Goal: Navigation & Orientation: Find specific page/section

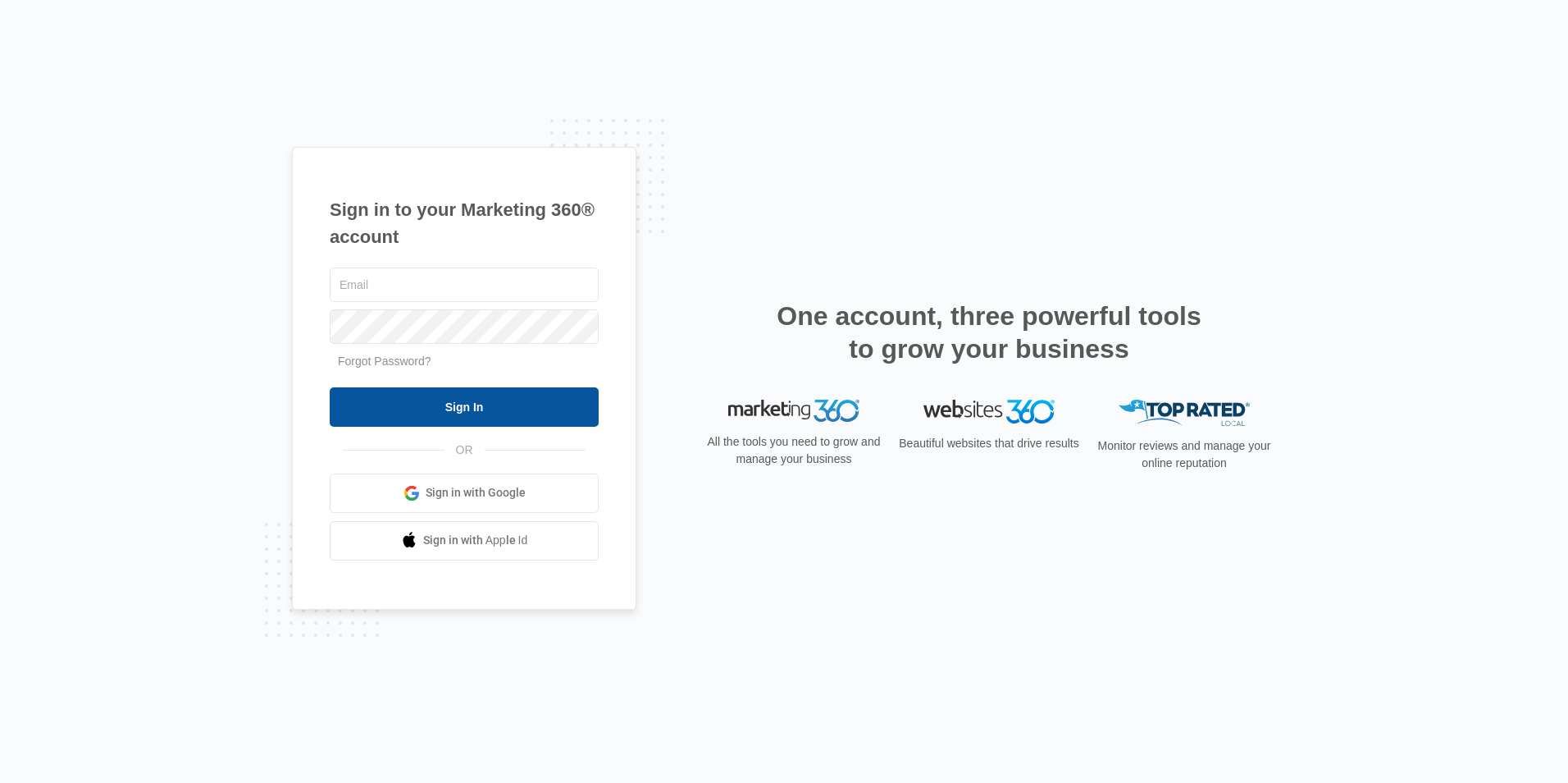
type input "[EMAIL_ADDRESS][DOMAIN_NAME]"
click at [394, 404] on input "Sign In" at bounding box center [464, 407] width 269 height 39
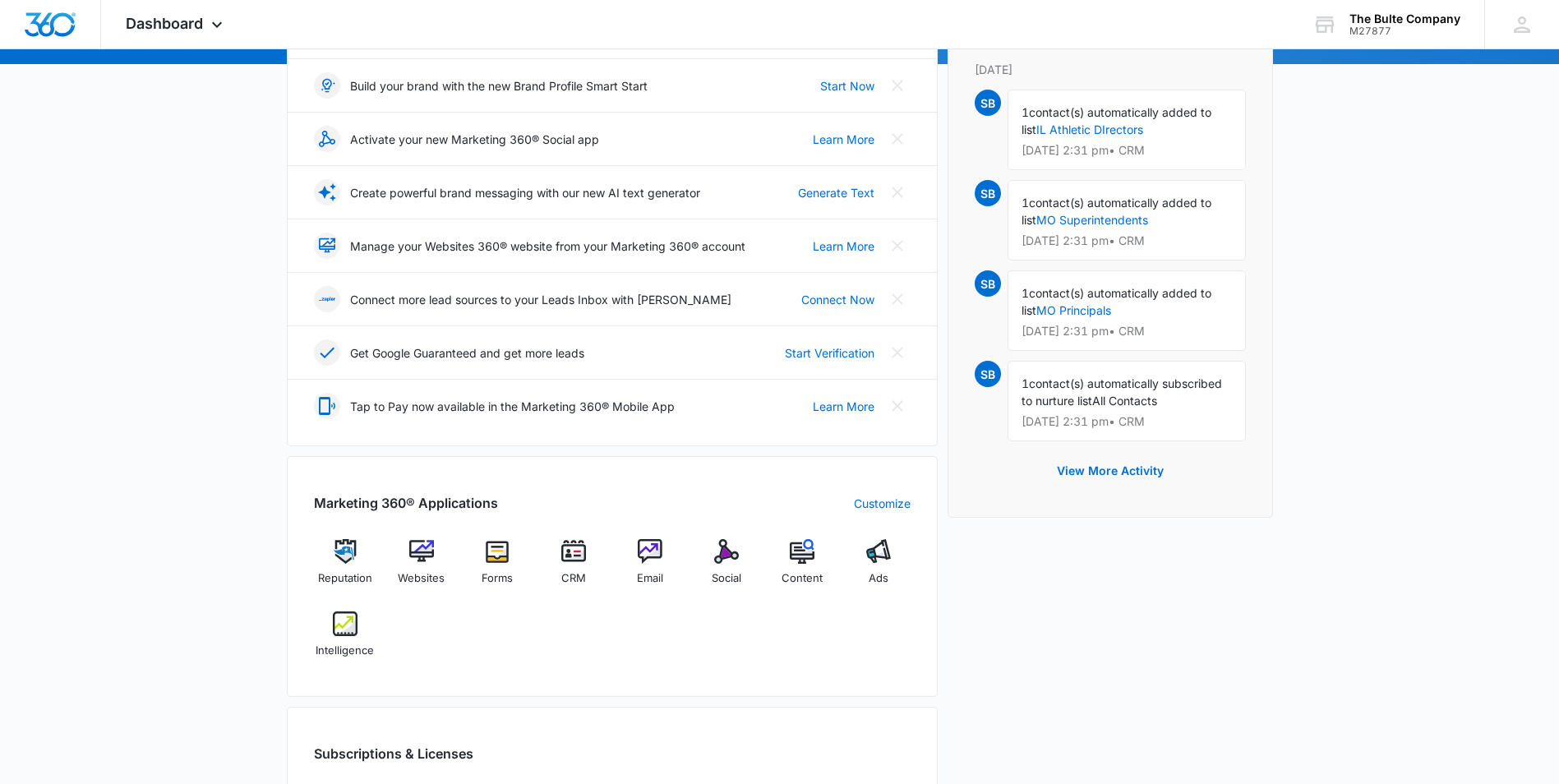
scroll to position [411, 0]
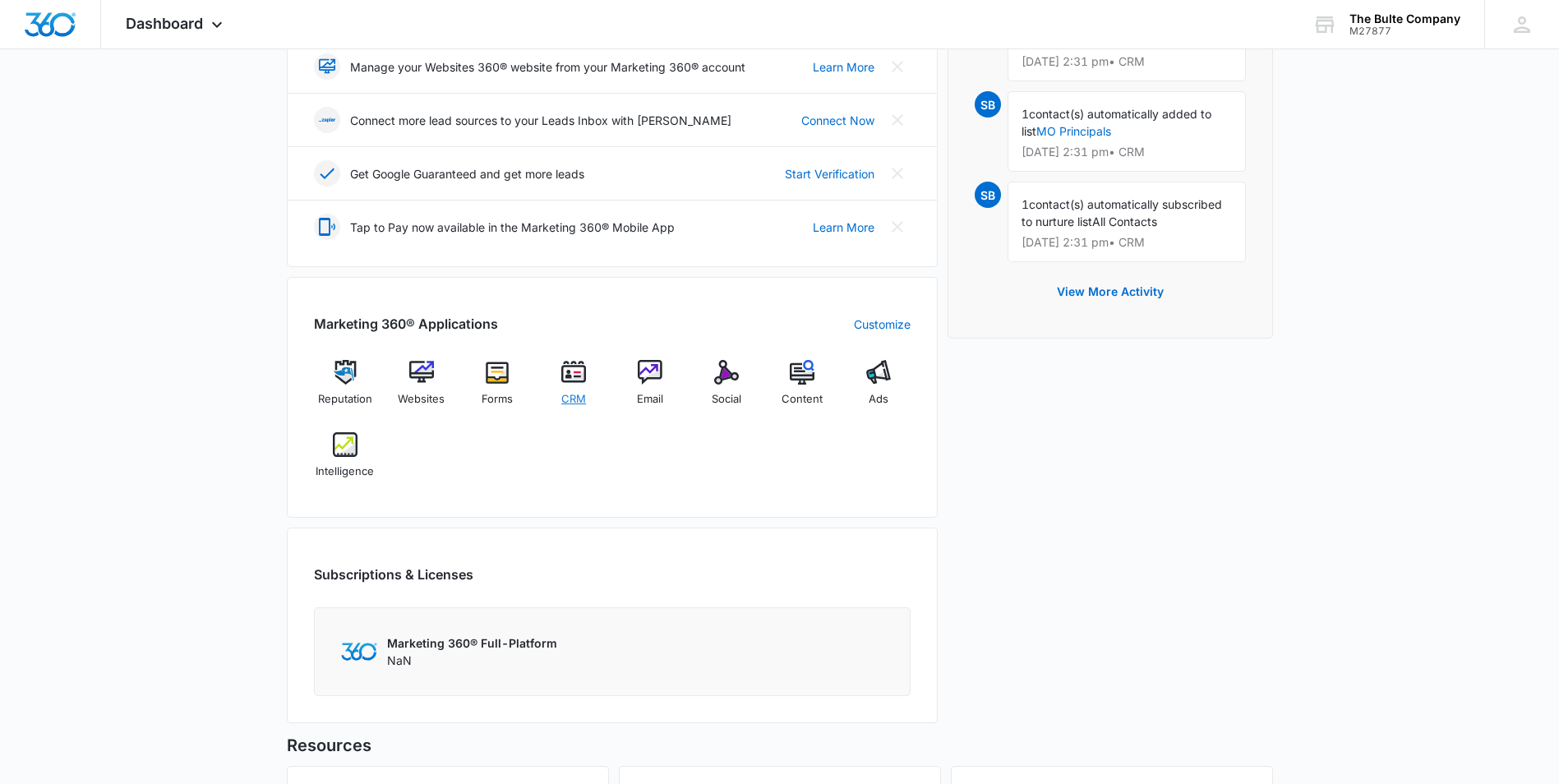
click at [574, 377] on img at bounding box center [574, 372] width 24 height 24
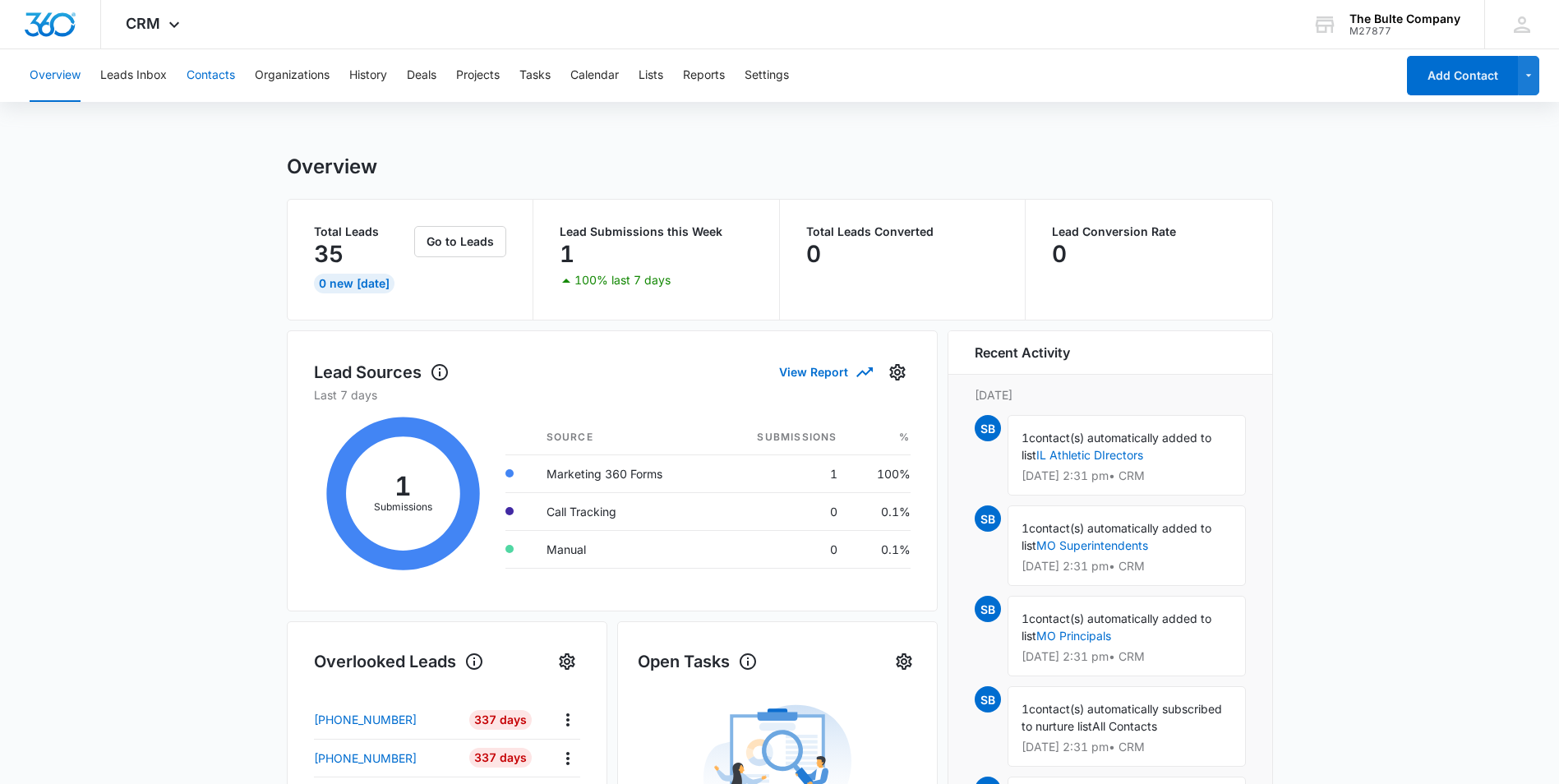
click at [205, 66] on button "Contacts" at bounding box center [210, 75] width 48 height 52
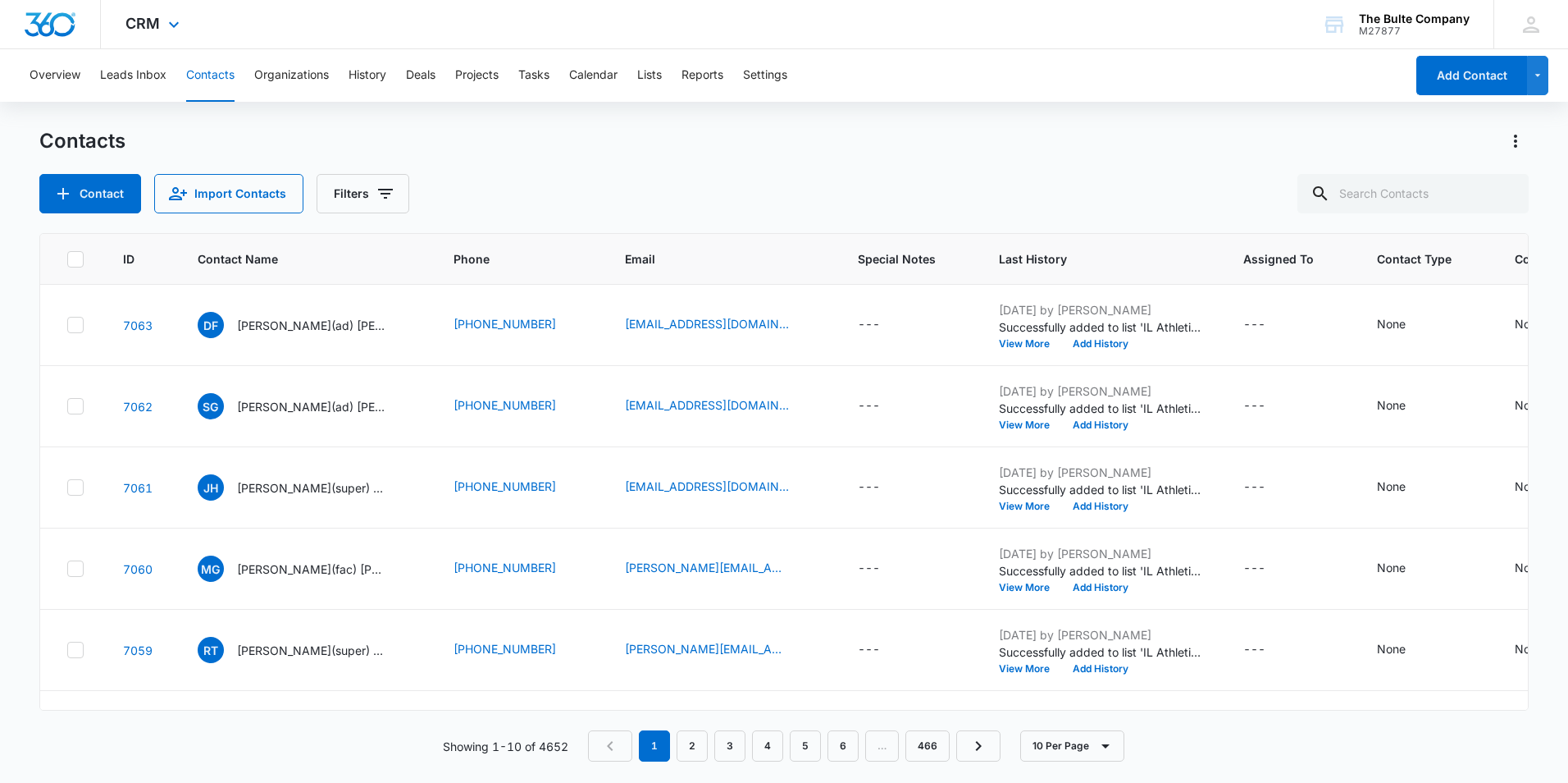
click at [145, 32] on div "CRM Apps Reputation Websites Forms CRM Email Social Content Ads Intelligence Fi…" at bounding box center [154, 24] width 107 height 48
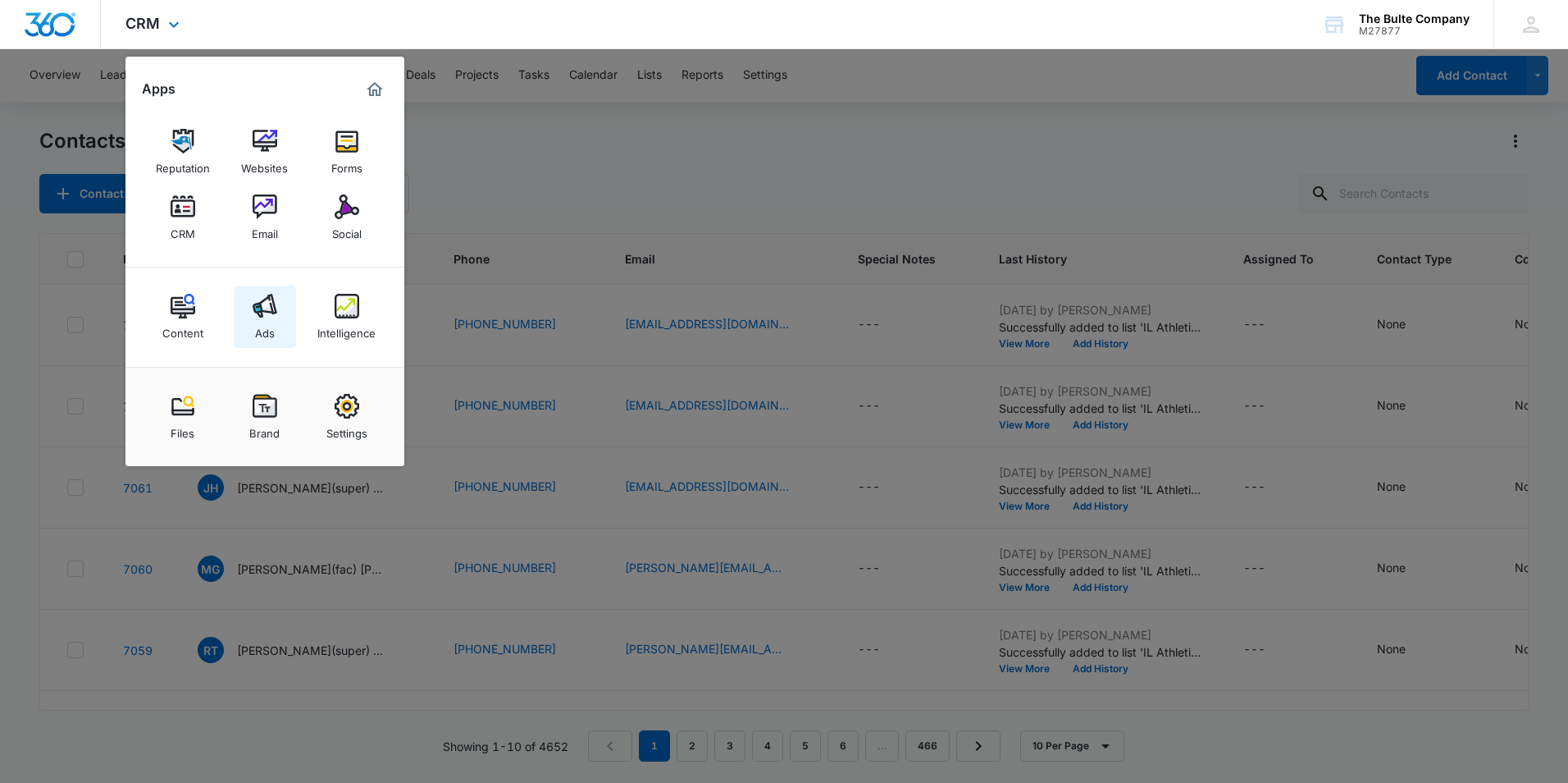
click at [255, 313] on img at bounding box center [265, 306] width 24 height 24
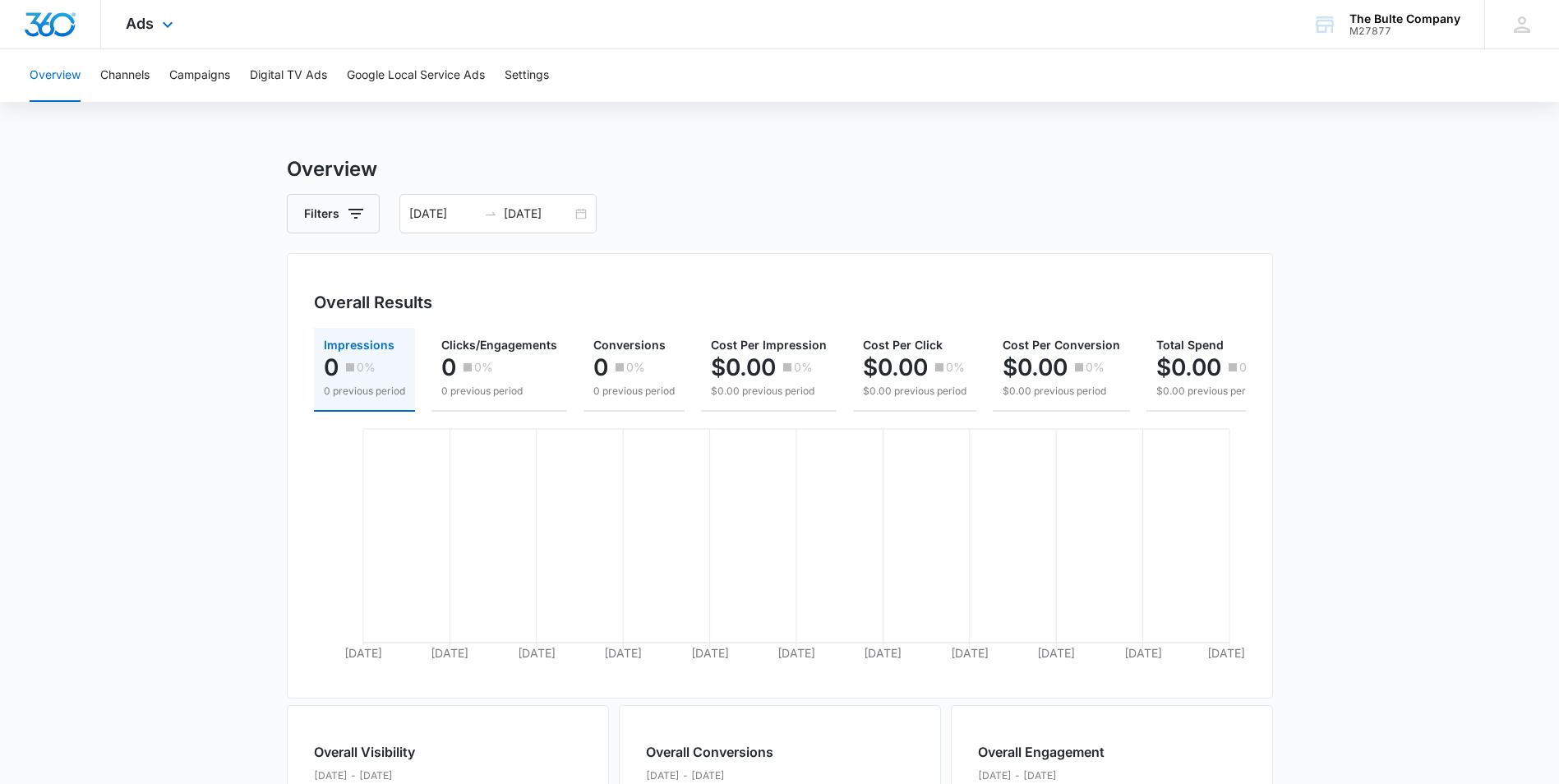
click at [159, 8] on div "Ads Apps Reputation Websites Forms CRM Email Social Content Ads Intelligence Fi…" at bounding box center [152, 24] width 101 height 48
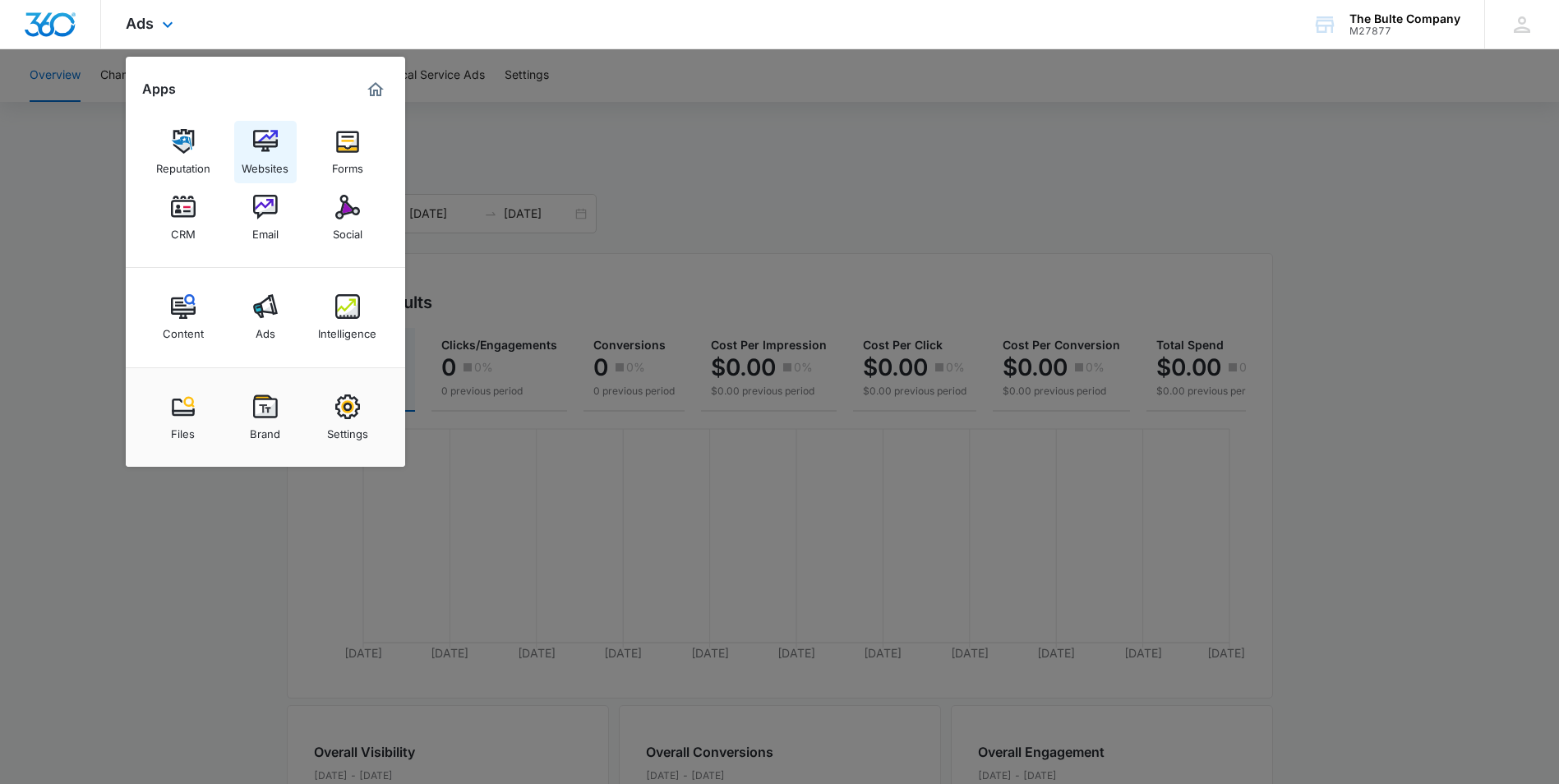
click at [275, 163] on div "Websites" at bounding box center [265, 164] width 47 height 21
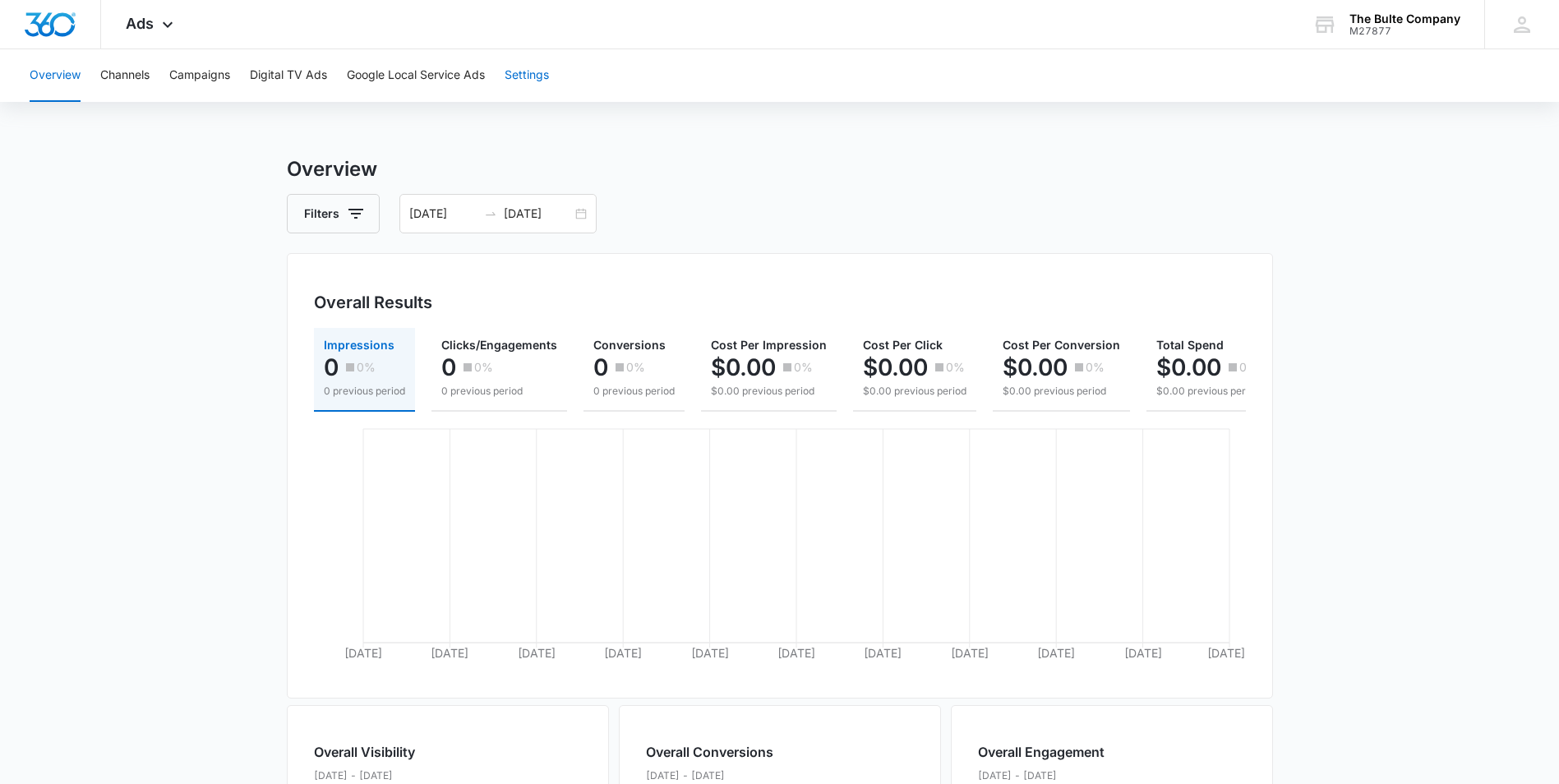
click at [525, 80] on button "Settings" at bounding box center [526, 75] width 45 height 52
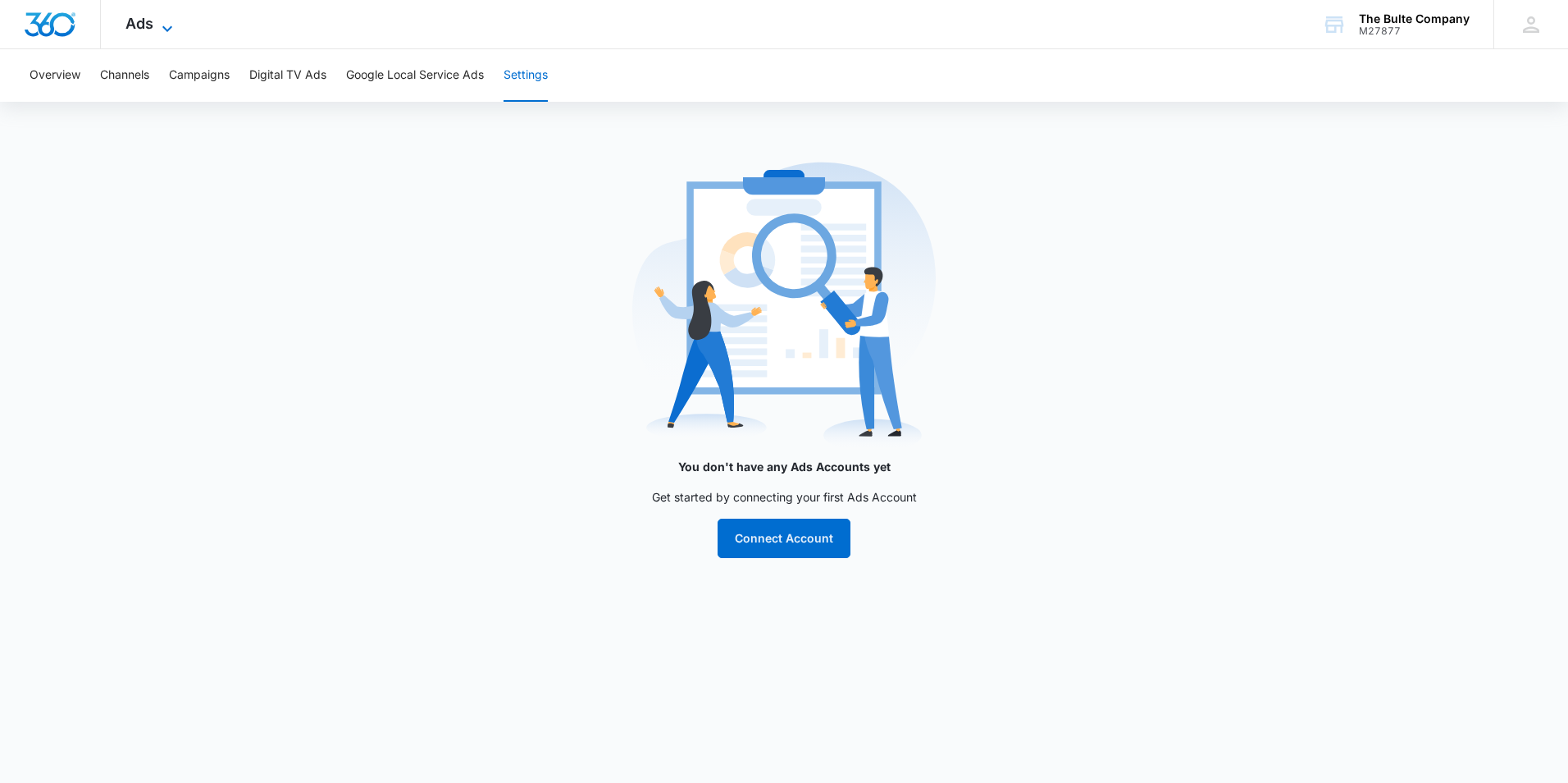
click at [160, 25] on icon at bounding box center [167, 29] width 20 height 20
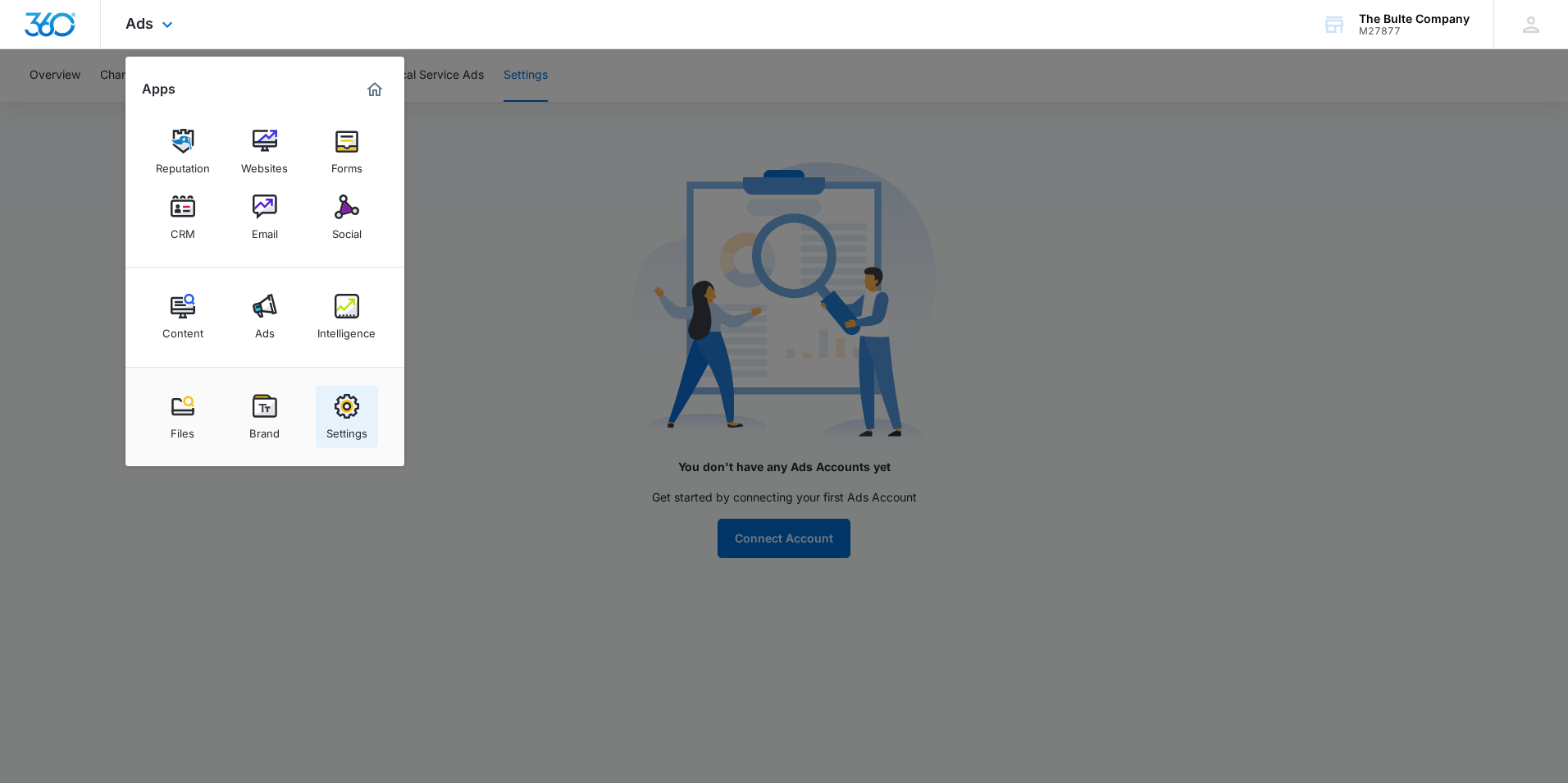
click at [365, 424] on div "Settings" at bounding box center [346, 429] width 41 height 21
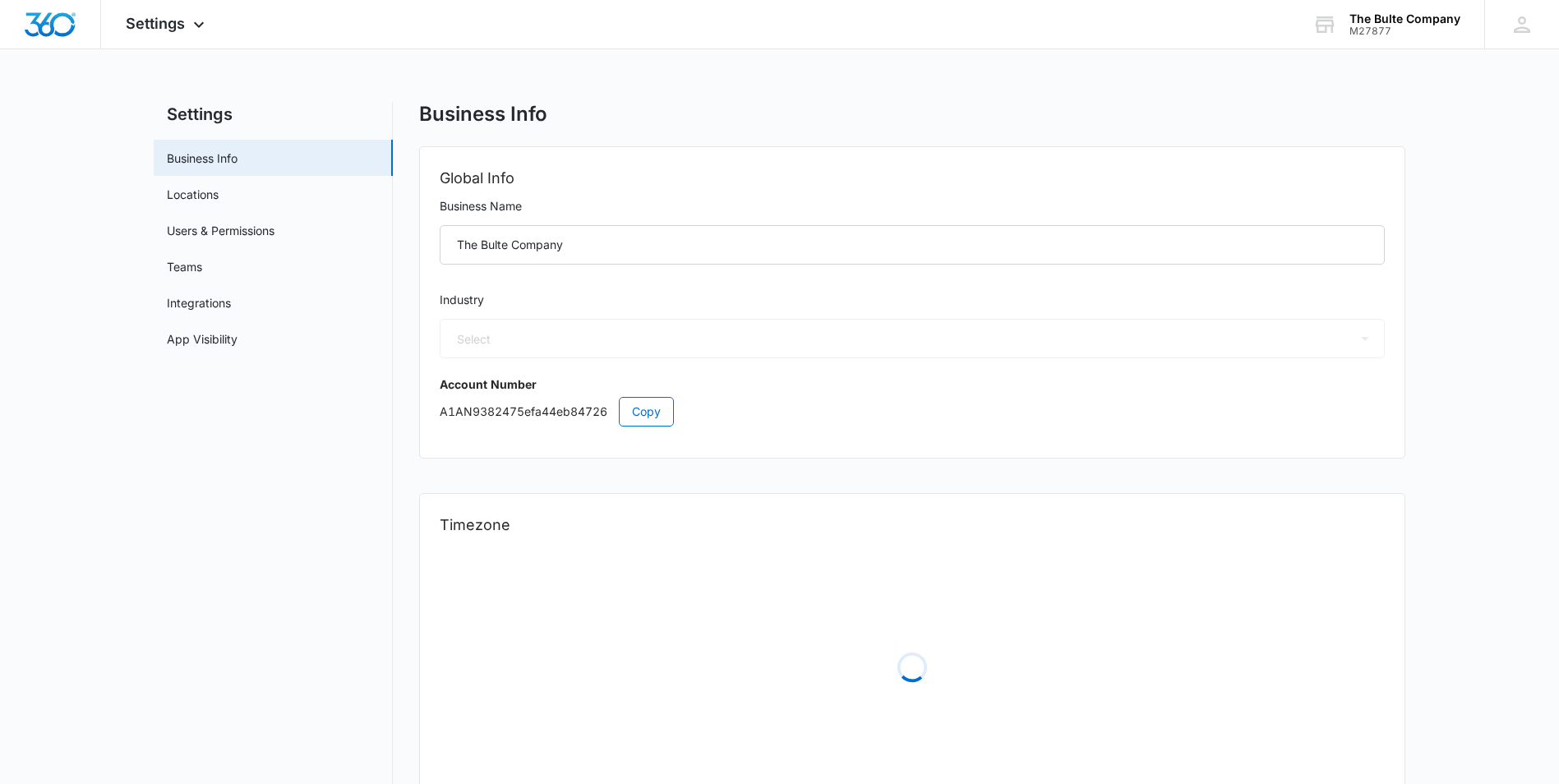
select select "33"
select select "US"
select select "America/Denver"
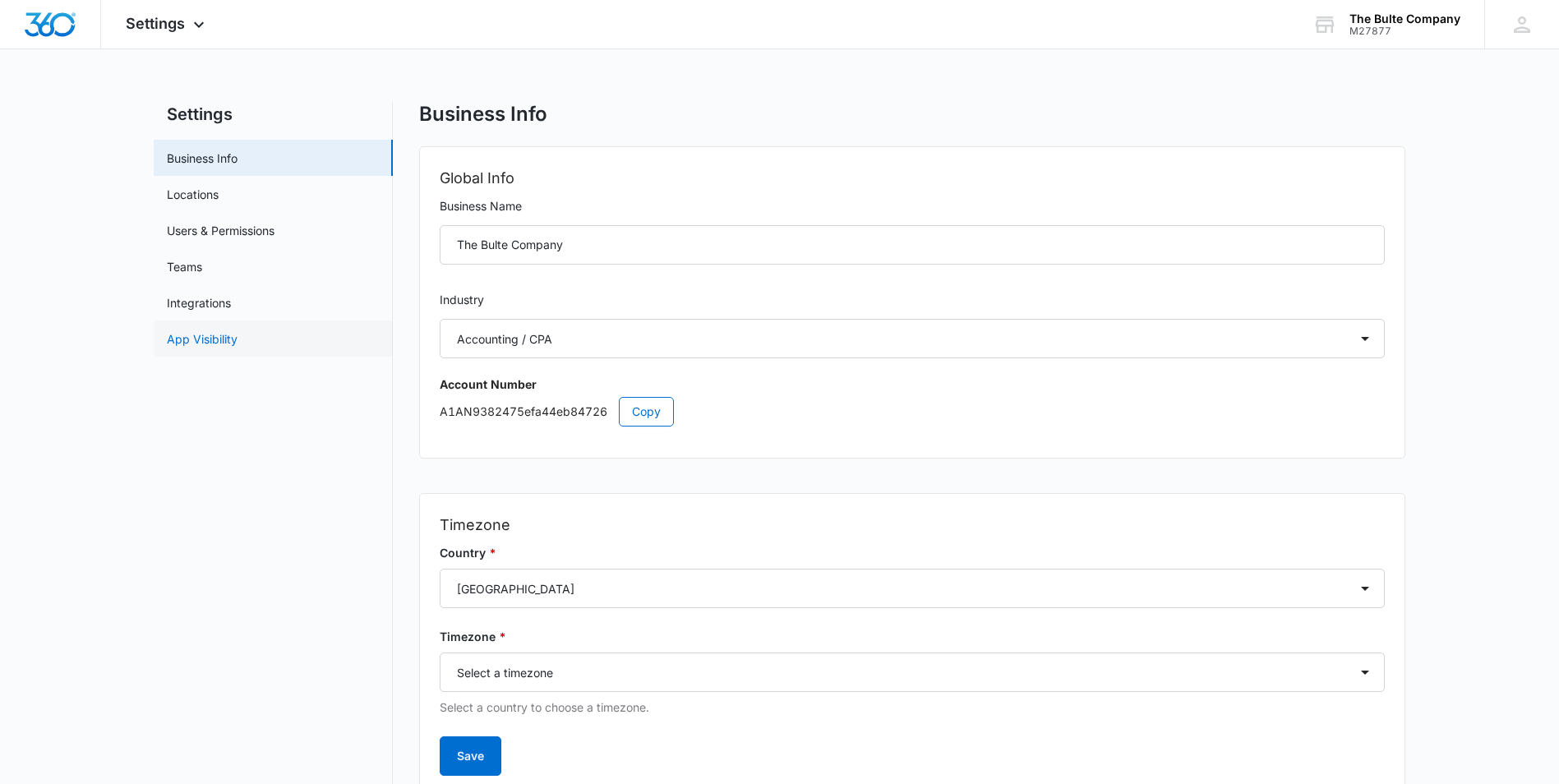
click at [235, 331] on link "App Visibility" at bounding box center [202, 339] width 71 height 17
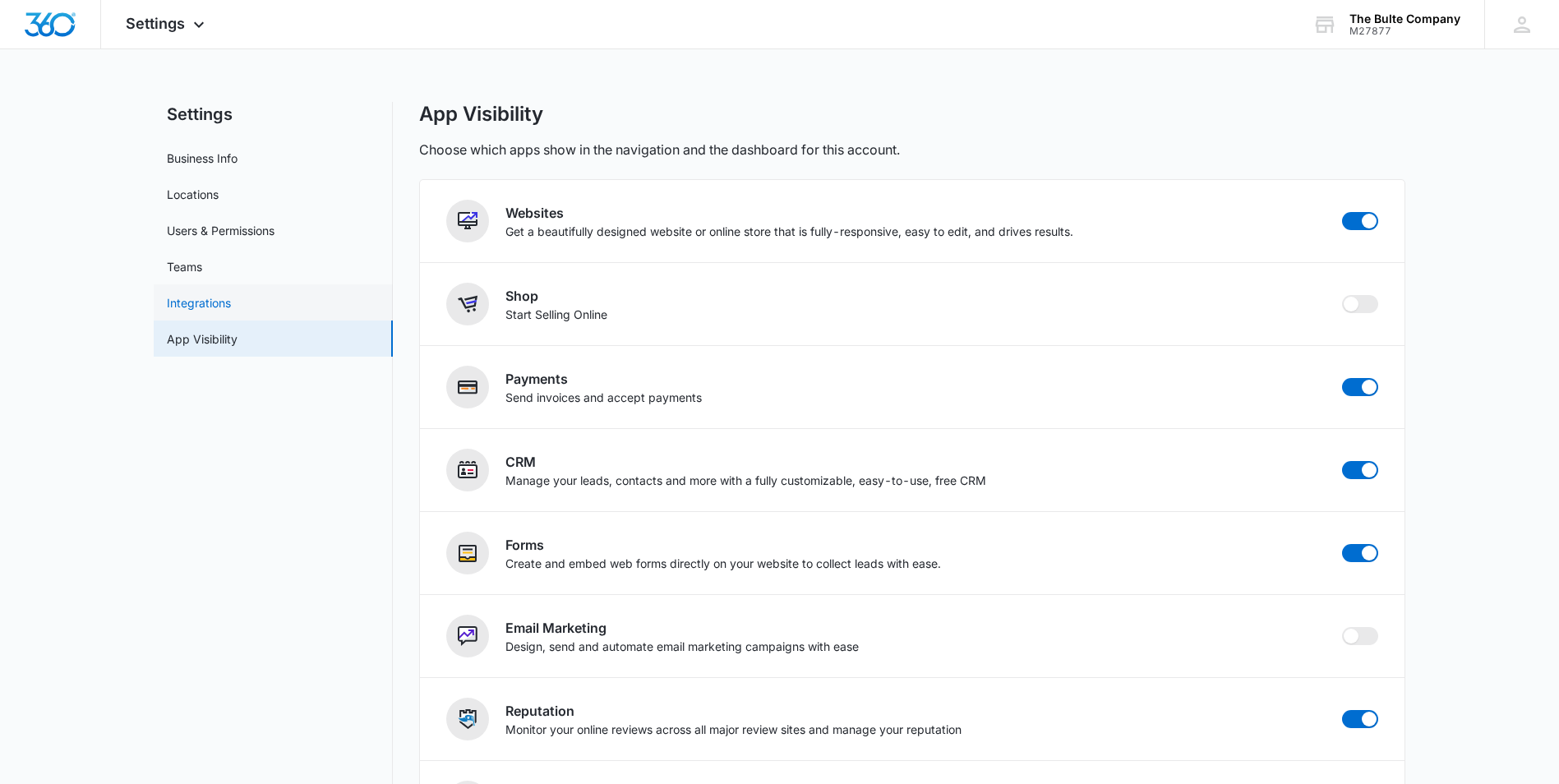
click at [230, 311] on link "Integrations" at bounding box center [198, 303] width 64 height 17
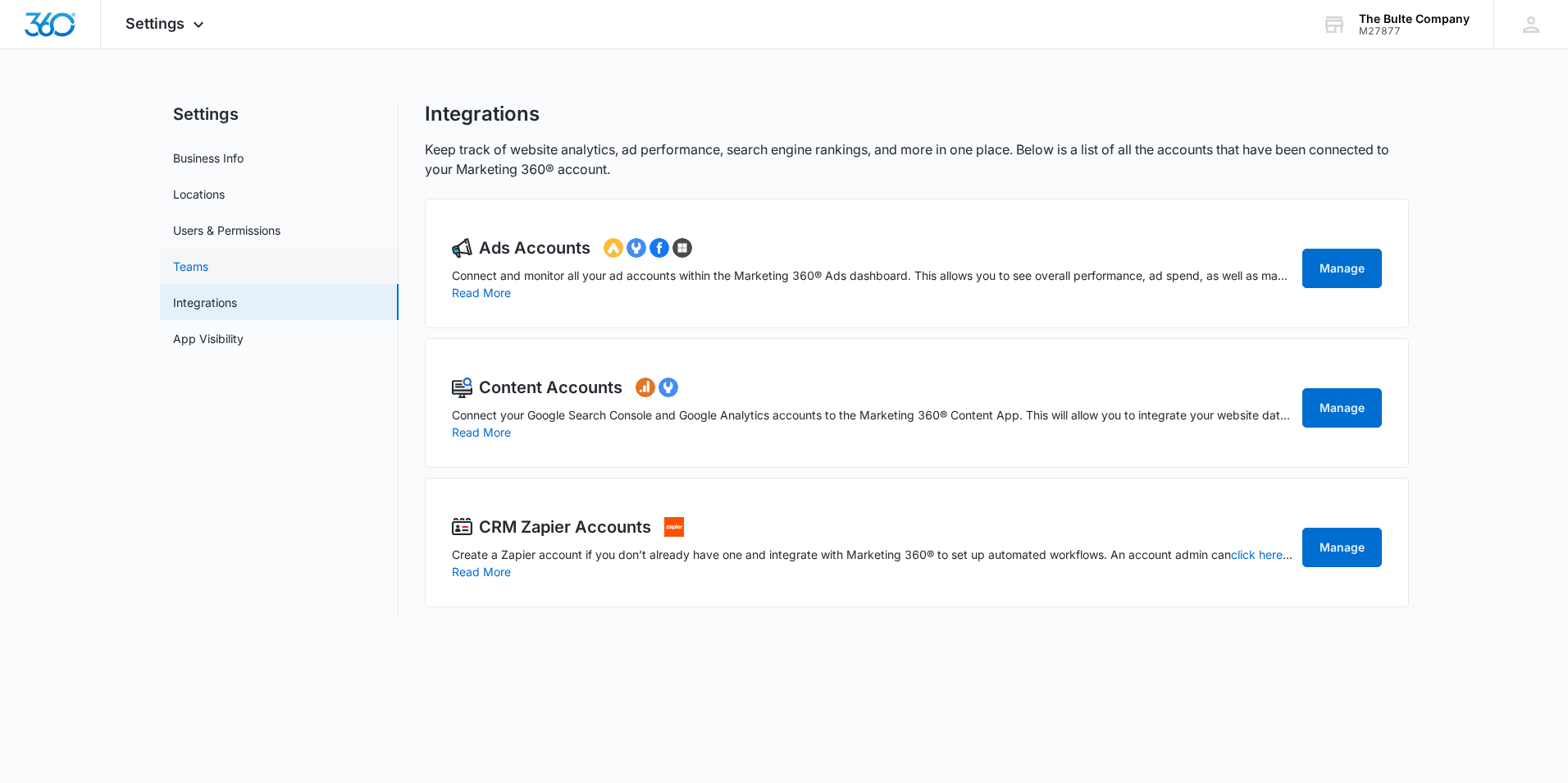
click at [209, 269] on link "Teams" at bounding box center [190, 266] width 35 height 17
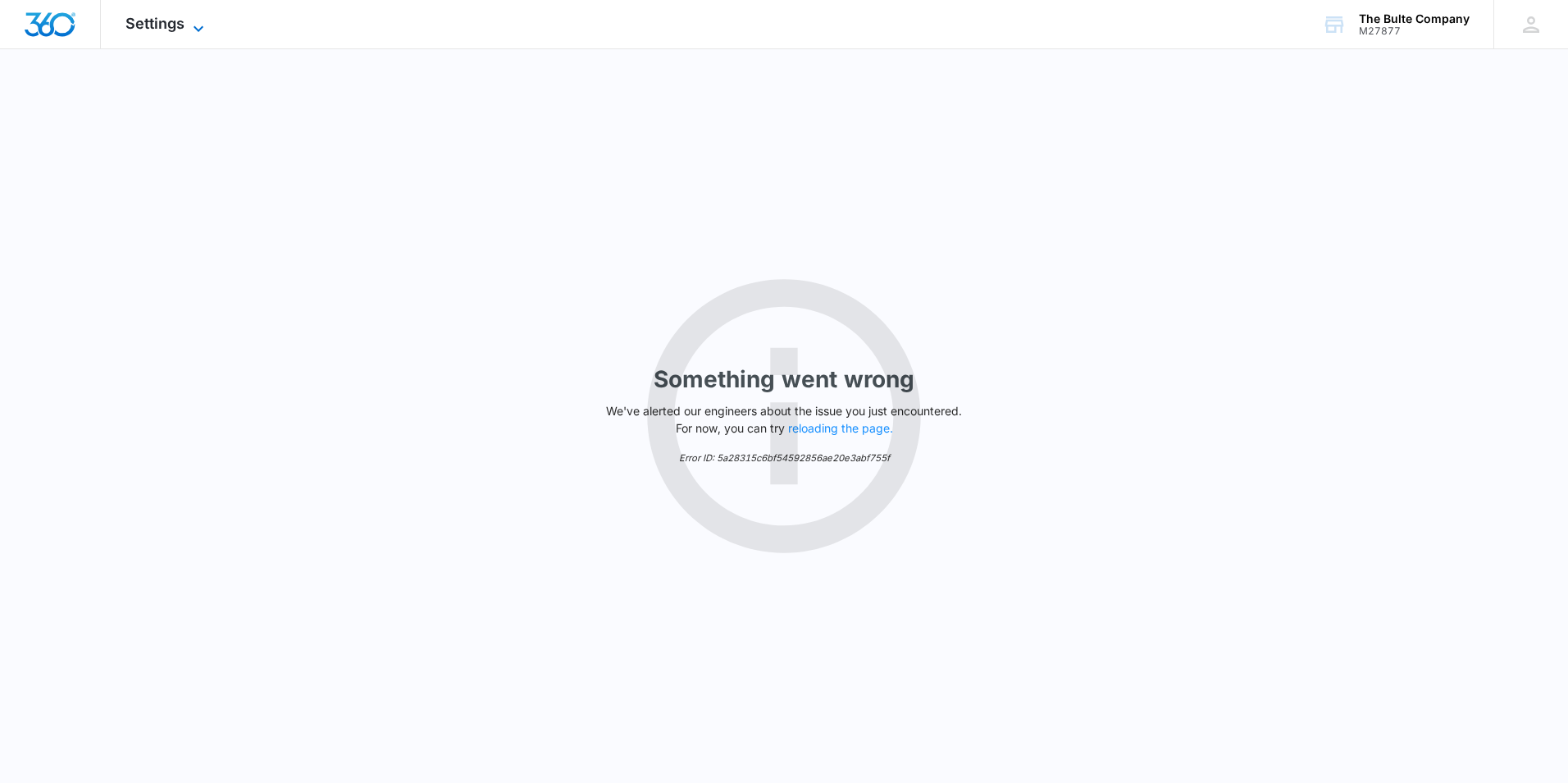
click at [151, 25] on span "Settings" at bounding box center [155, 24] width 59 height 17
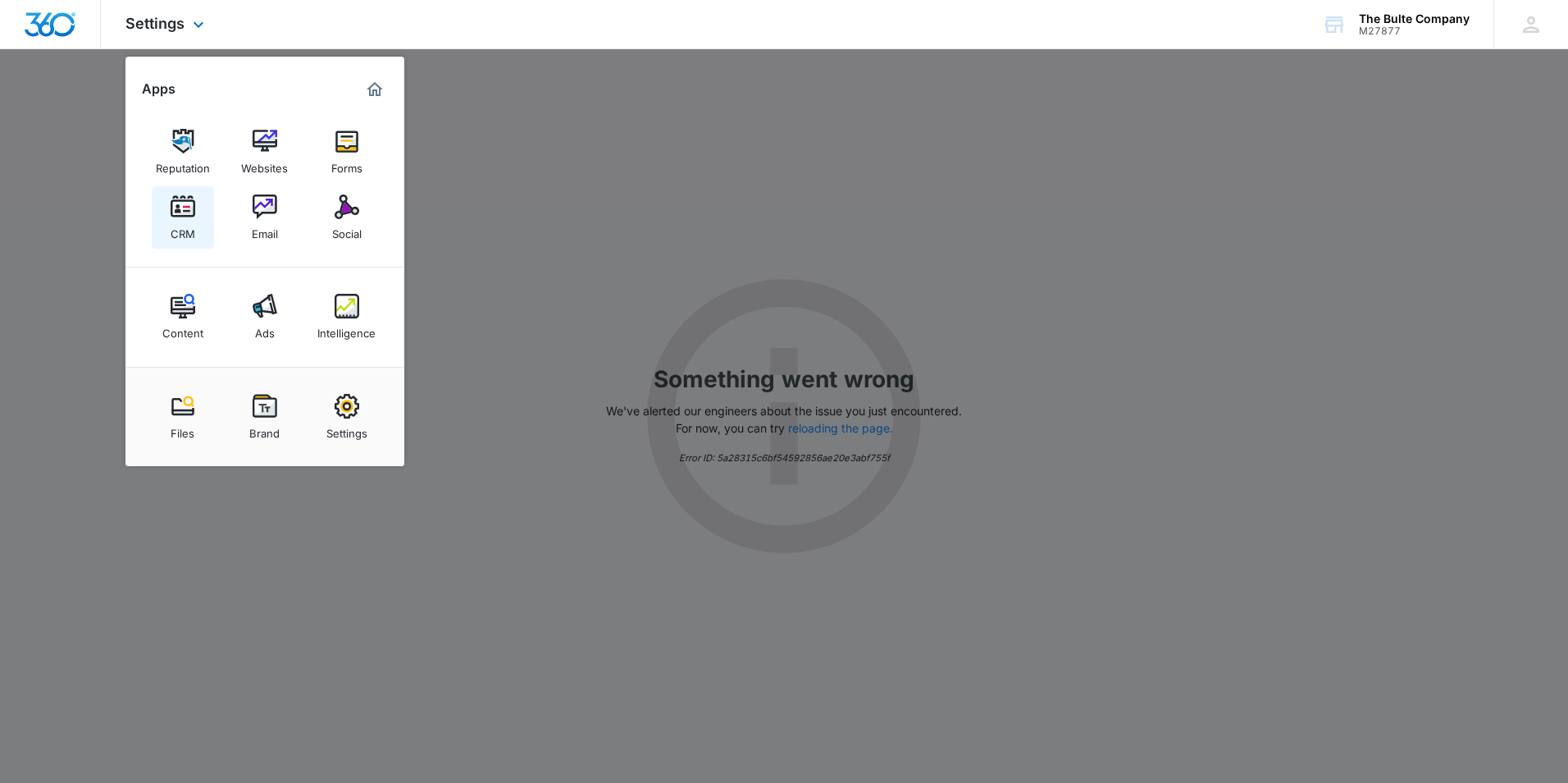
click at [192, 218] on img at bounding box center [183, 207] width 24 height 24
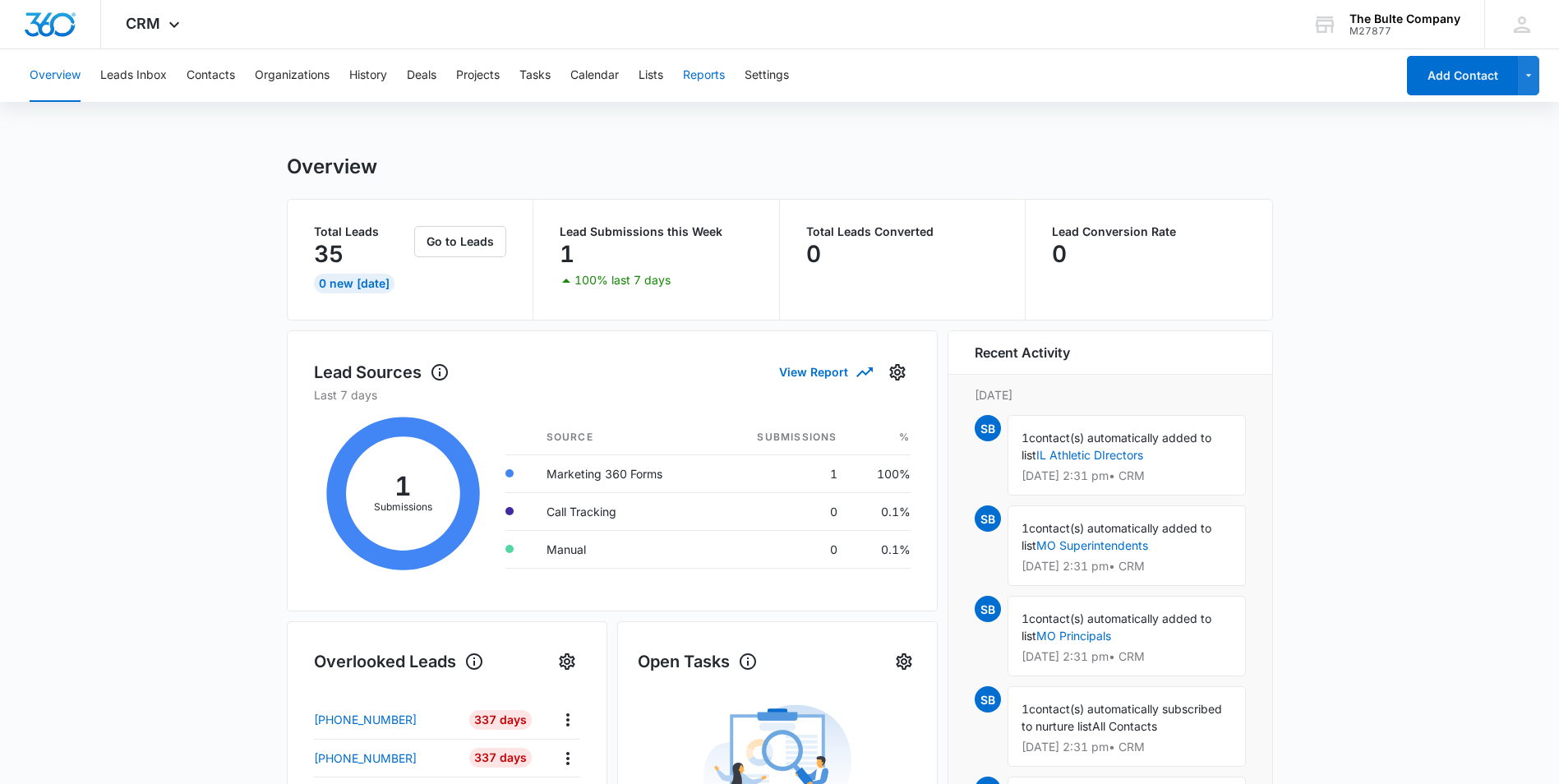
click at [712, 75] on button "Reports" at bounding box center [704, 75] width 42 height 52
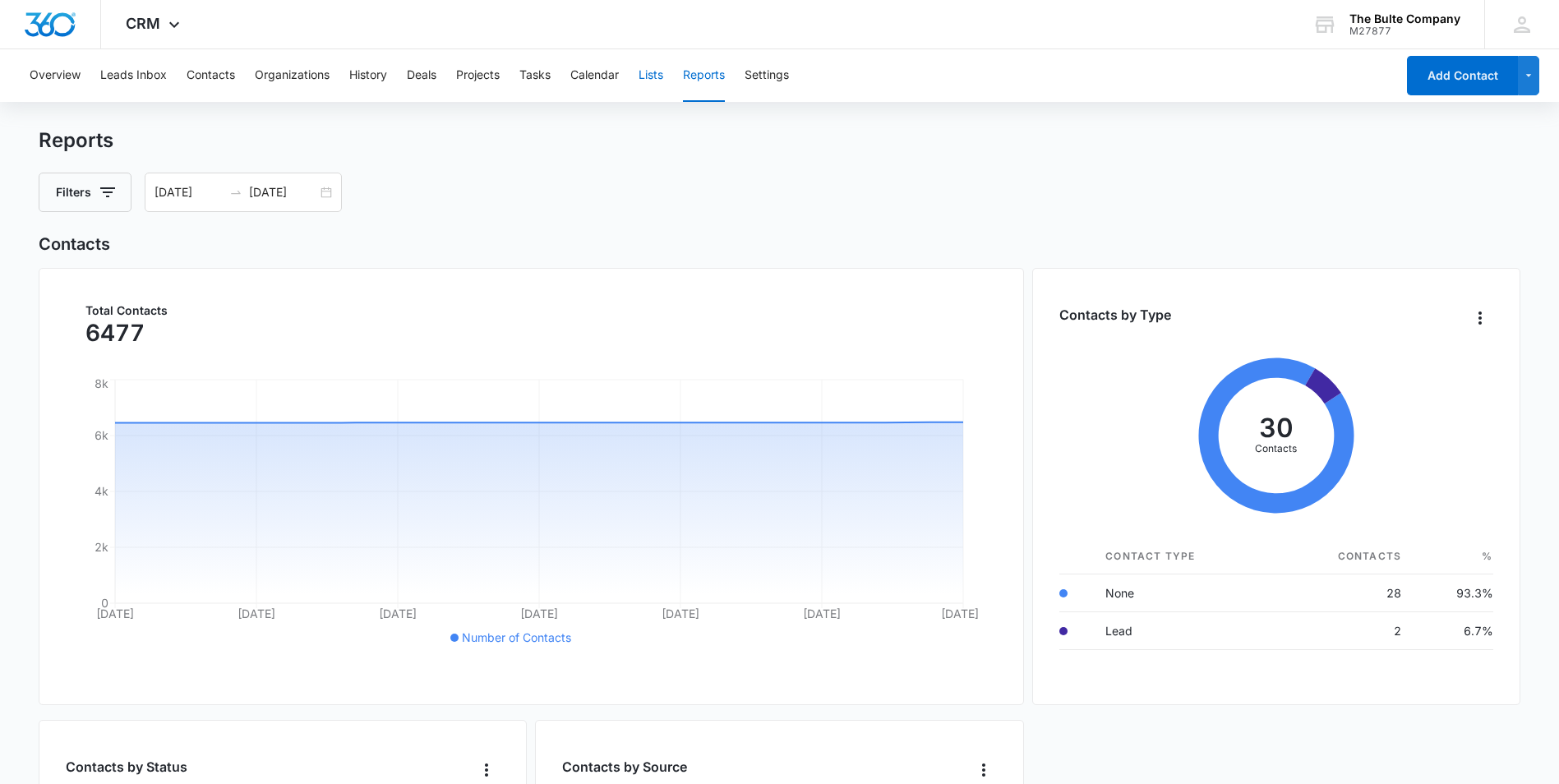
click at [653, 73] on button "Lists" at bounding box center [651, 75] width 24 height 52
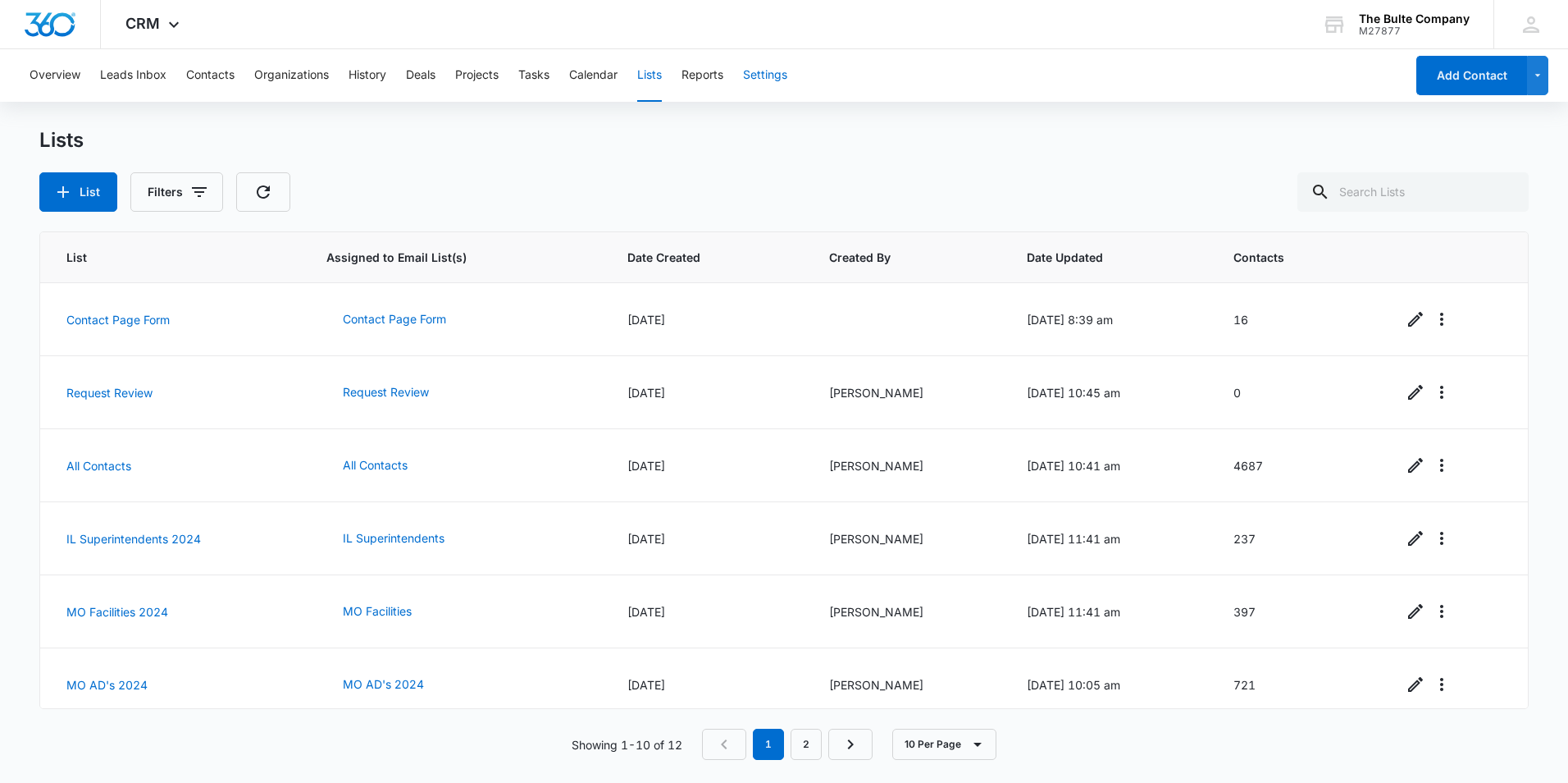
click at [774, 85] on button "Settings" at bounding box center [765, 75] width 45 height 52
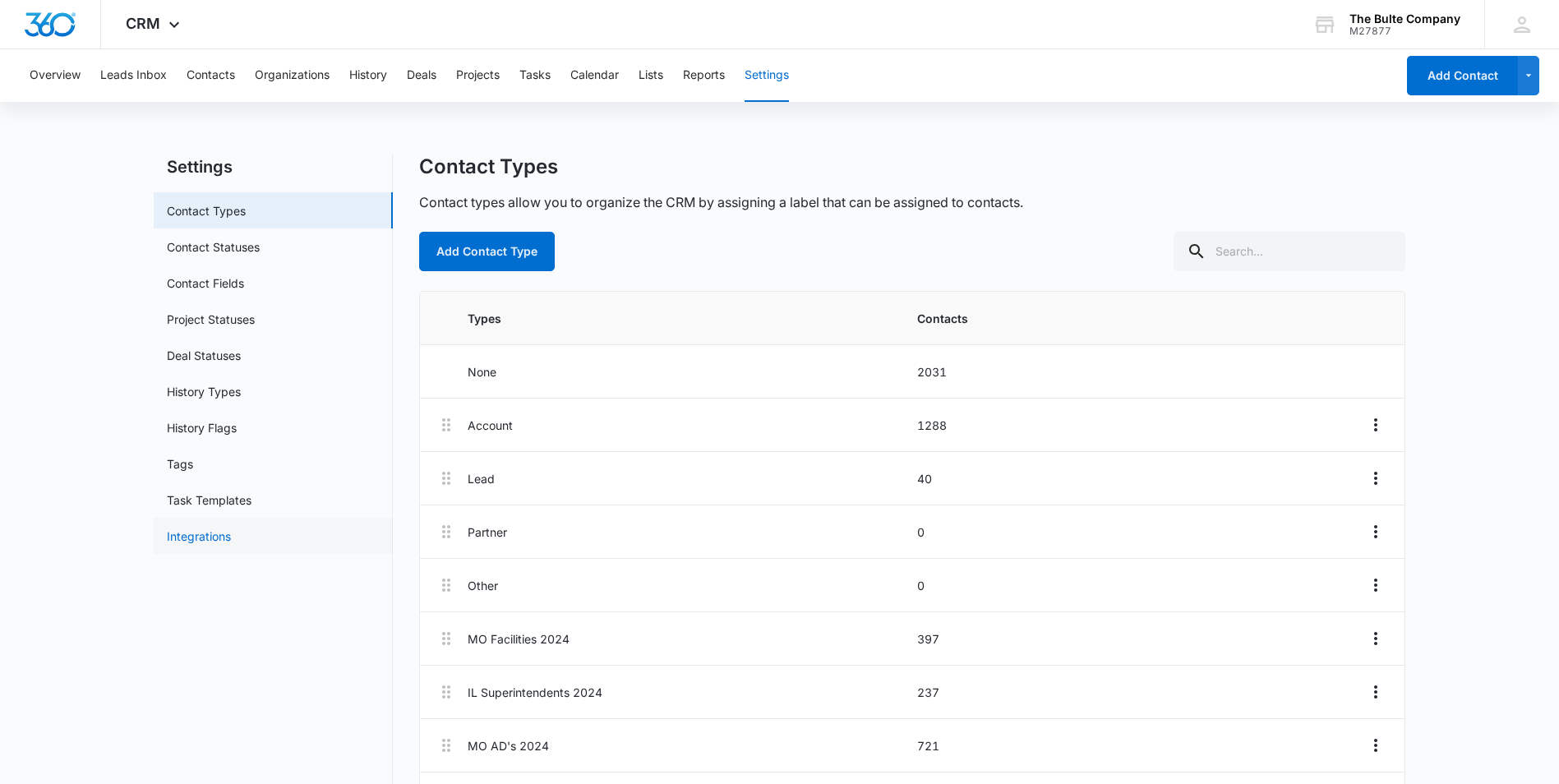
click at [198, 537] on link "Integrations" at bounding box center [198, 537] width 64 height 17
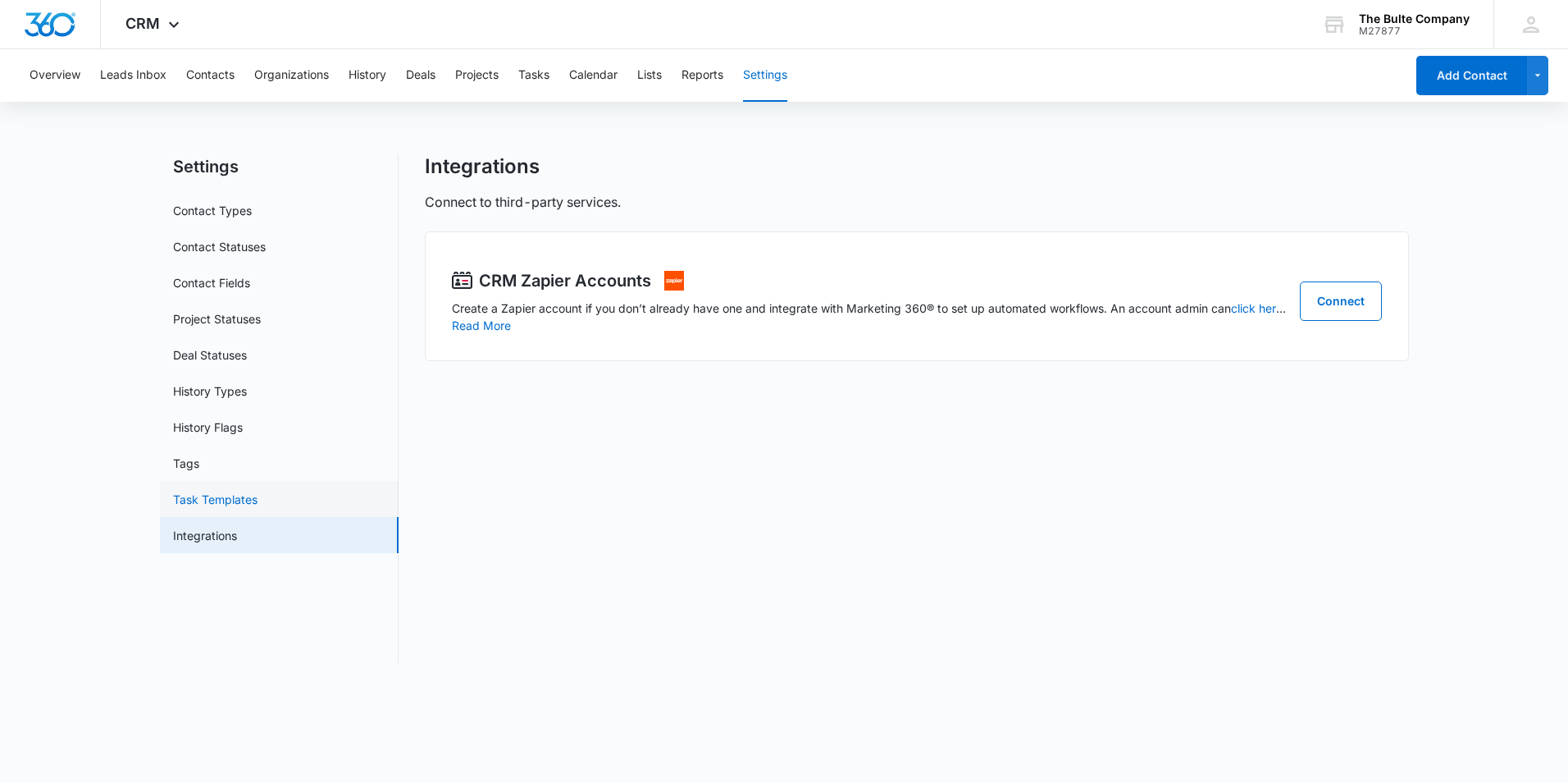
click at [204, 500] on link "Task Templates" at bounding box center [215, 499] width 85 height 17
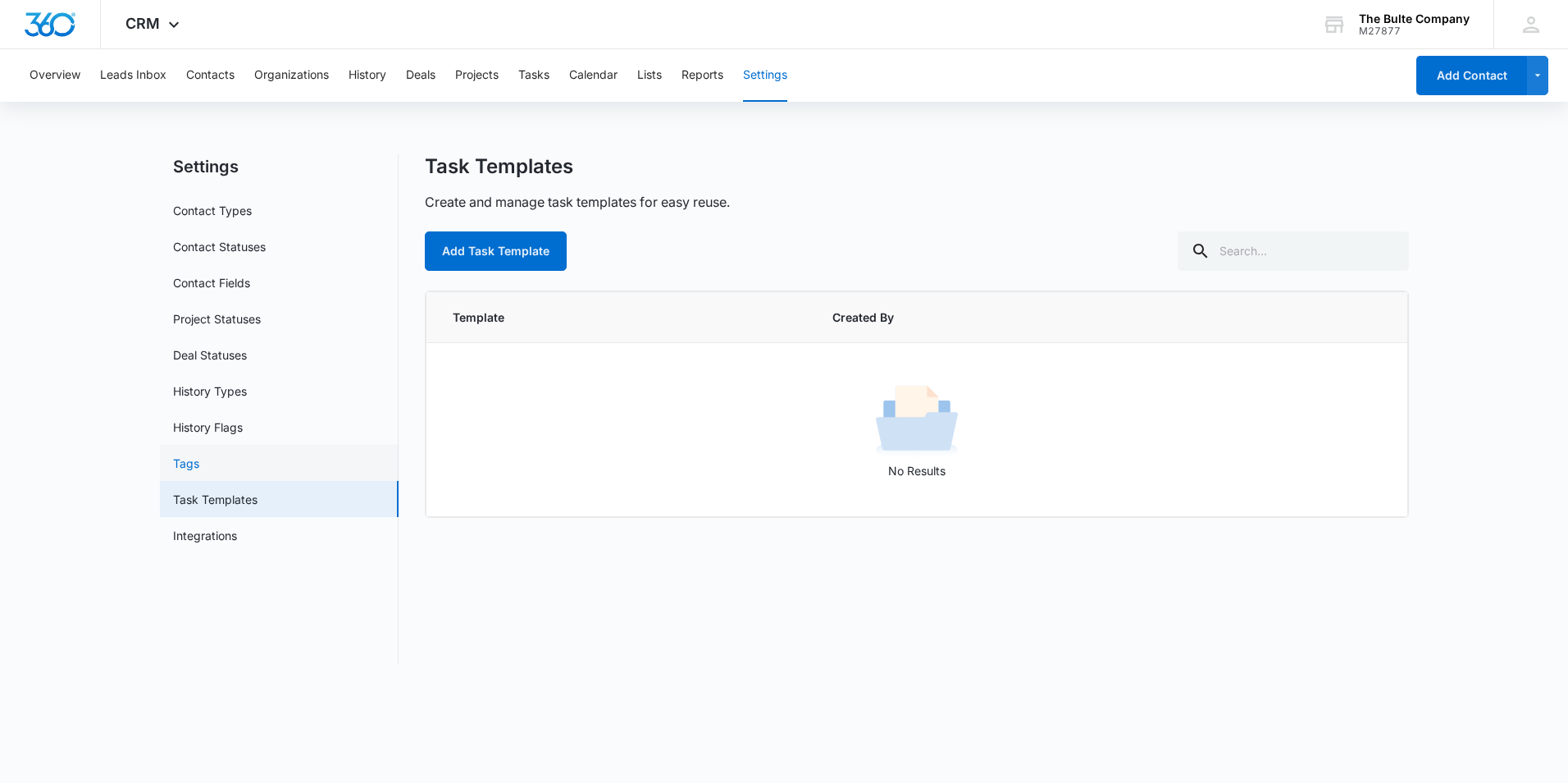
click at [199, 467] on link "Tags" at bounding box center [186, 464] width 26 height 17
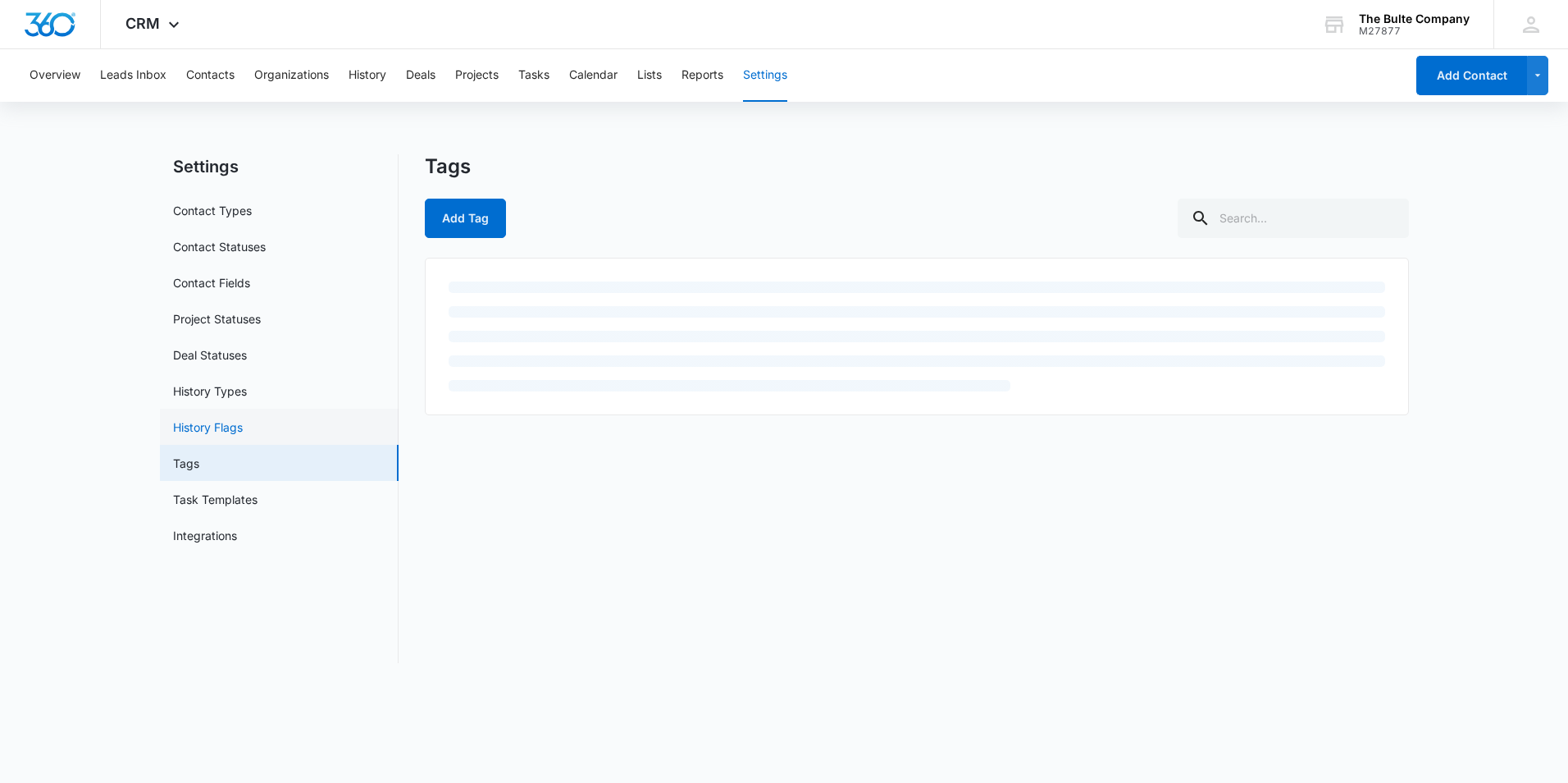
click at [219, 426] on link "History Flags" at bounding box center [208, 427] width 70 height 17
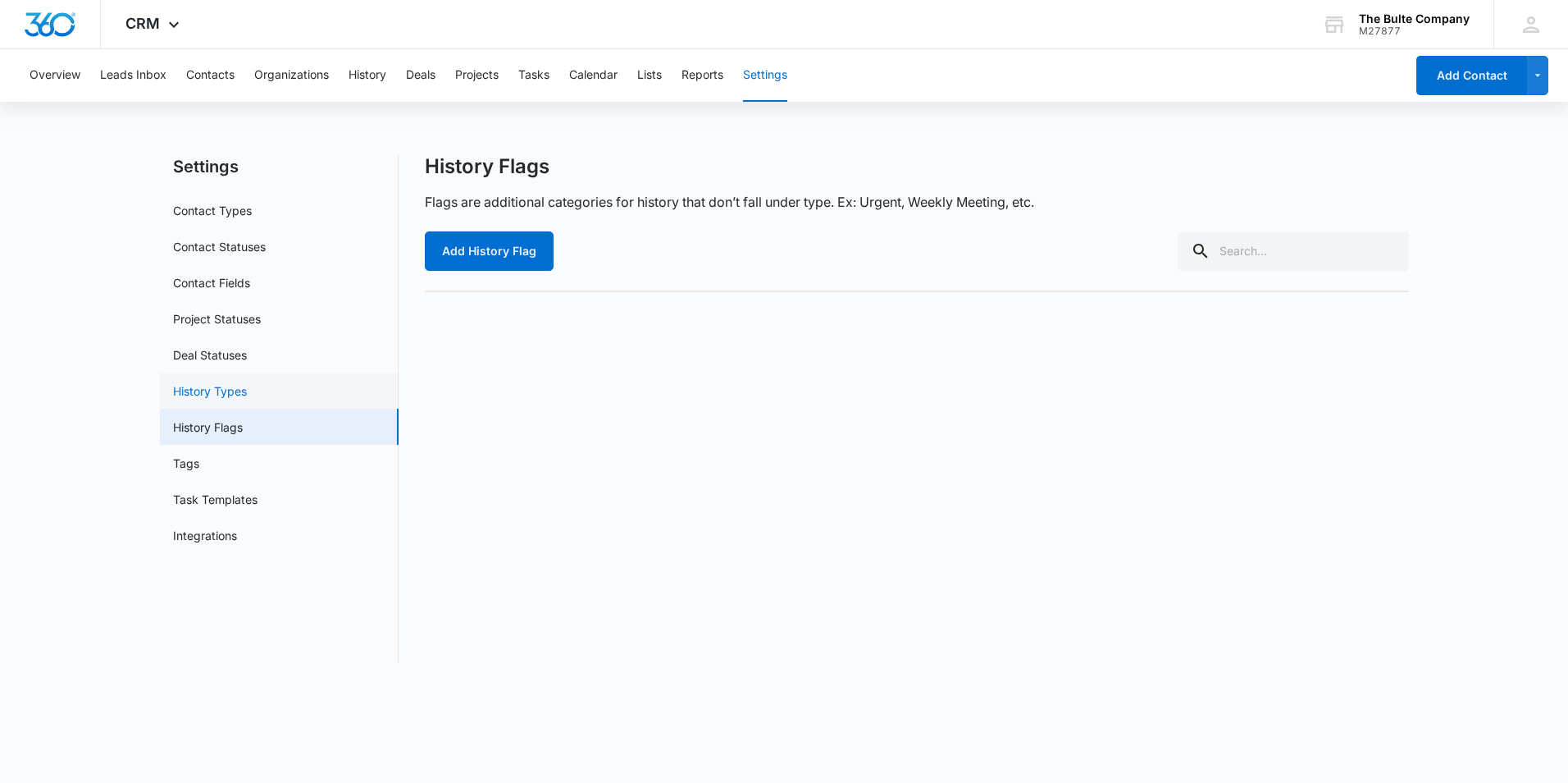
click at [233, 382] on link "History Types" at bounding box center [209, 391] width 74 height 17
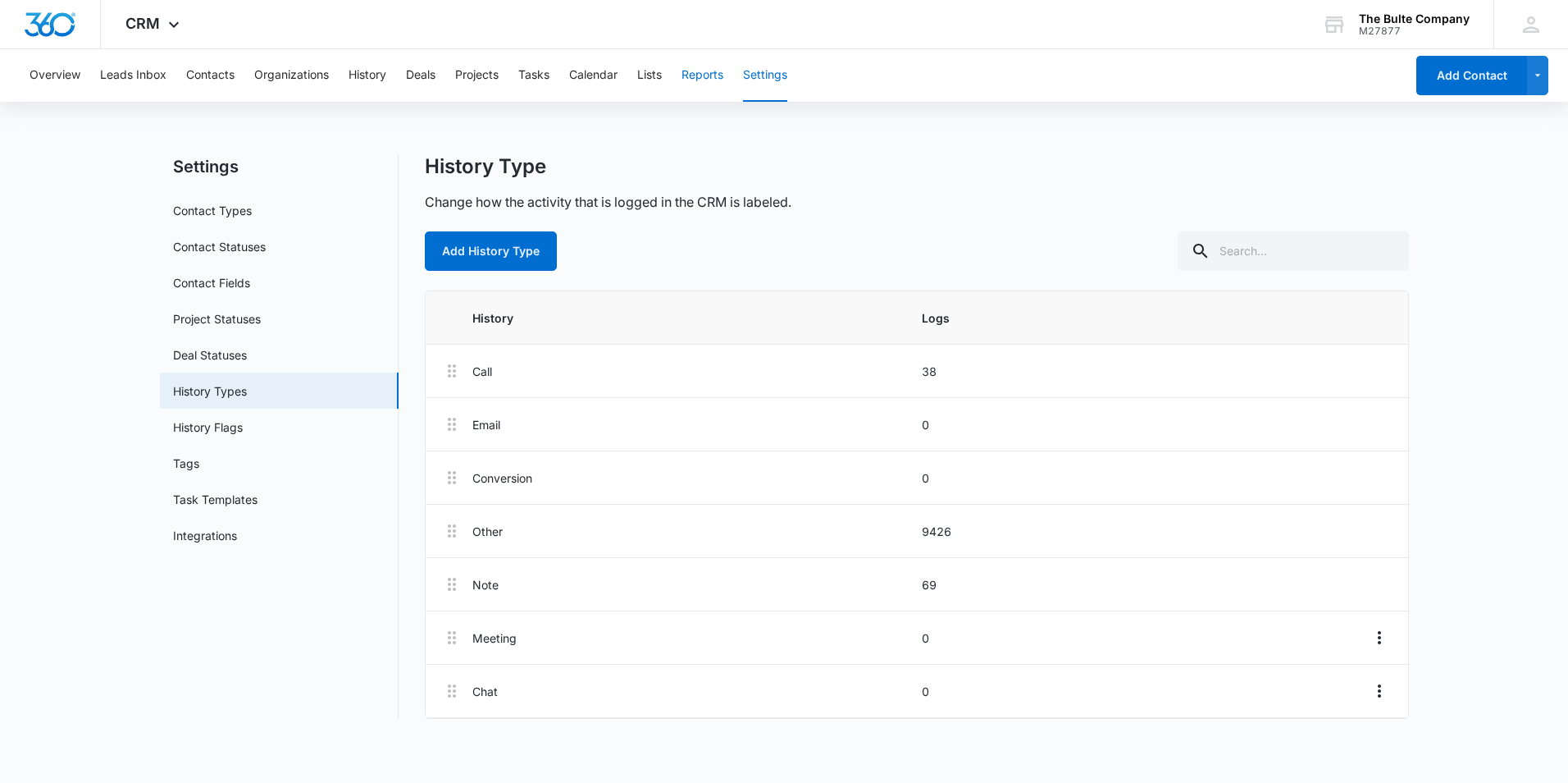
click at [719, 75] on button "Reports" at bounding box center [702, 75] width 42 height 52
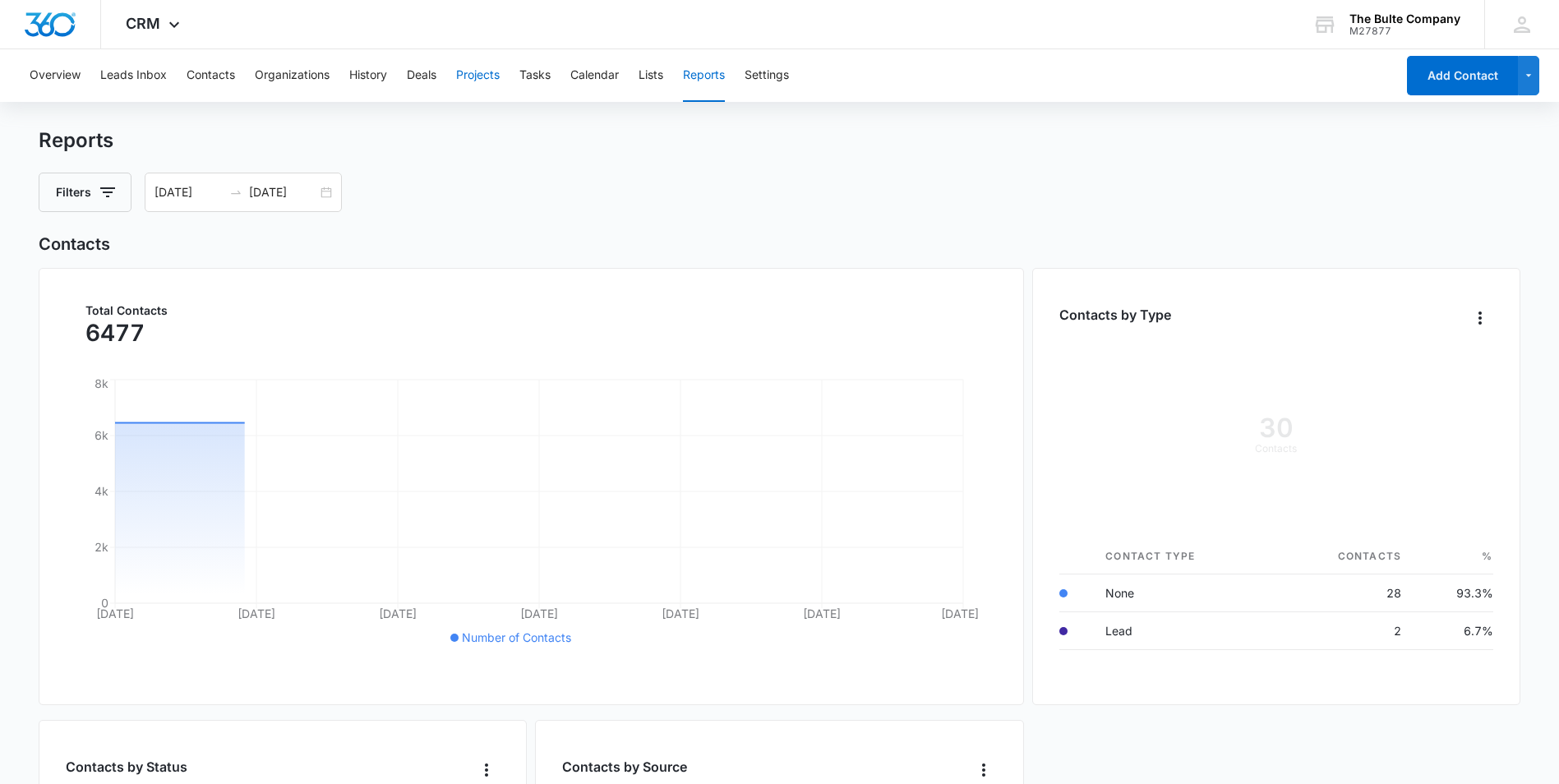
click at [495, 75] on button "Projects" at bounding box center [478, 75] width 44 height 52
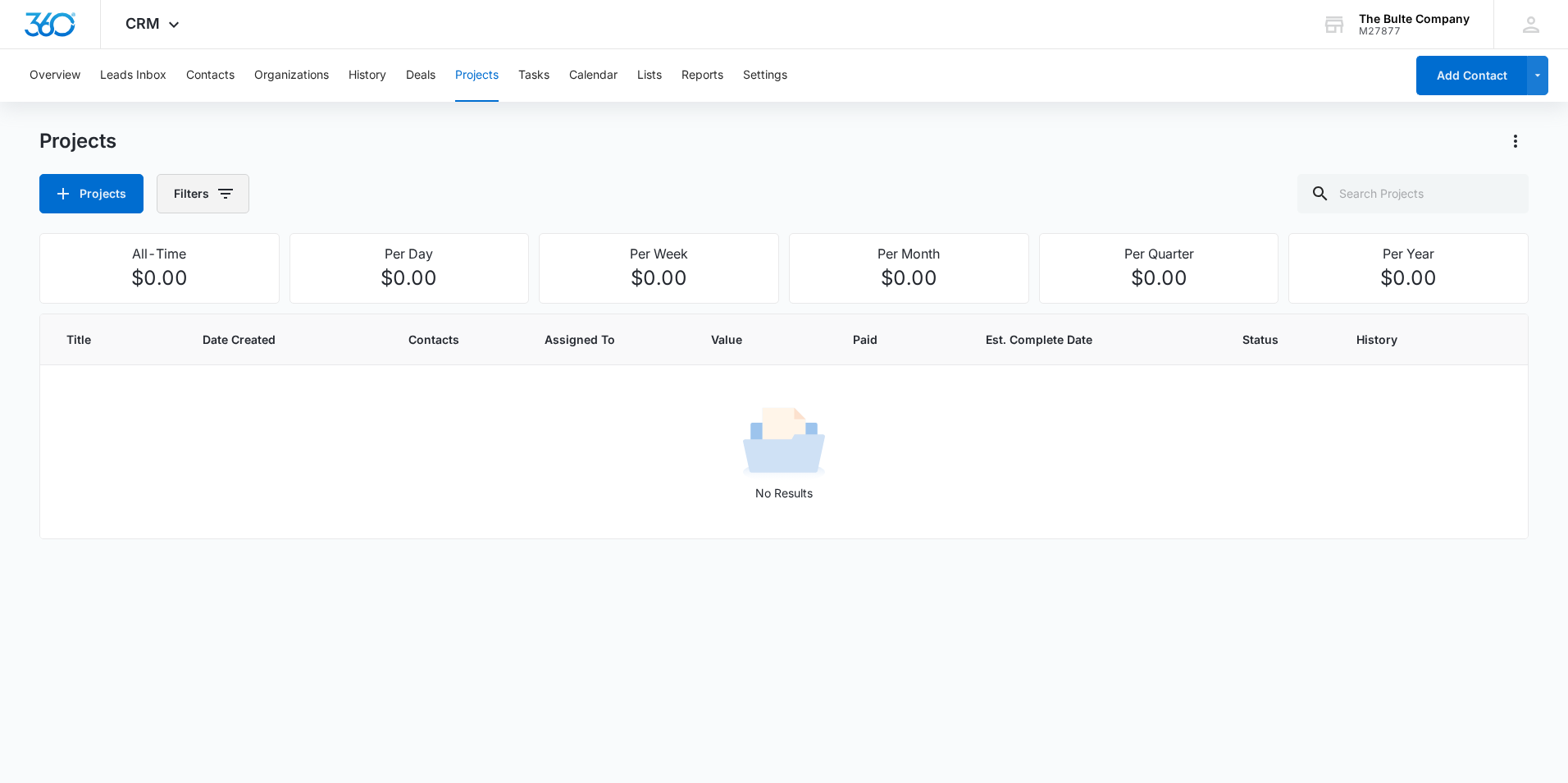
click at [205, 195] on button "Filters" at bounding box center [203, 193] width 92 height 39
click at [387, 146] on div "Projects" at bounding box center [784, 141] width 1489 height 26
click at [380, 72] on button "History" at bounding box center [367, 75] width 38 height 52
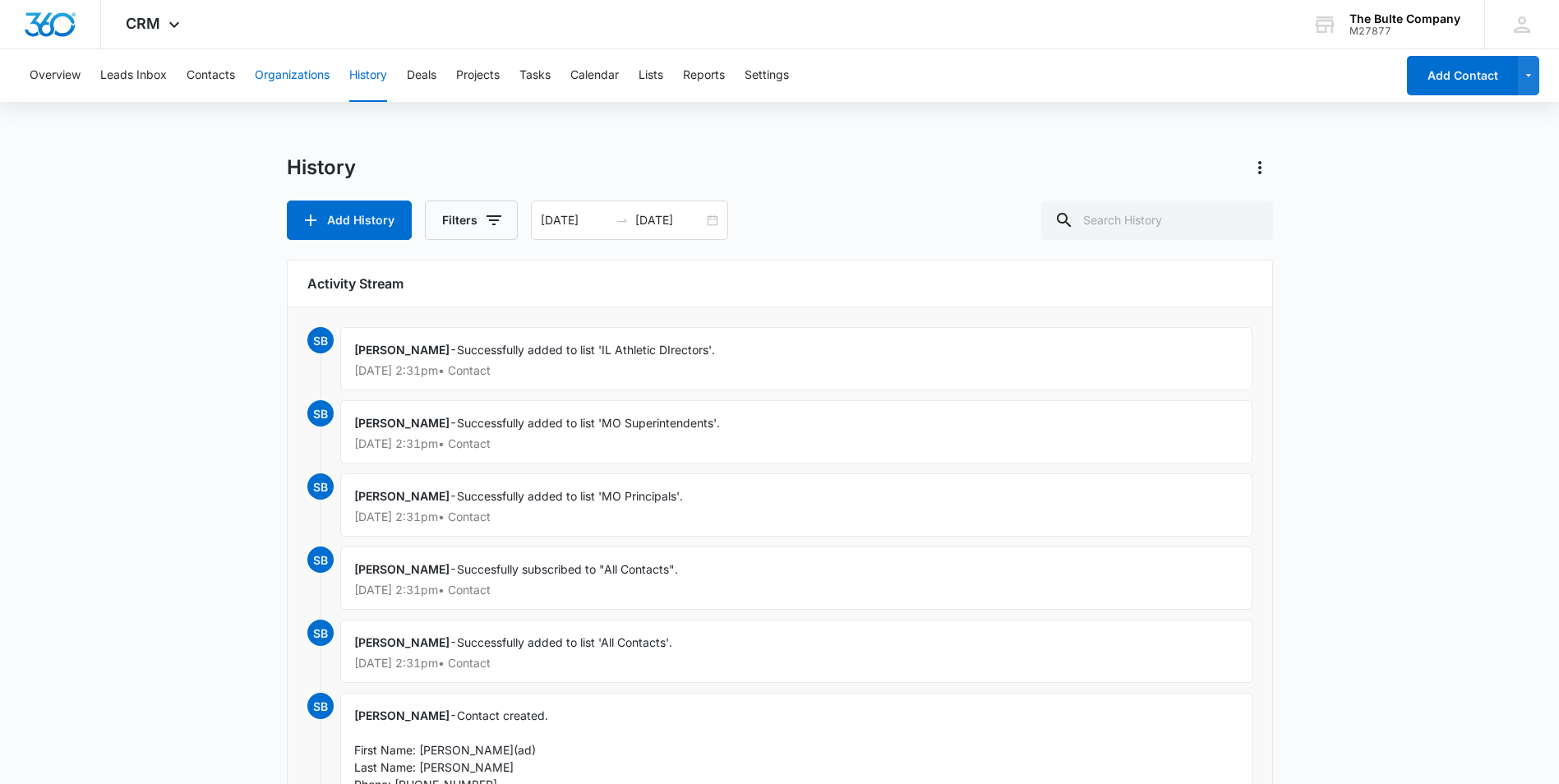
click at [315, 76] on button "Organizations" at bounding box center [292, 75] width 75 height 52
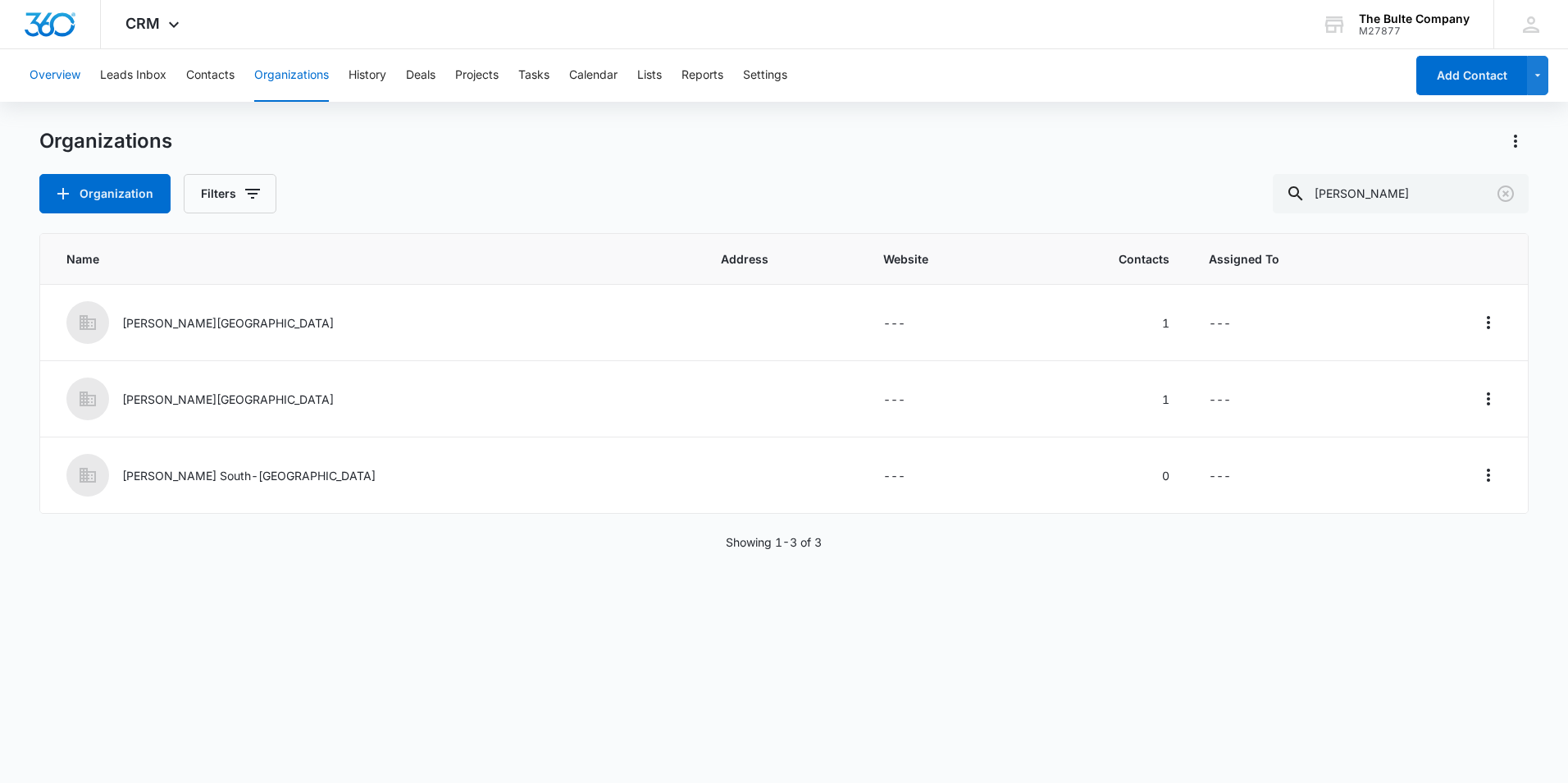
click at [56, 75] on button "Overview" at bounding box center [55, 75] width 51 height 52
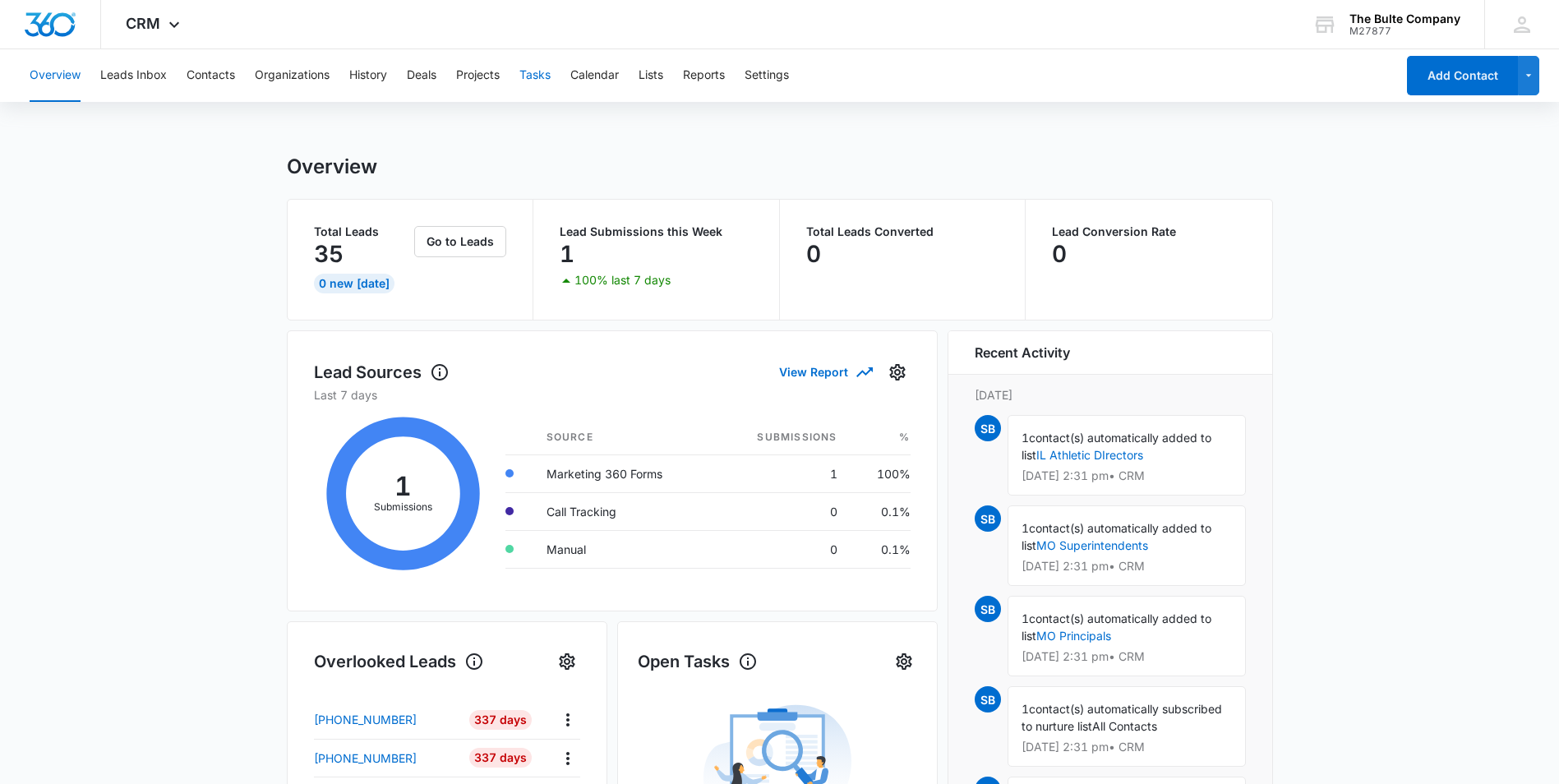
click at [541, 75] on button "Tasks" at bounding box center [535, 75] width 31 height 52
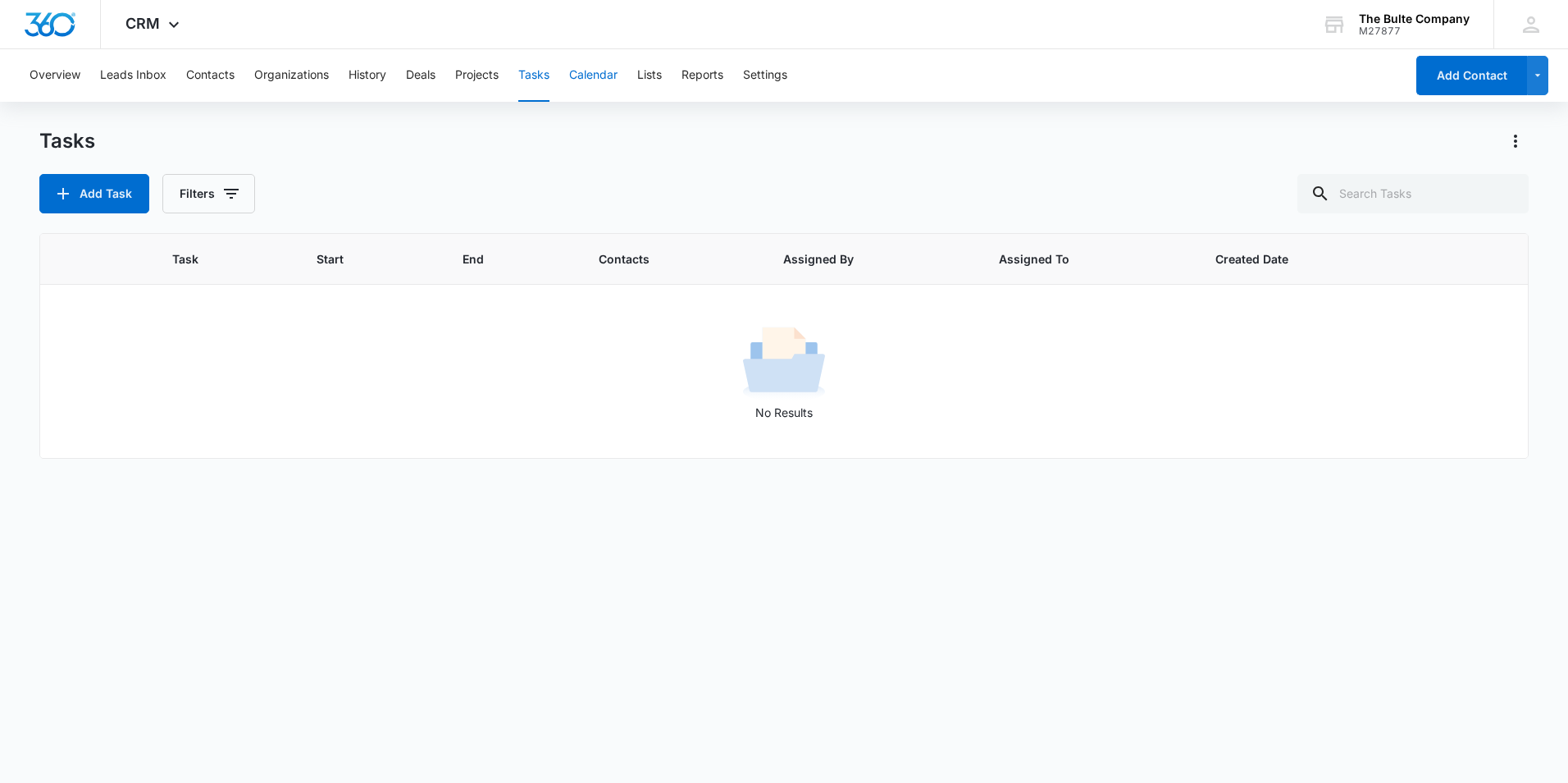
click at [607, 77] on button "Calendar" at bounding box center [592, 75] width 48 height 52
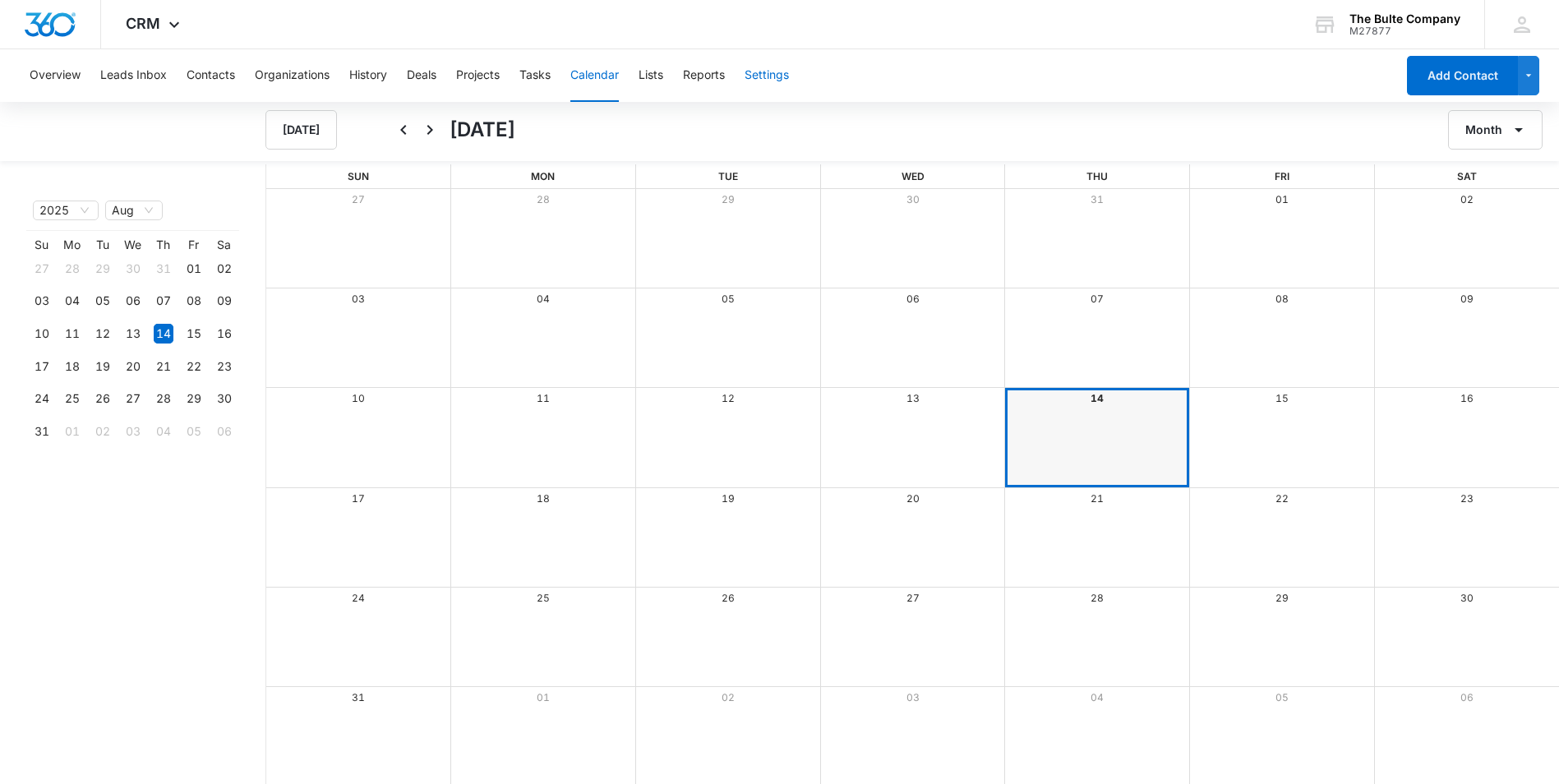
click at [753, 75] on button "Settings" at bounding box center [767, 75] width 45 height 52
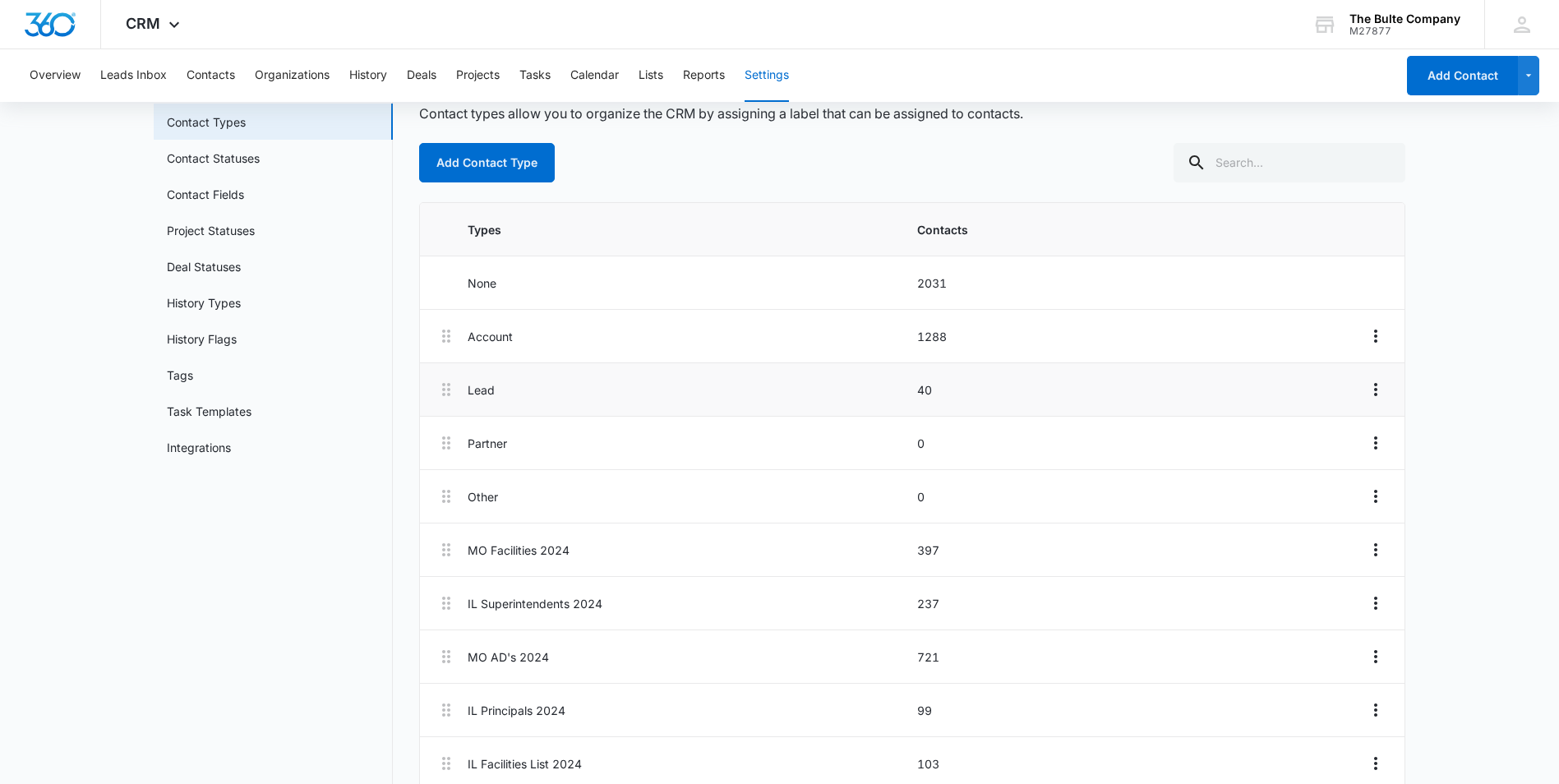
scroll to position [170, 0]
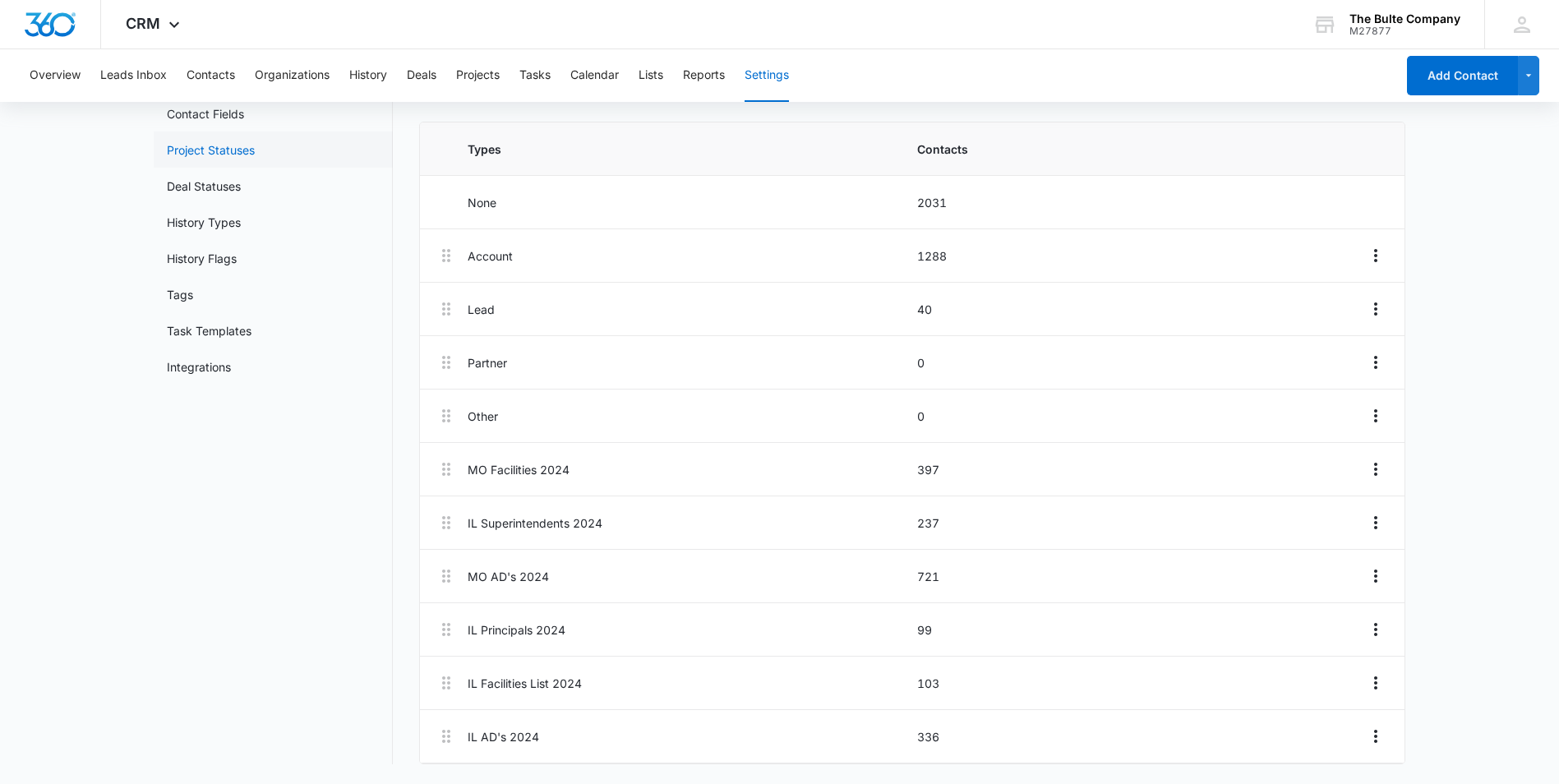
click at [224, 156] on link "Project Statuses" at bounding box center [211, 150] width 88 height 17
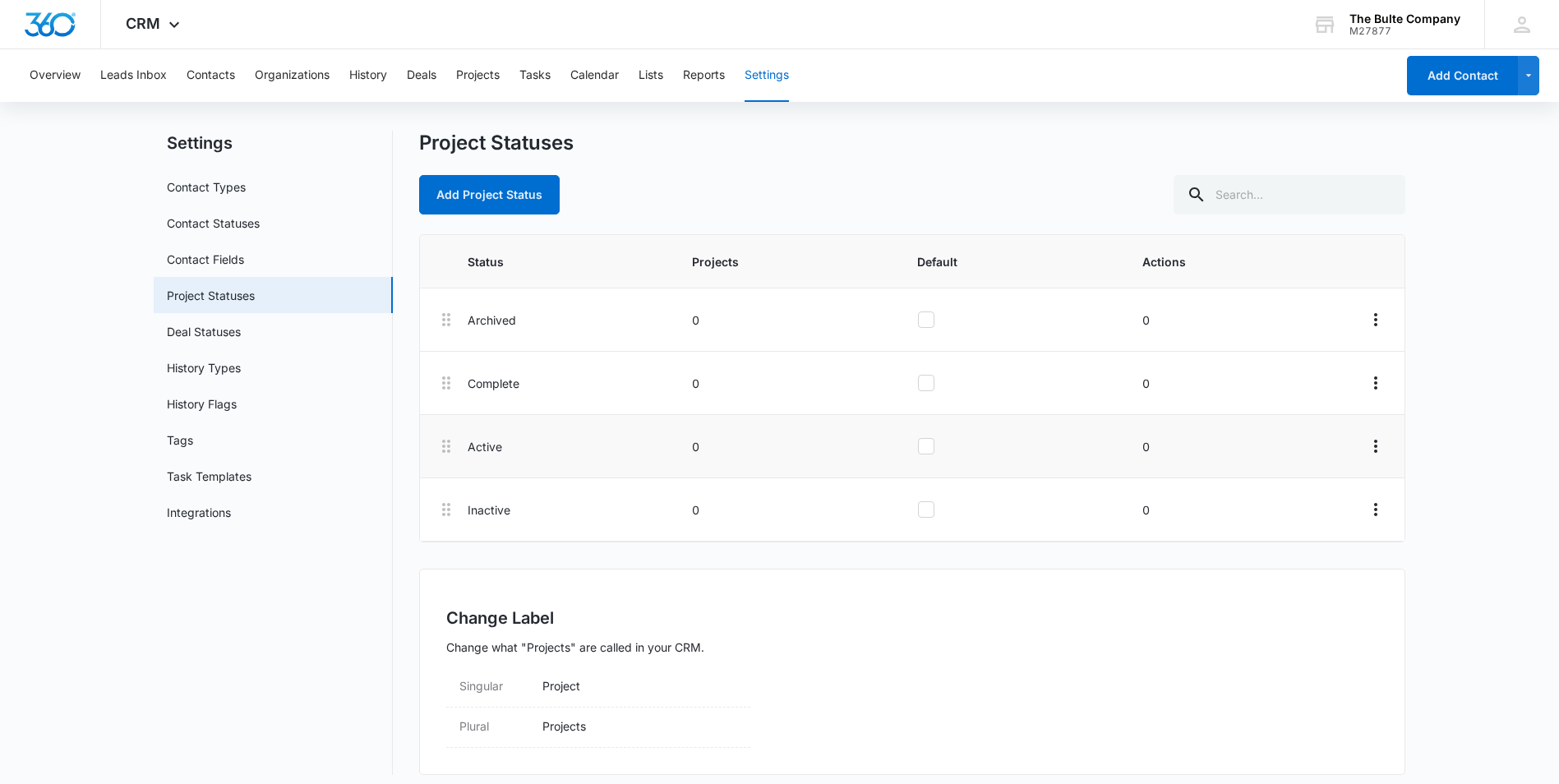
scroll to position [34, 0]
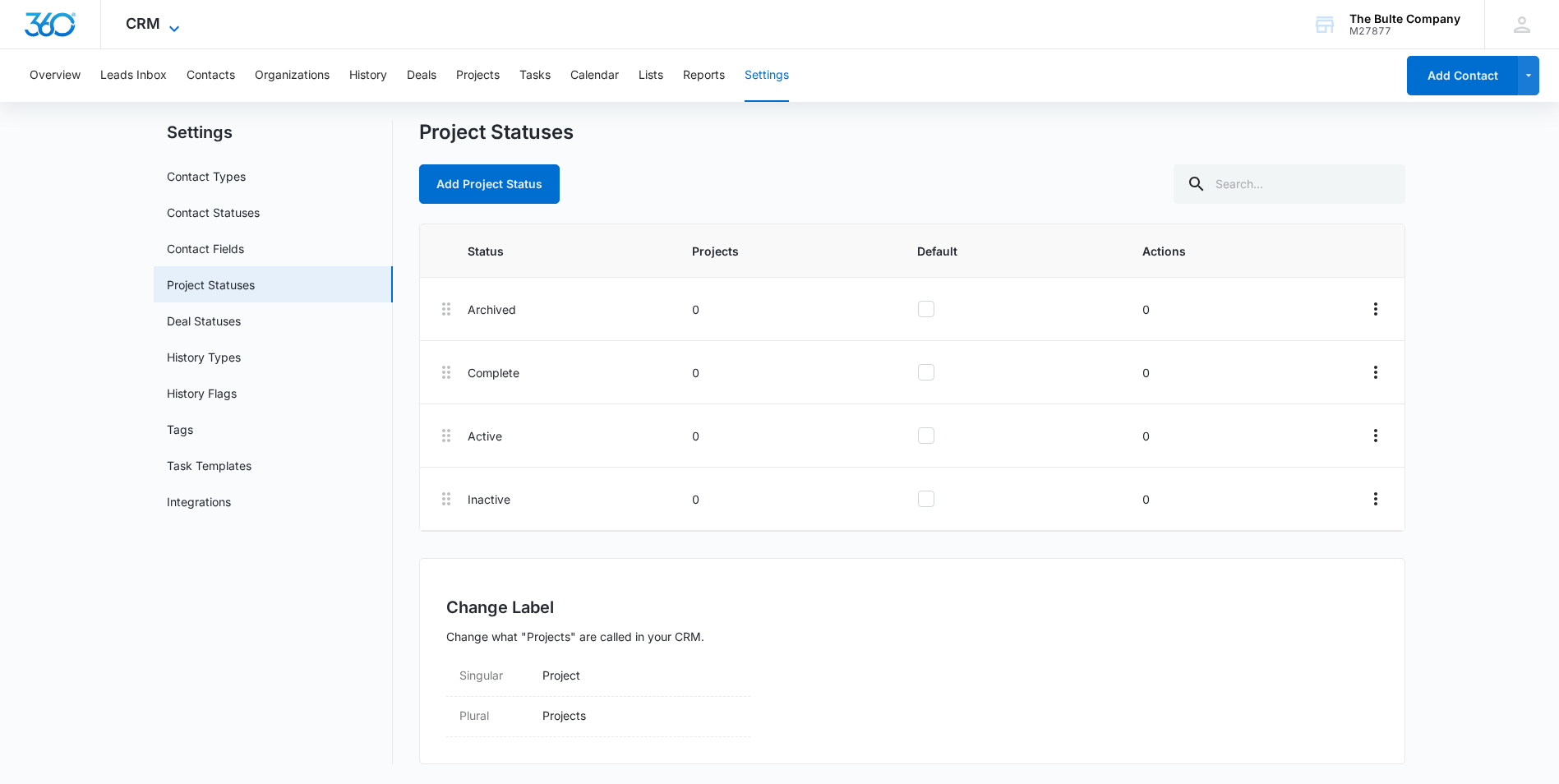
click at [174, 23] on icon at bounding box center [174, 29] width 20 height 20
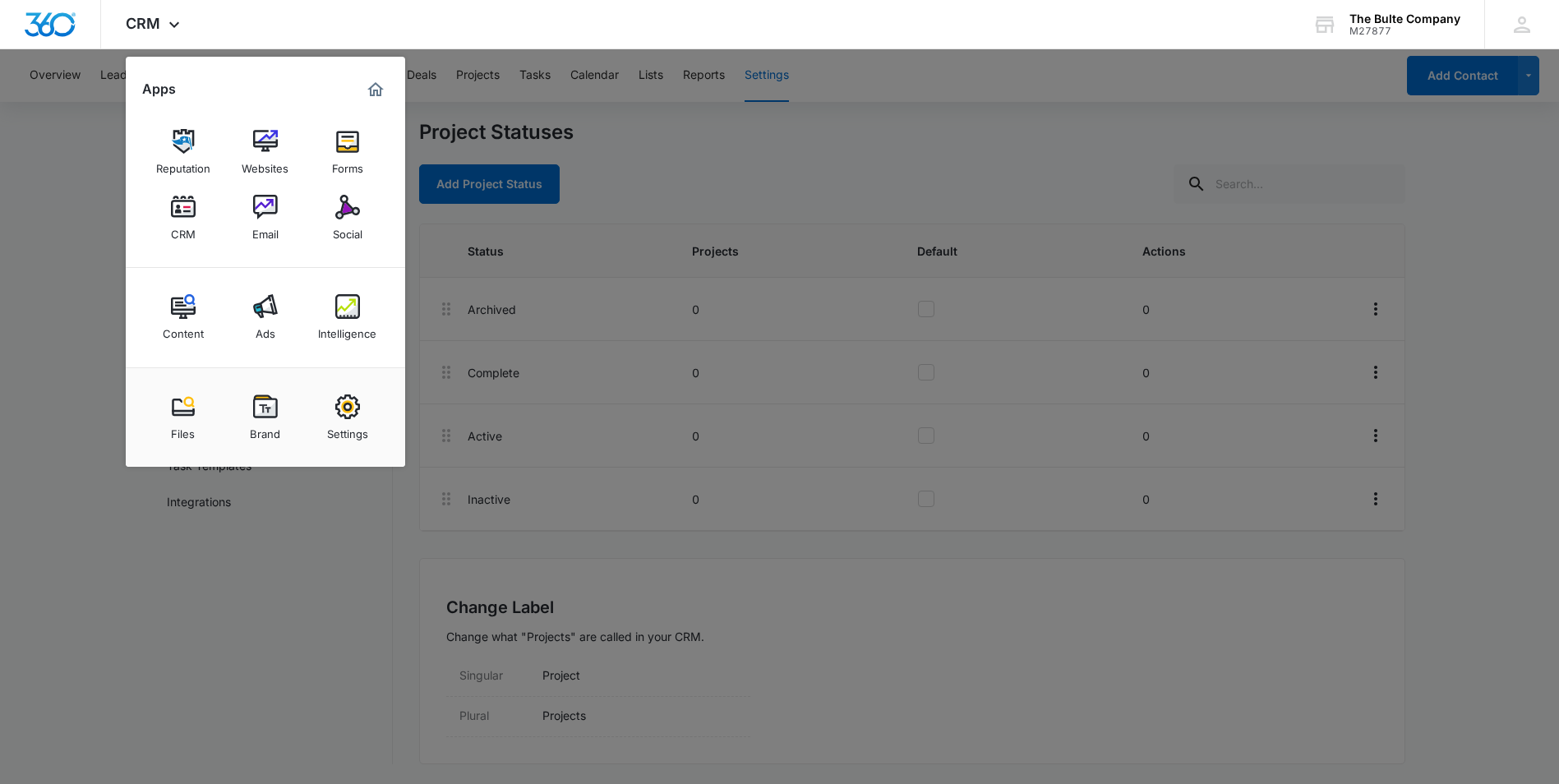
click at [263, 210] on img at bounding box center [266, 207] width 24 height 24
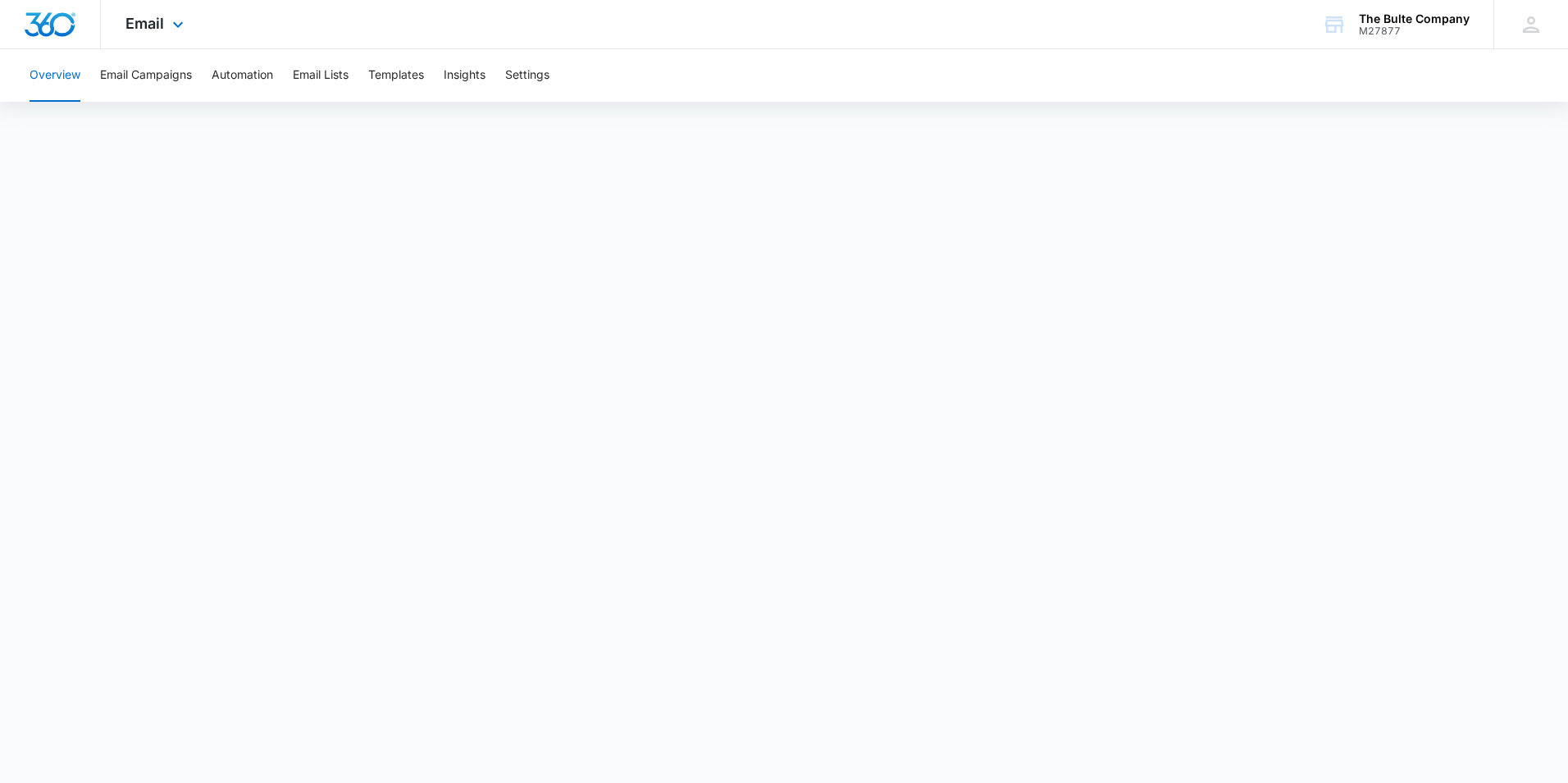
click at [60, 17] on img "Dashboard" at bounding box center [50, 24] width 52 height 24
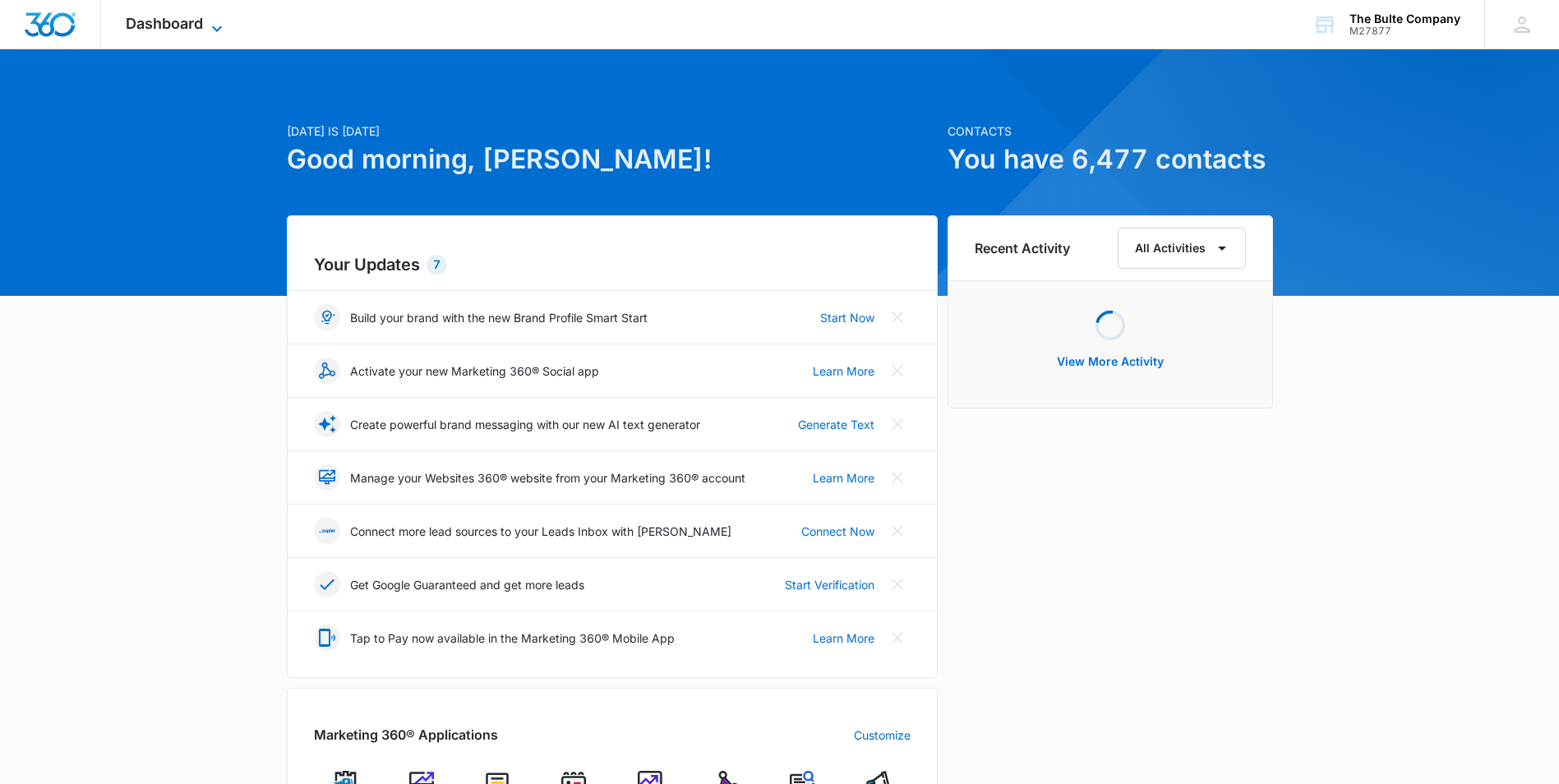
click at [184, 25] on span "Dashboard" at bounding box center [164, 24] width 77 height 17
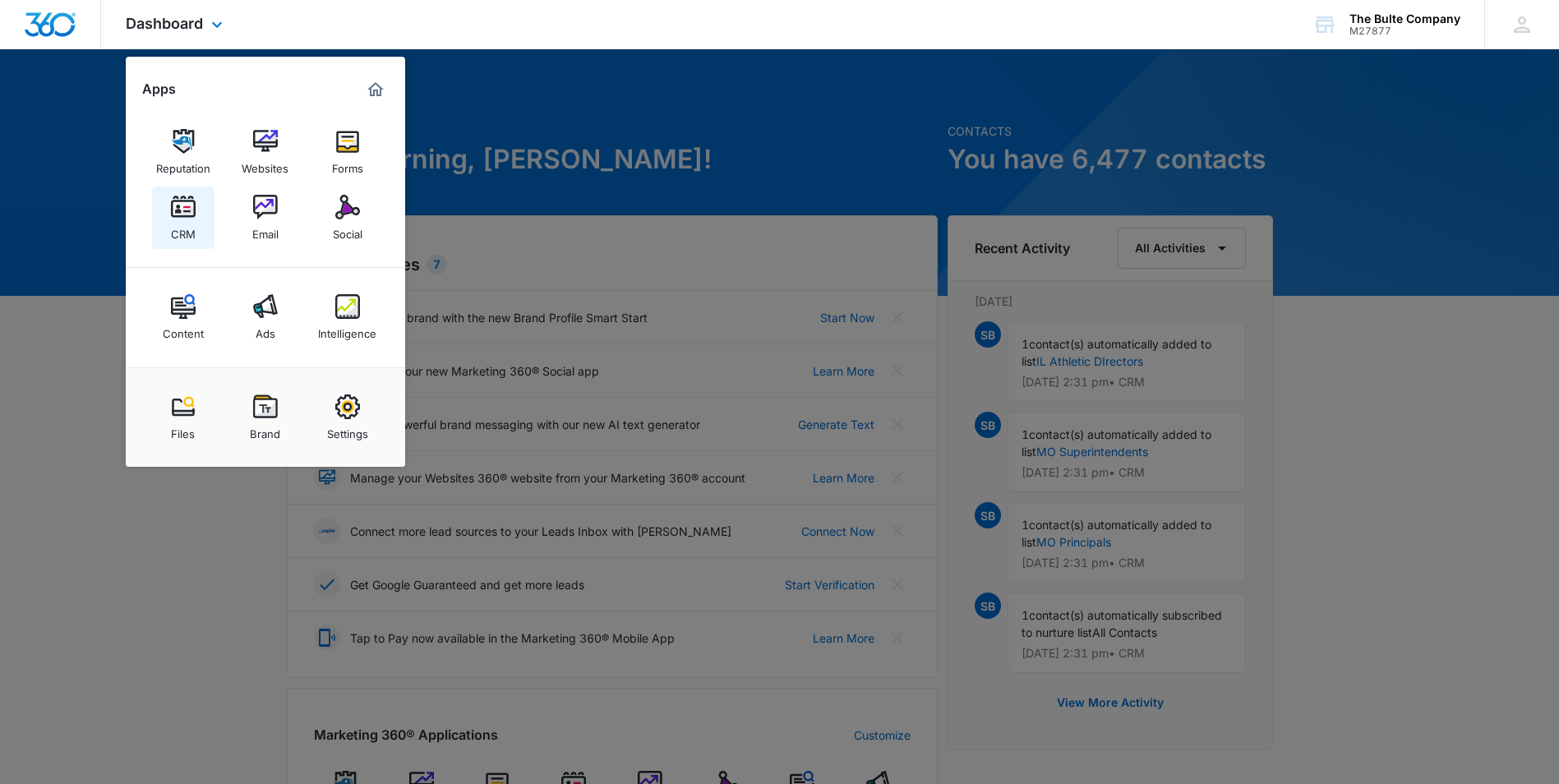
click at [187, 219] on img at bounding box center [184, 207] width 24 height 24
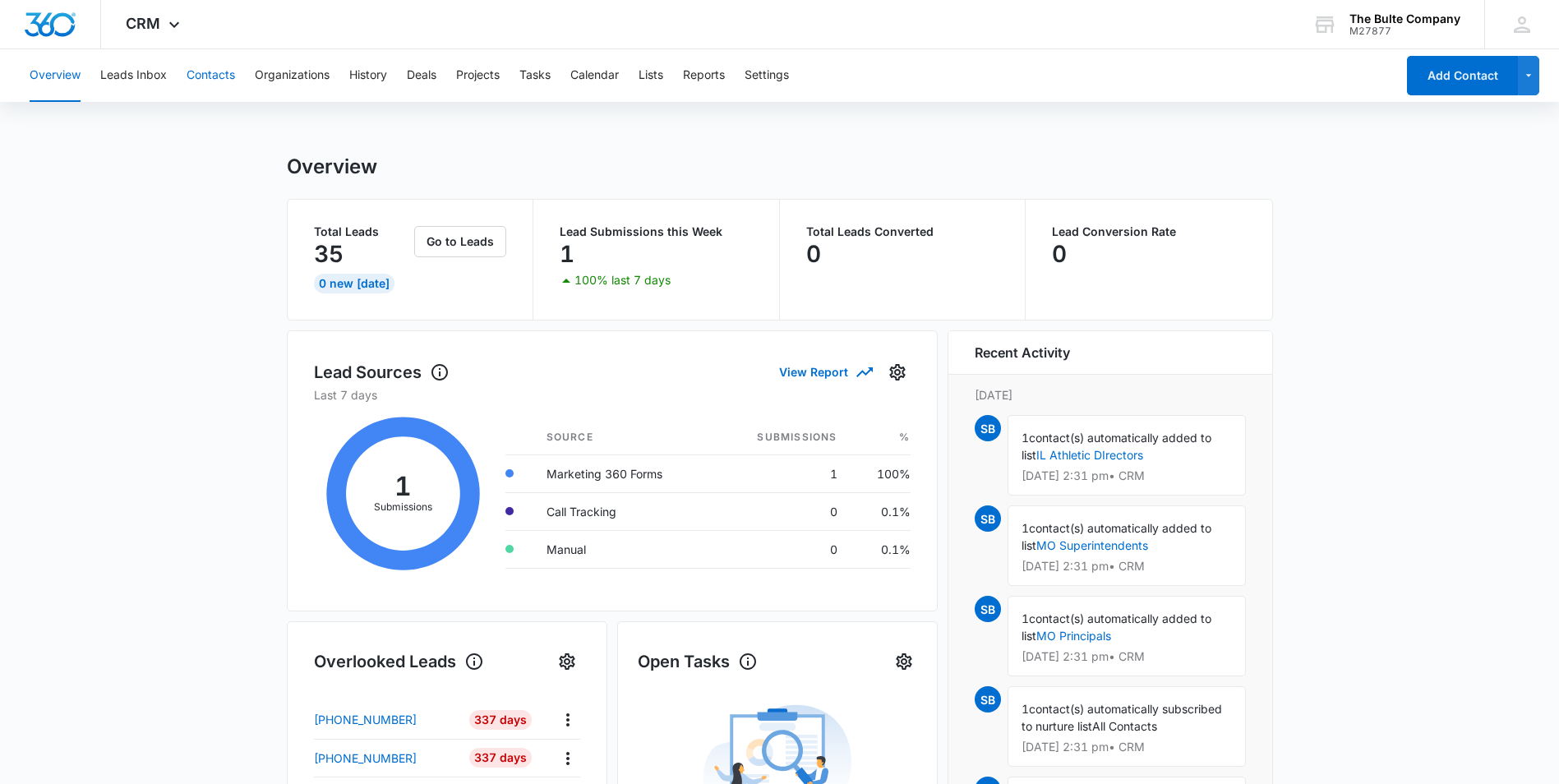
click at [212, 71] on button "Contacts" at bounding box center [210, 75] width 48 height 52
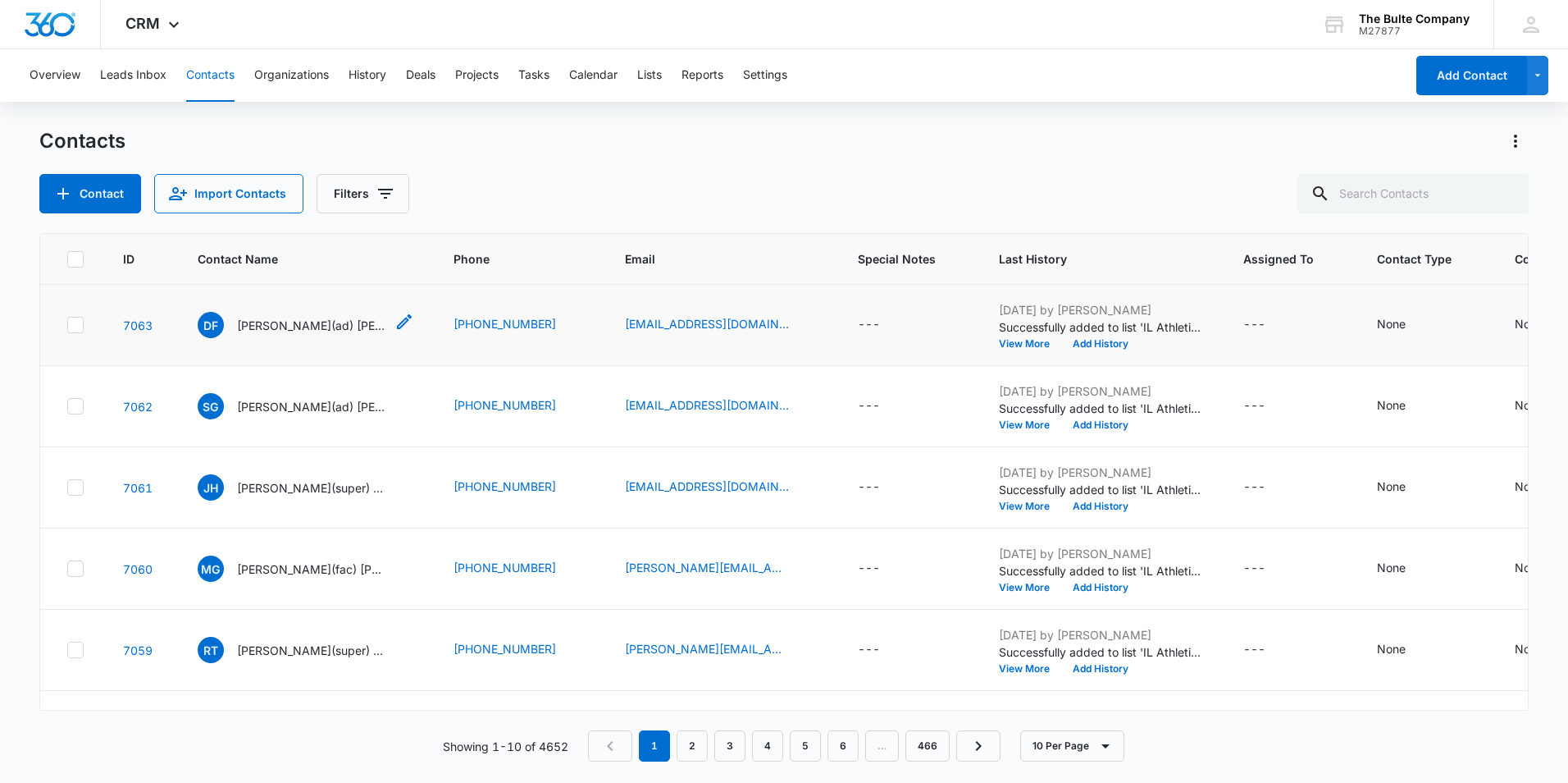
click at [283, 328] on p "David(ad) Francka" at bounding box center [311, 326] width 147 height 17
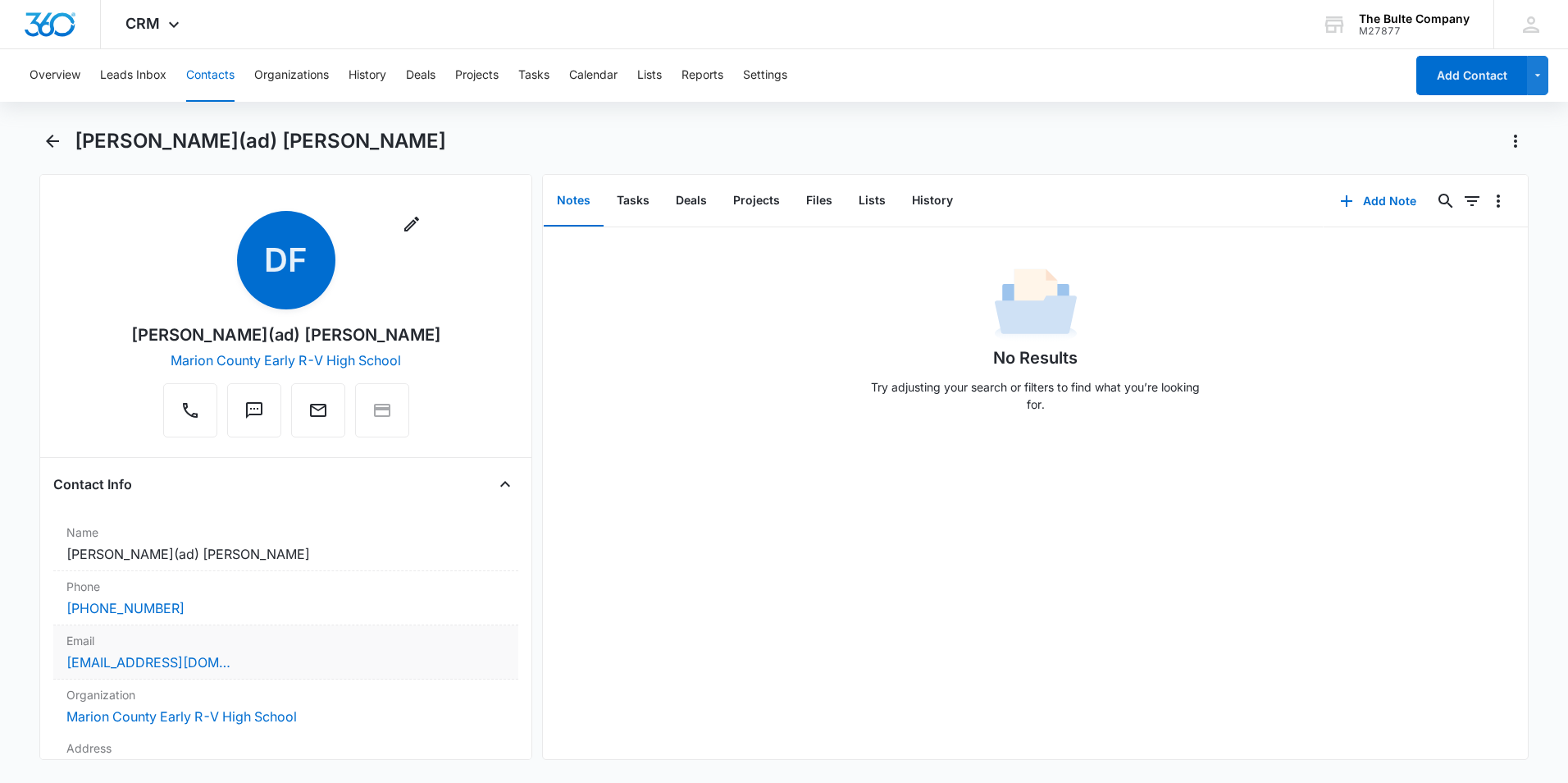
scroll to position [246, 0]
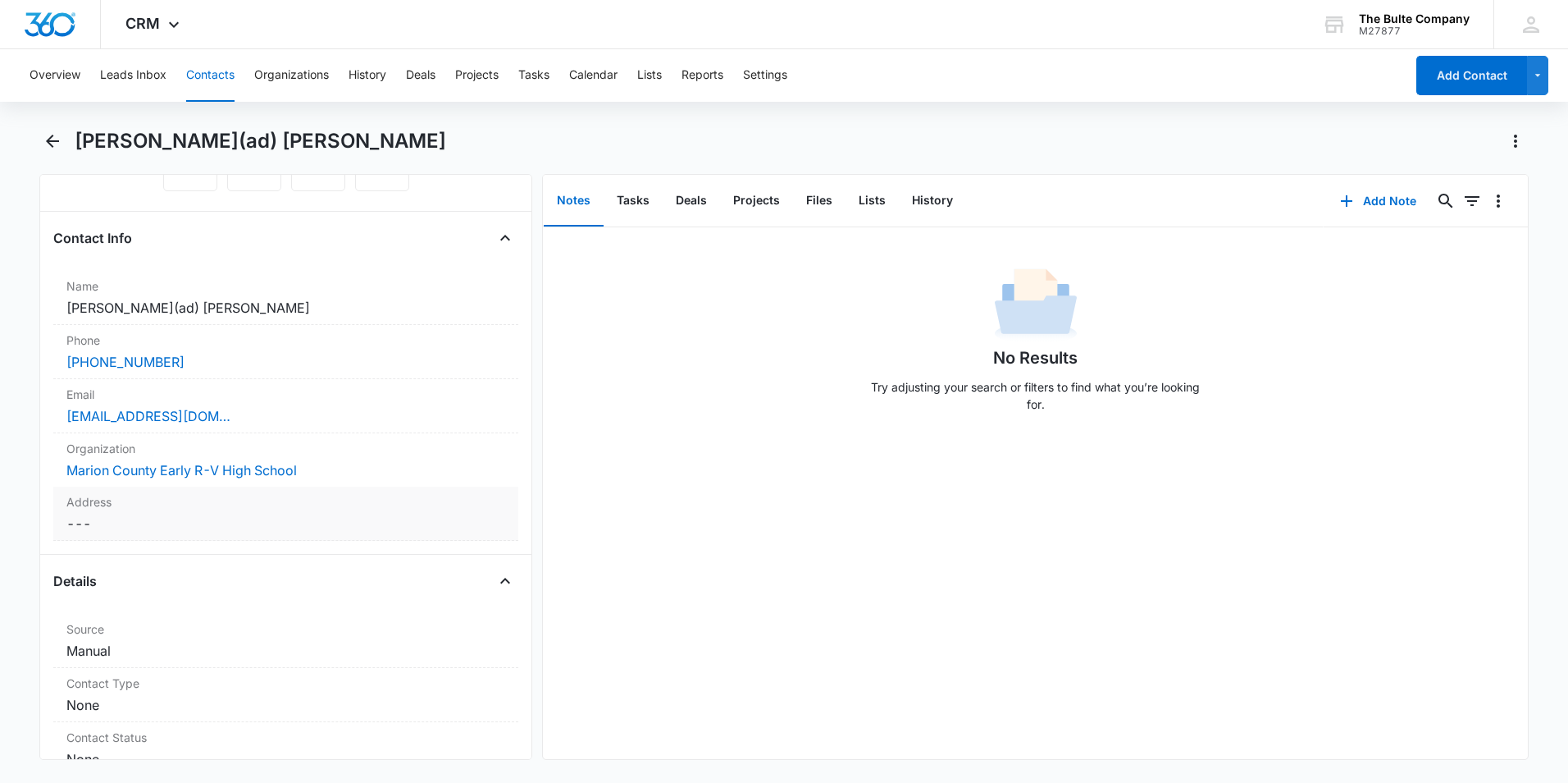
click at [319, 472] on dd "Cancel Save Changes Marion County Early R-V High School" at bounding box center [285, 470] width 439 height 20
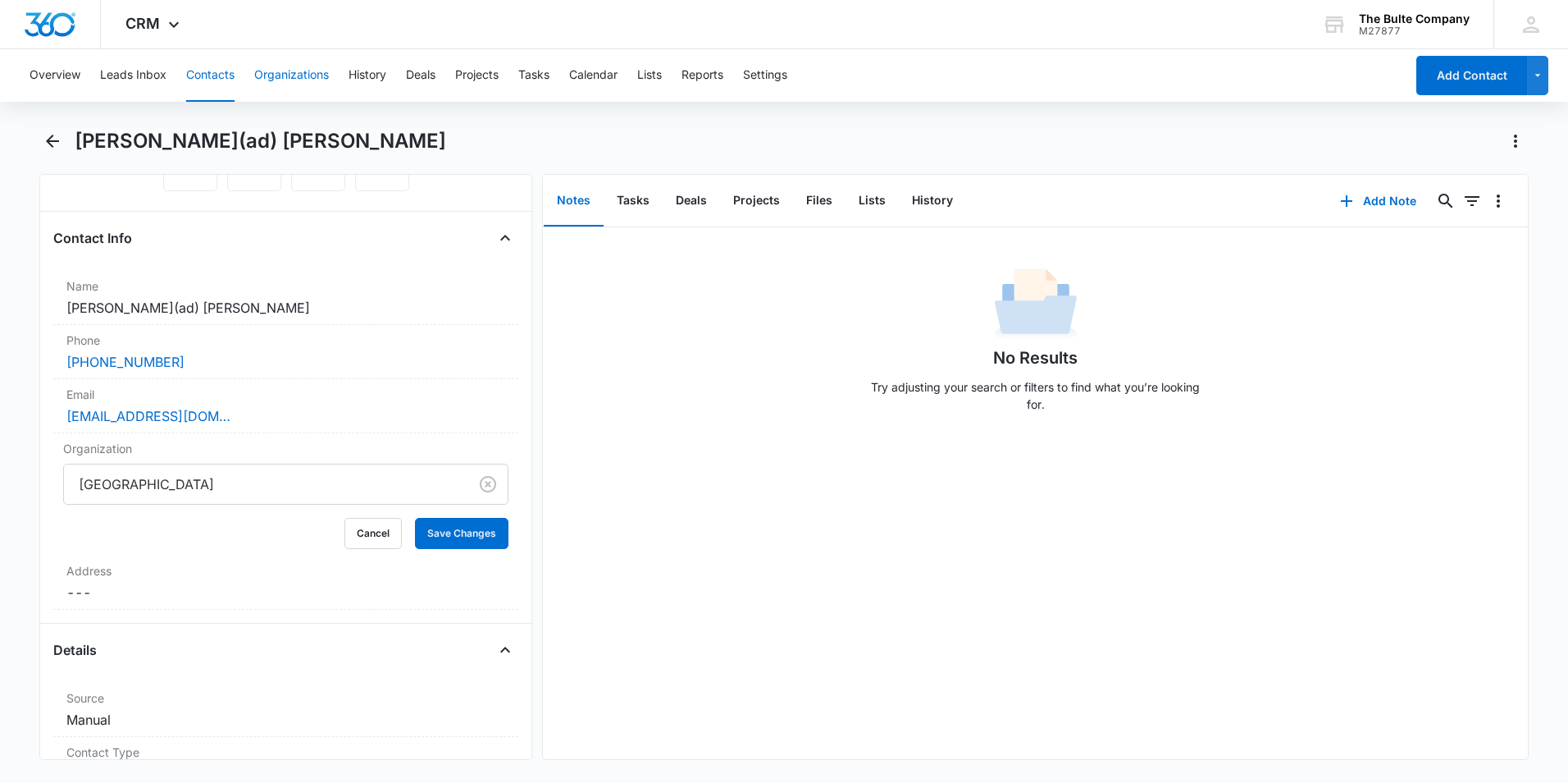
click at [297, 81] on button "Organizations" at bounding box center [291, 75] width 75 height 52
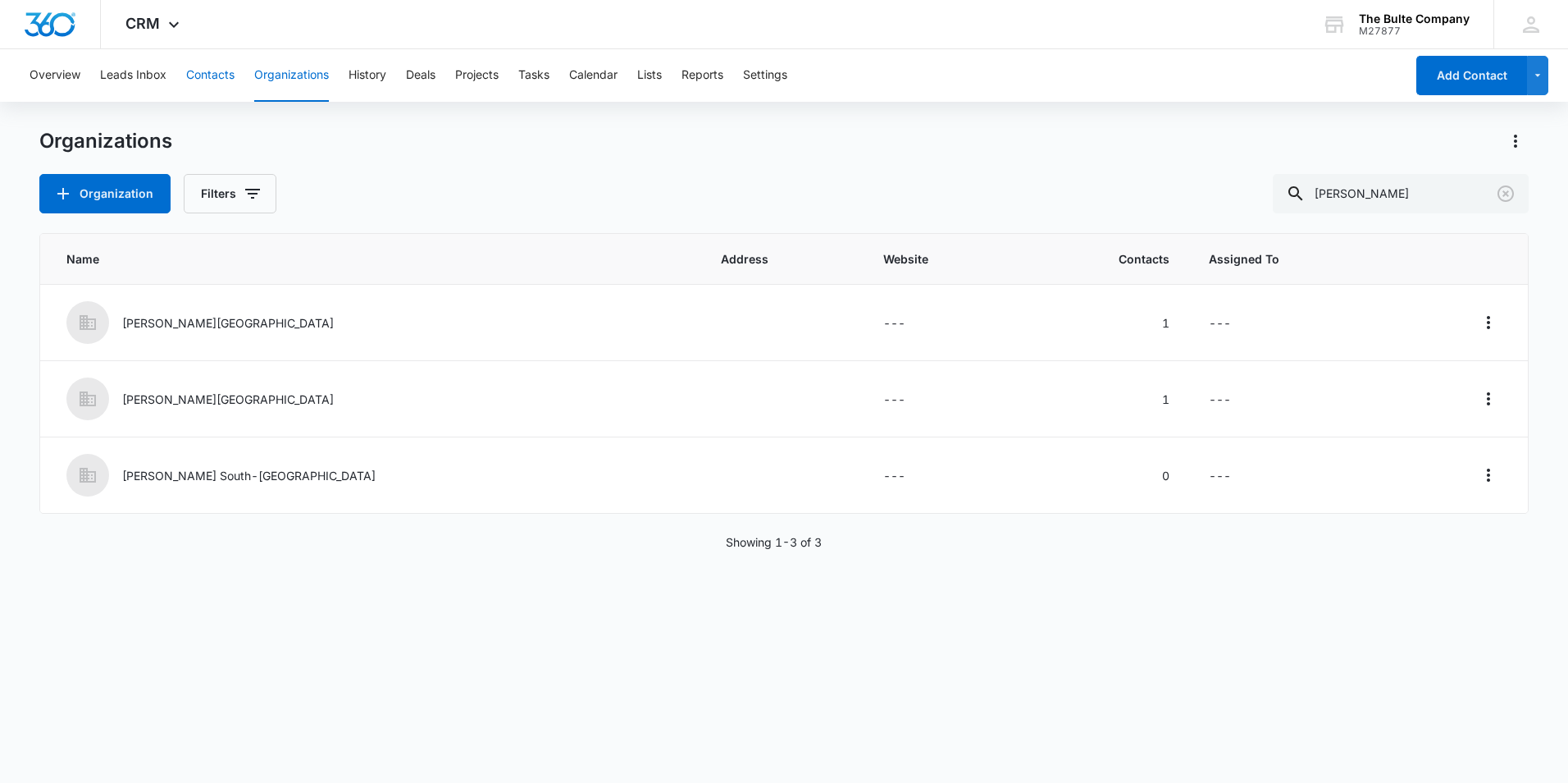
click at [188, 79] on button "Contacts" at bounding box center [209, 75] width 48 height 52
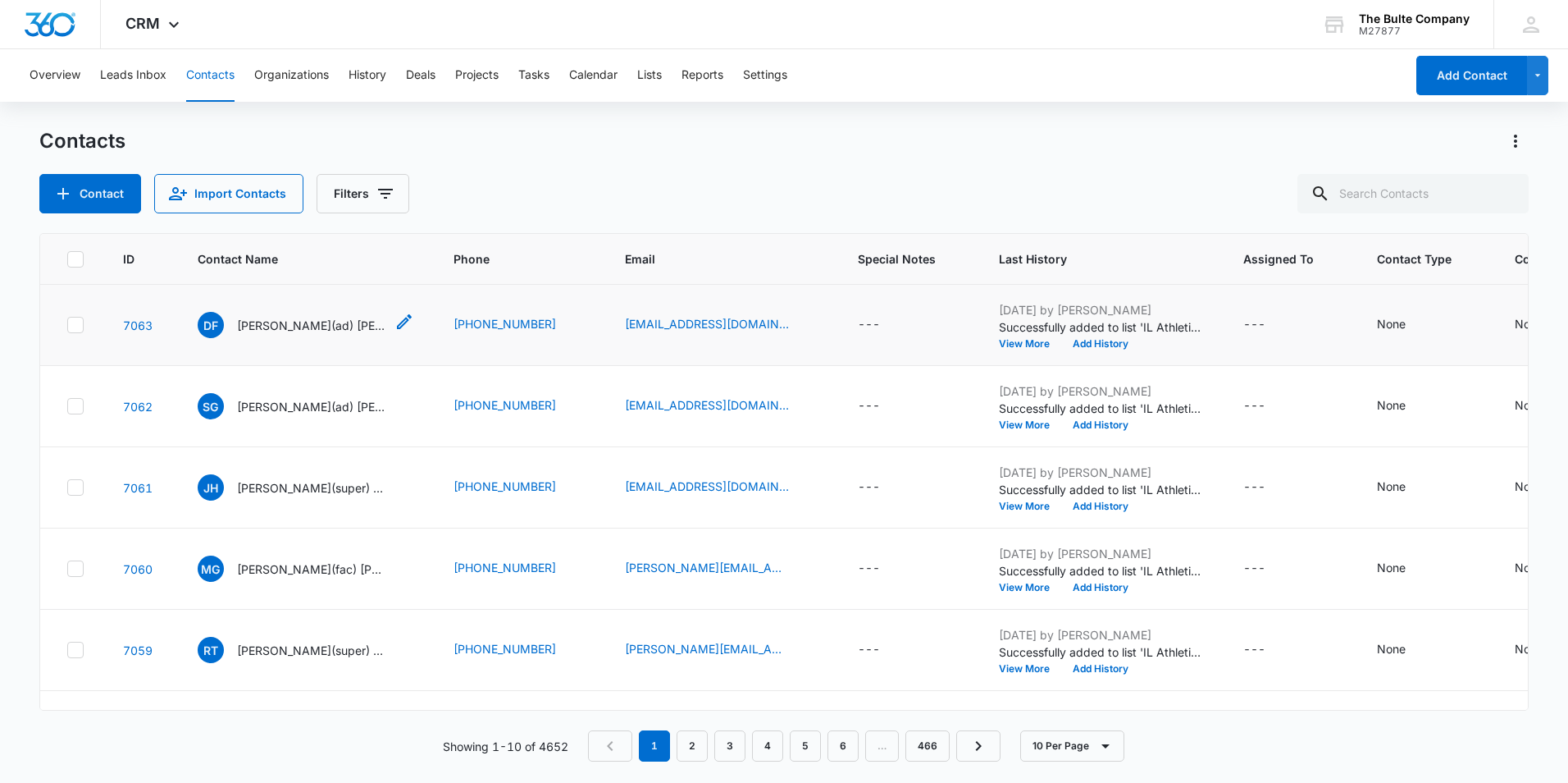
click at [277, 326] on p "David(ad) Francka" at bounding box center [311, 326] width 147 height 17
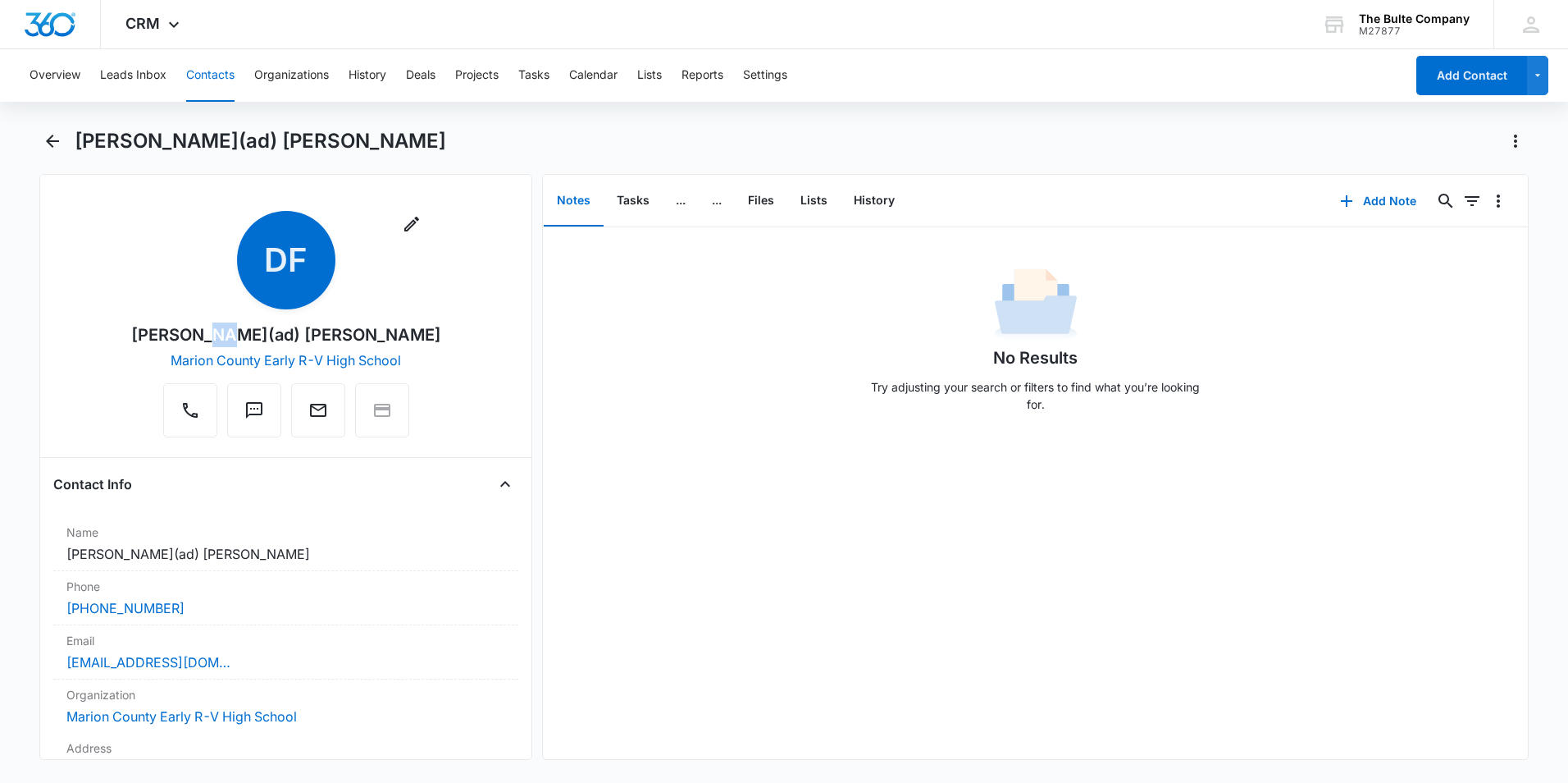
click at [277, 326] on div "David(ad) Francka" at bounding box center [285, 334] width 310 height 24
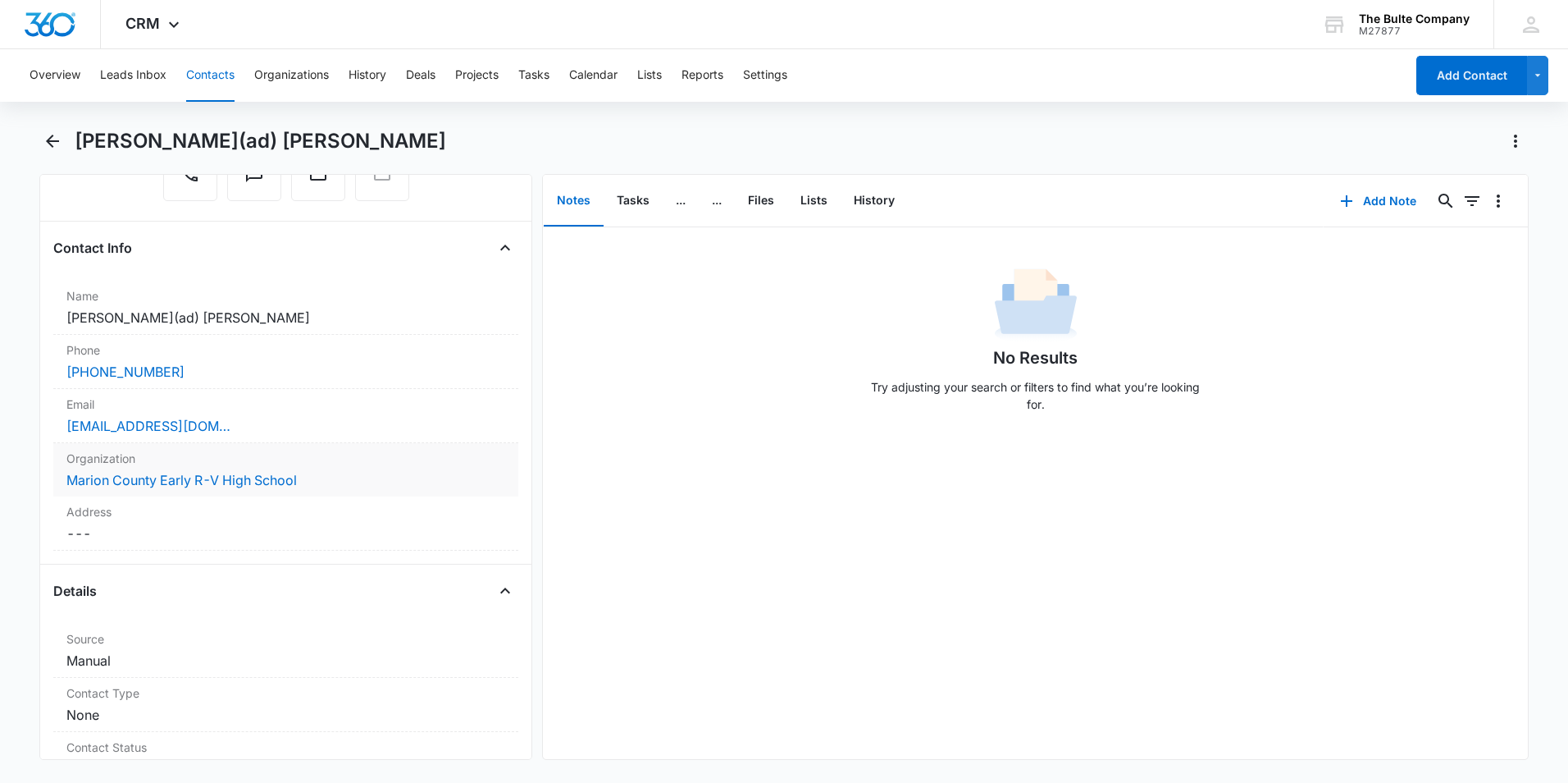
scroll to position [246, 0]
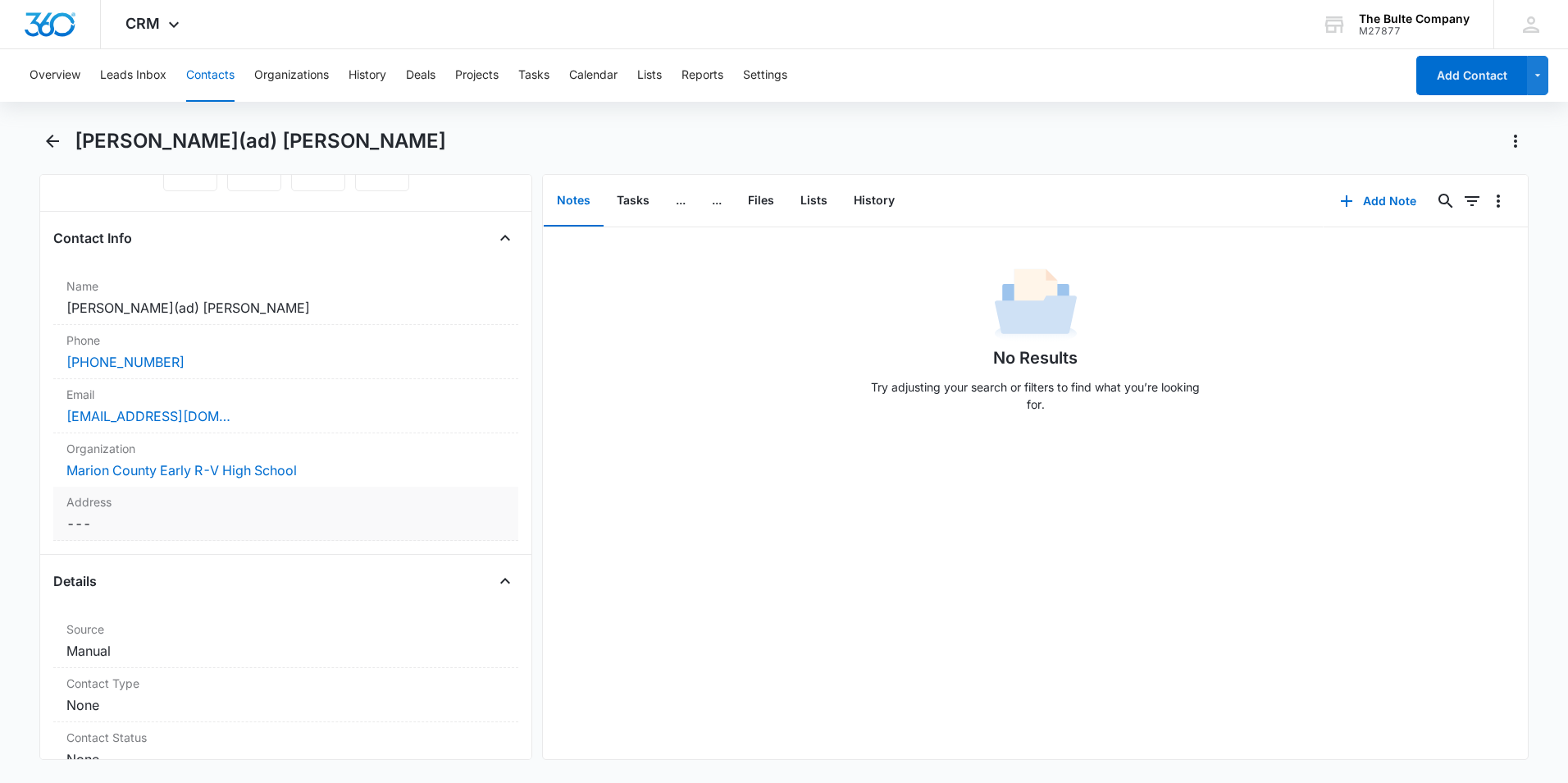
click at [370, 531] on dd "Cancel Save Changes ---" at bounding box center [285, 523] width 439 height 20
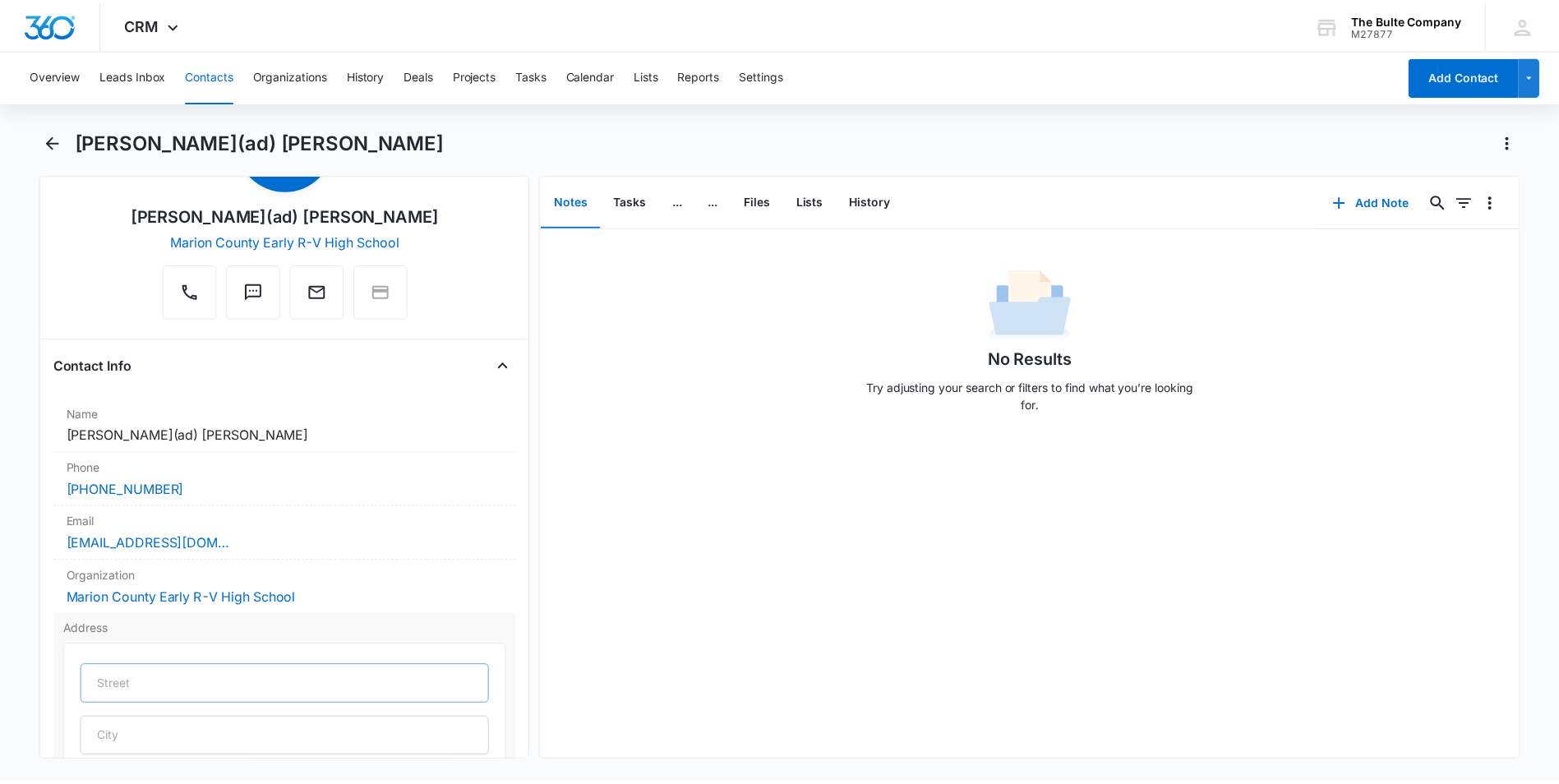
scroll to position [82, 0]
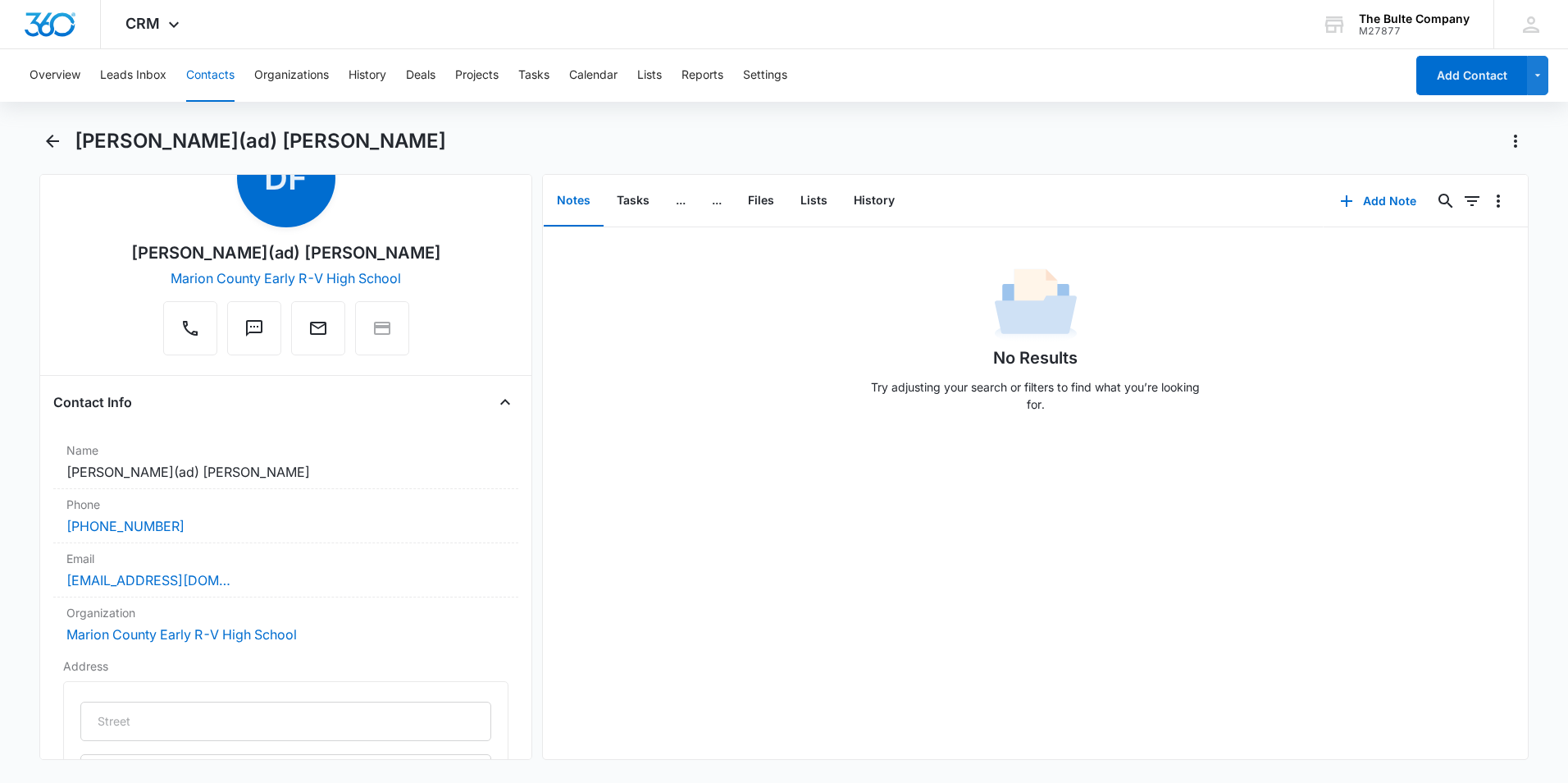
click at [327, 402] on div "Contact Info" at bounding box center [285, 402] width 465 height 26
click at [9, 258] on main "David(ad) Francka Remove DF David(ad) Francka Marion County Early R-V High Scho…" at bounding box center [784, 454] width 1568 height 651
click at [116, 24] on div "CRM Apps Reputation Websites Forms CRM Email Social Content Ads Intelligence Fi…" at bounding box center [154, 24] width 107 height 48
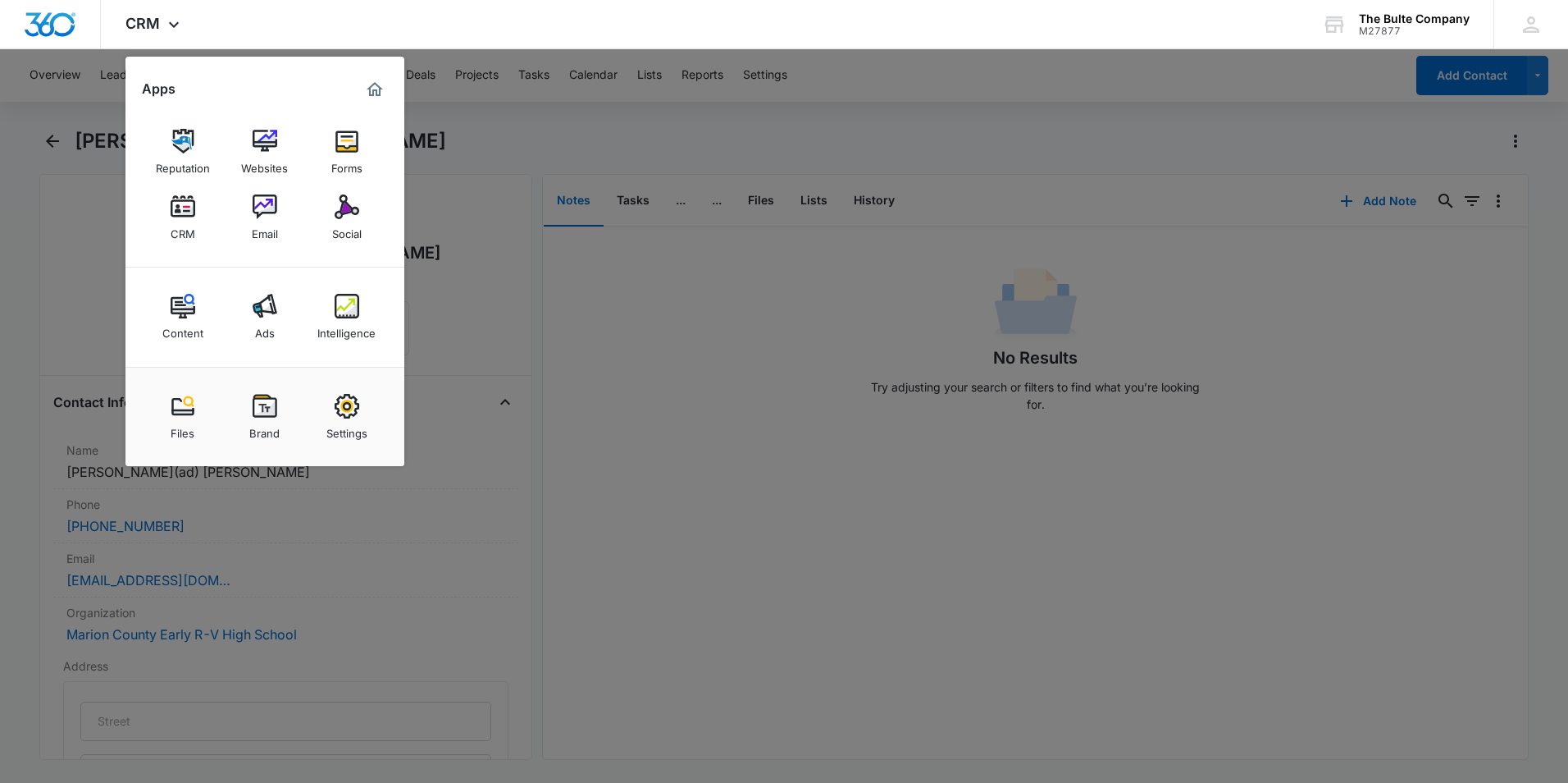
click at [269, 216] on img at bounding box center [265, 207] width 24 height 24
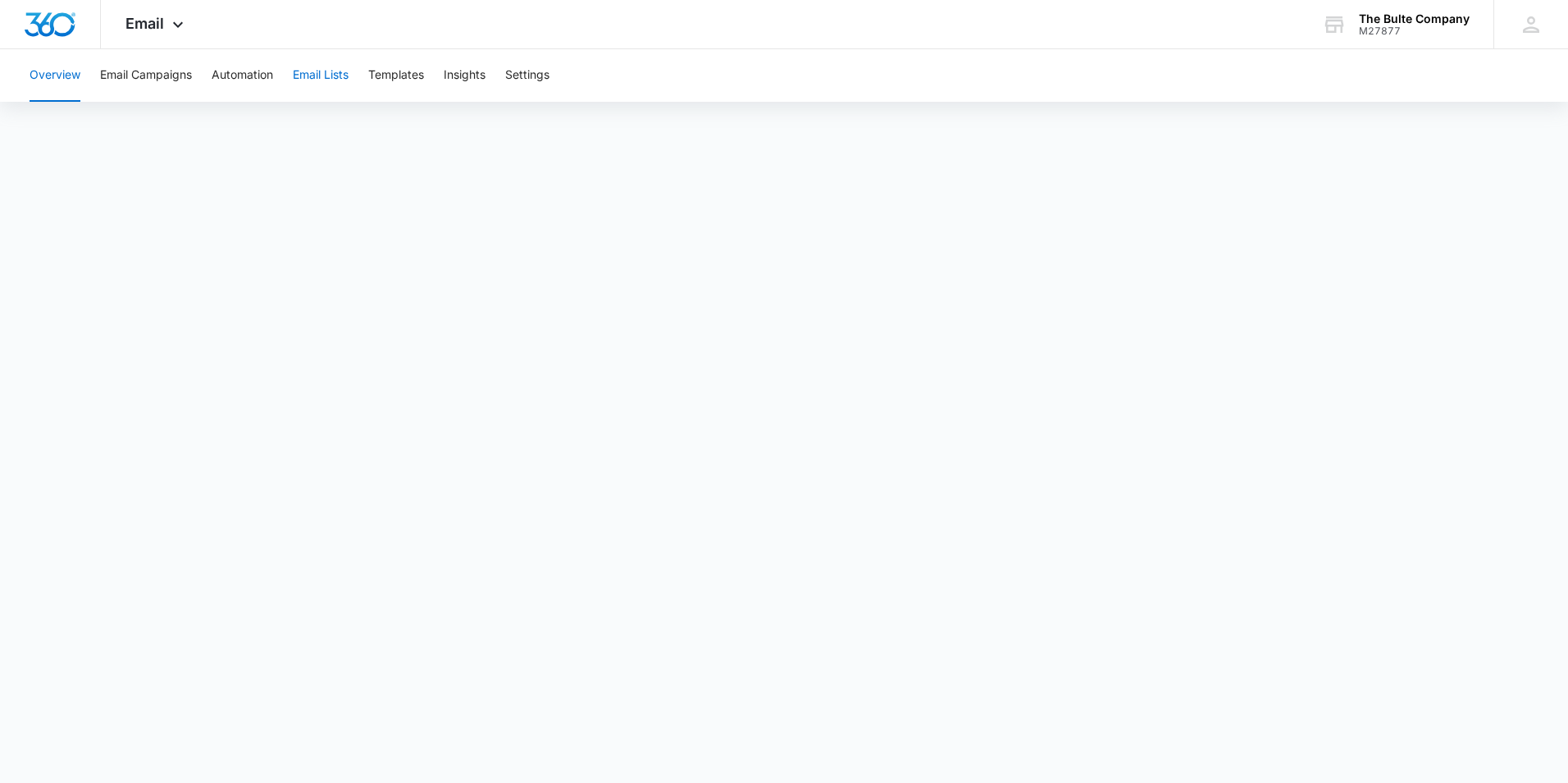
click at [335, 73] on button "Email Lists" at bounding box center [321, 75] width 56 height 52
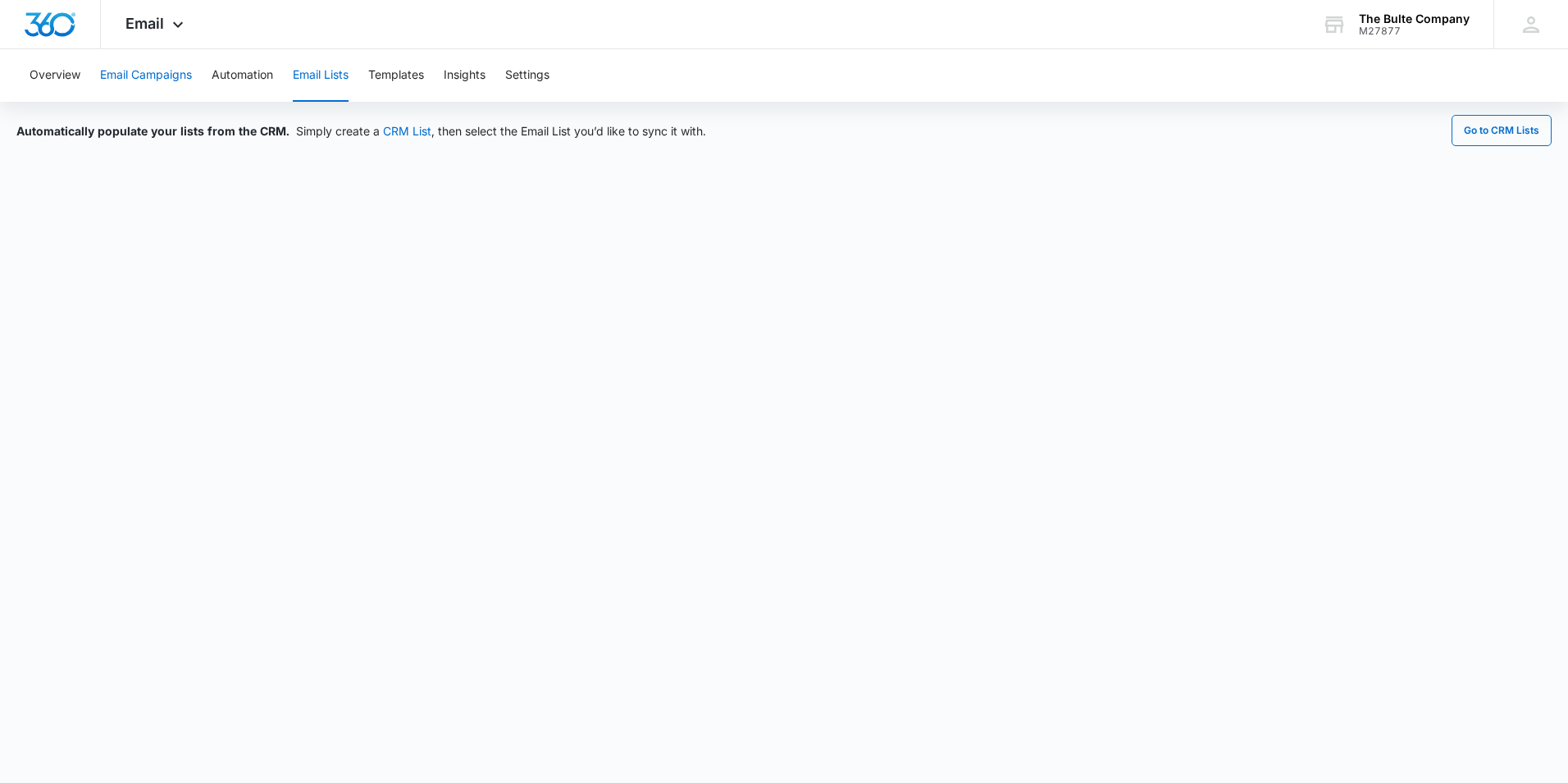
click at [174, 81] on button "Email Campaigns" at bounding box center [146, 75] width 92 height 52
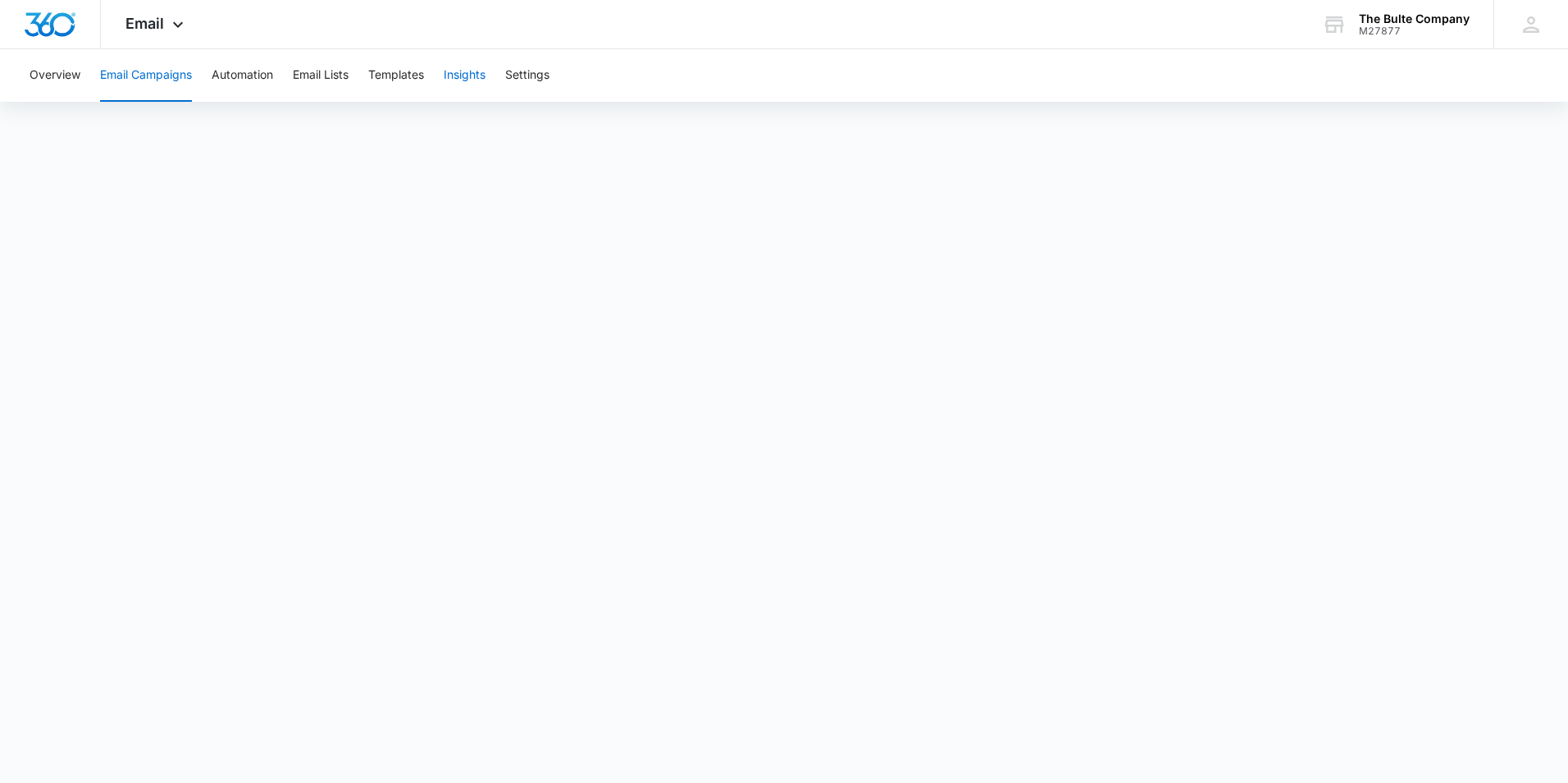
click at [454, 70] on button "Insights" at bounding box center [465, 75] width 42 height 52
click at [534, 72] on button "Settings" at bounding box center [527, 75] width 45 height 52
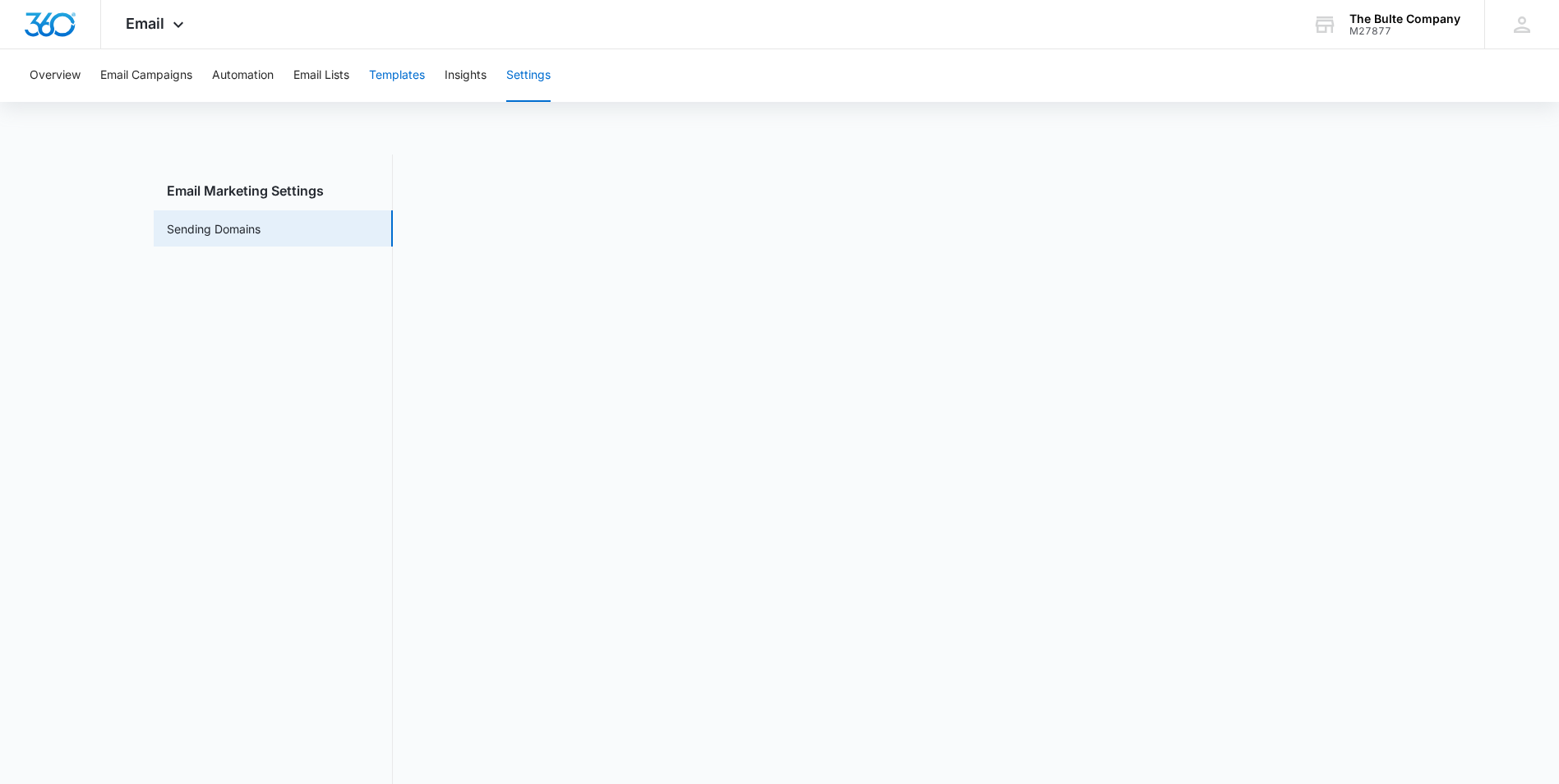
click at [378, 73] on button "Templates" at bounding box center [397, 75] width 56 height 52
click at [230, 71] on button "Automation" at bounding box center [243, 75] width 62 height 52
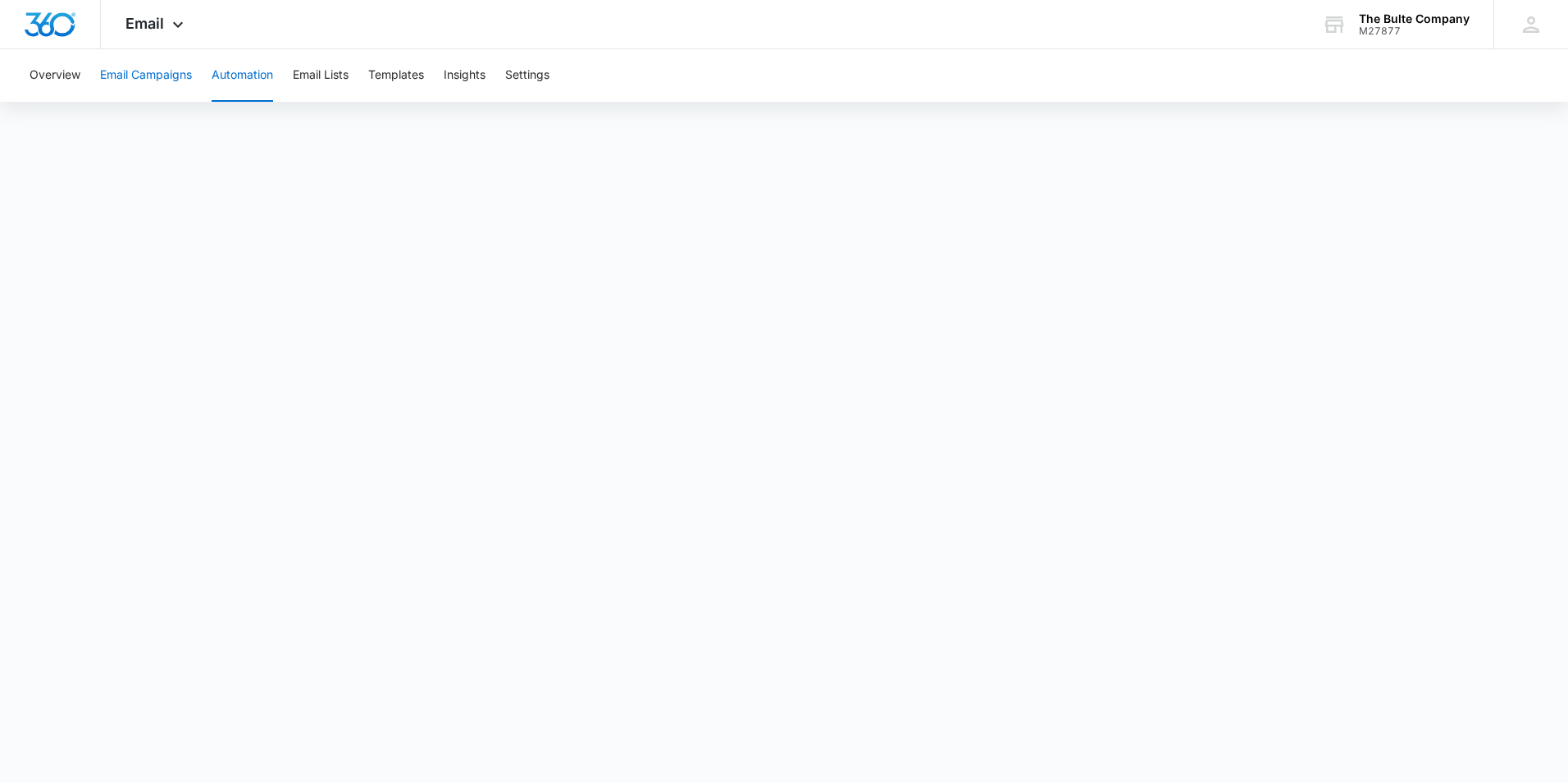
click at [130, 72] on button "Email Campaigns" at bounding box center [146, 75] width 92 height 52
click at [57, 78] on button "Overview" at bounding box center [55, 75] width 51 height 52
click at [170, 17] on div "Email Apps Reputation Websites Forms CRM Email Social Content Ads Intelligence …" at bounding box center [157, 24] width 112 height 48
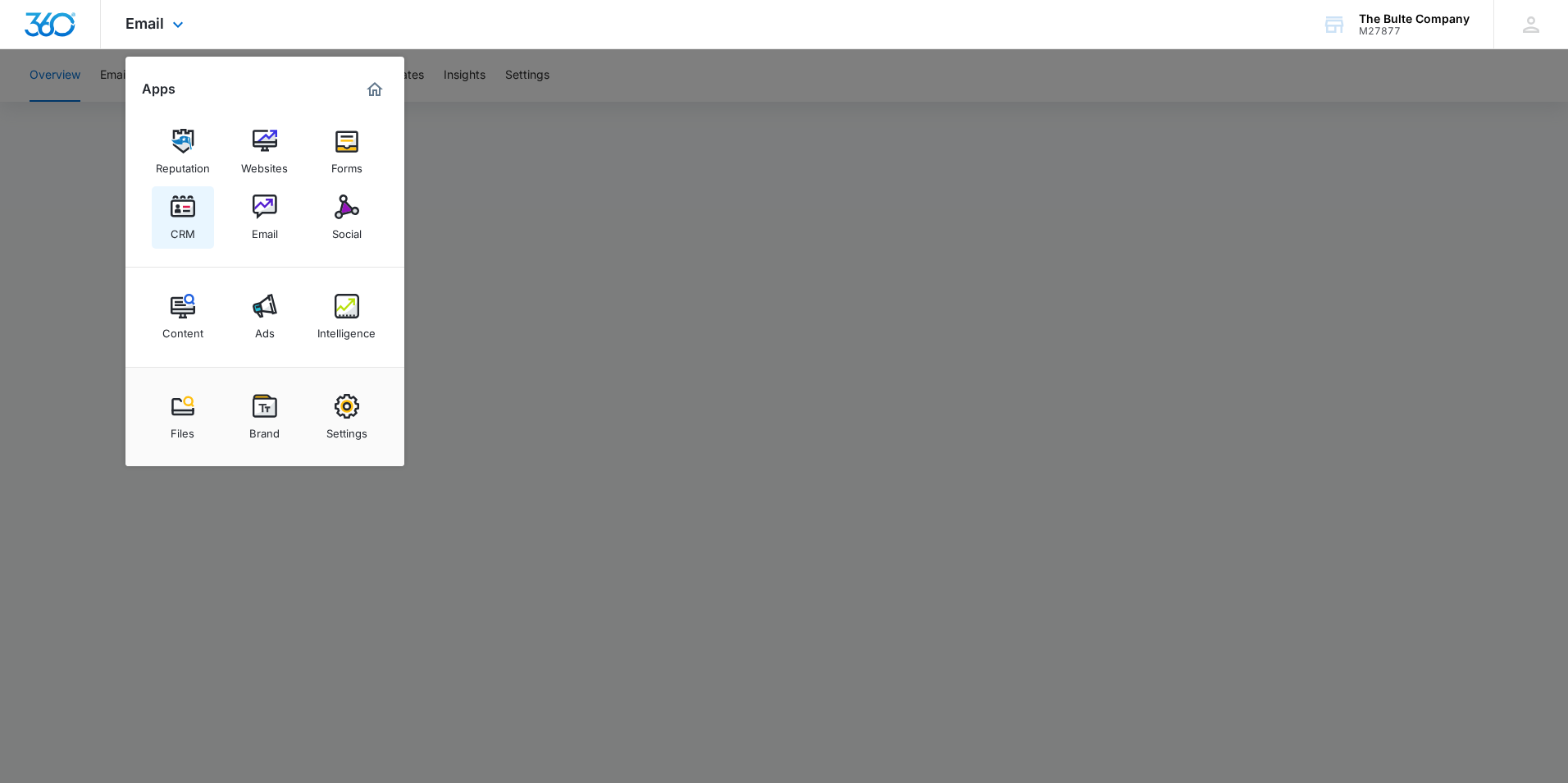
click at [194, 223] on div "CRM" at bounding box center [183, 230] width 24 height 21
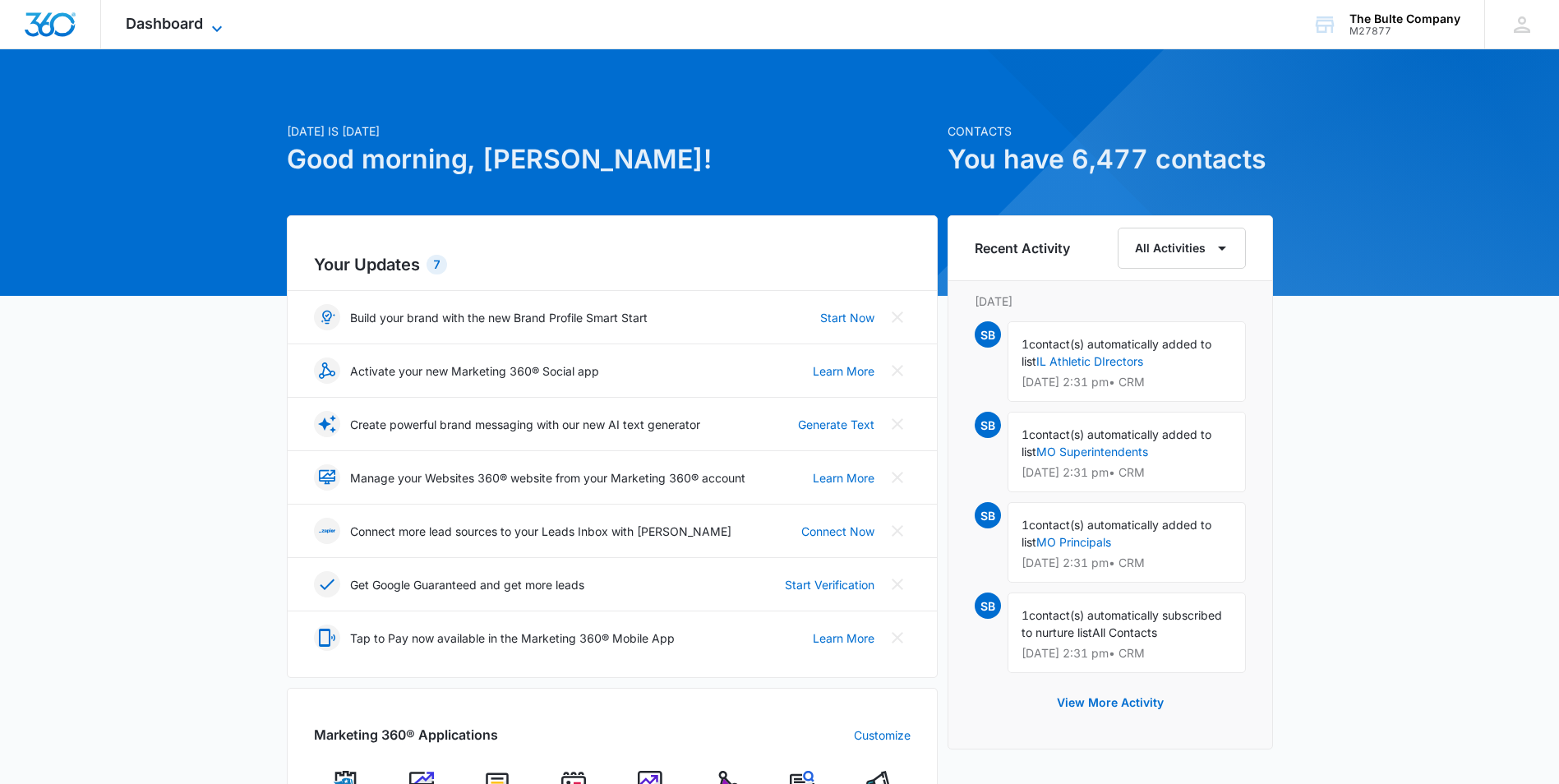
click at [198, 20] on span "Dashboard" at bounding box center [164, 24] width 77 height 17
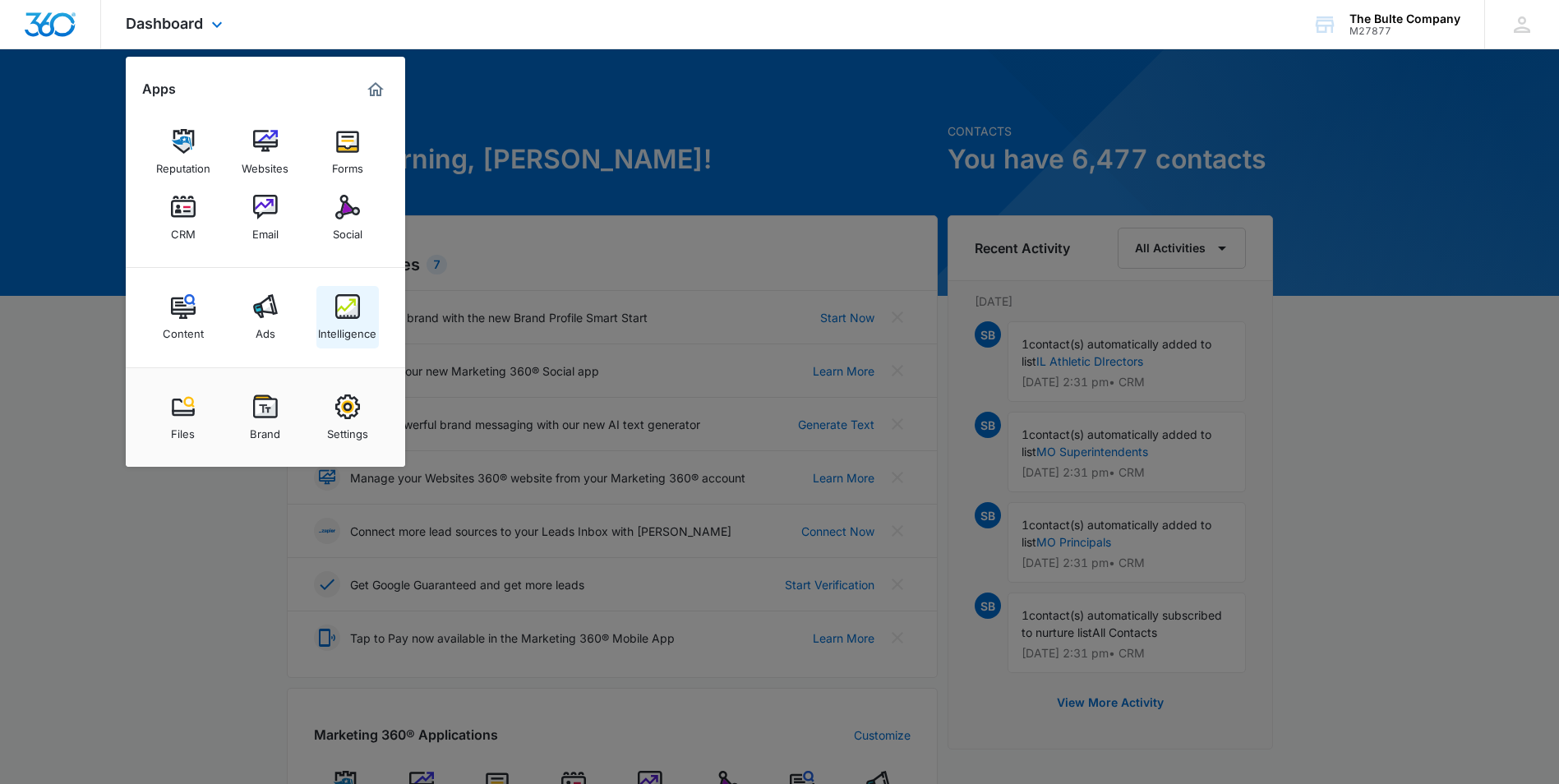
click at [345, 308] on img at bounding box center [348, 307] width 24 height 24
